Goal: Information Seeking & Learning: Learn about a topic

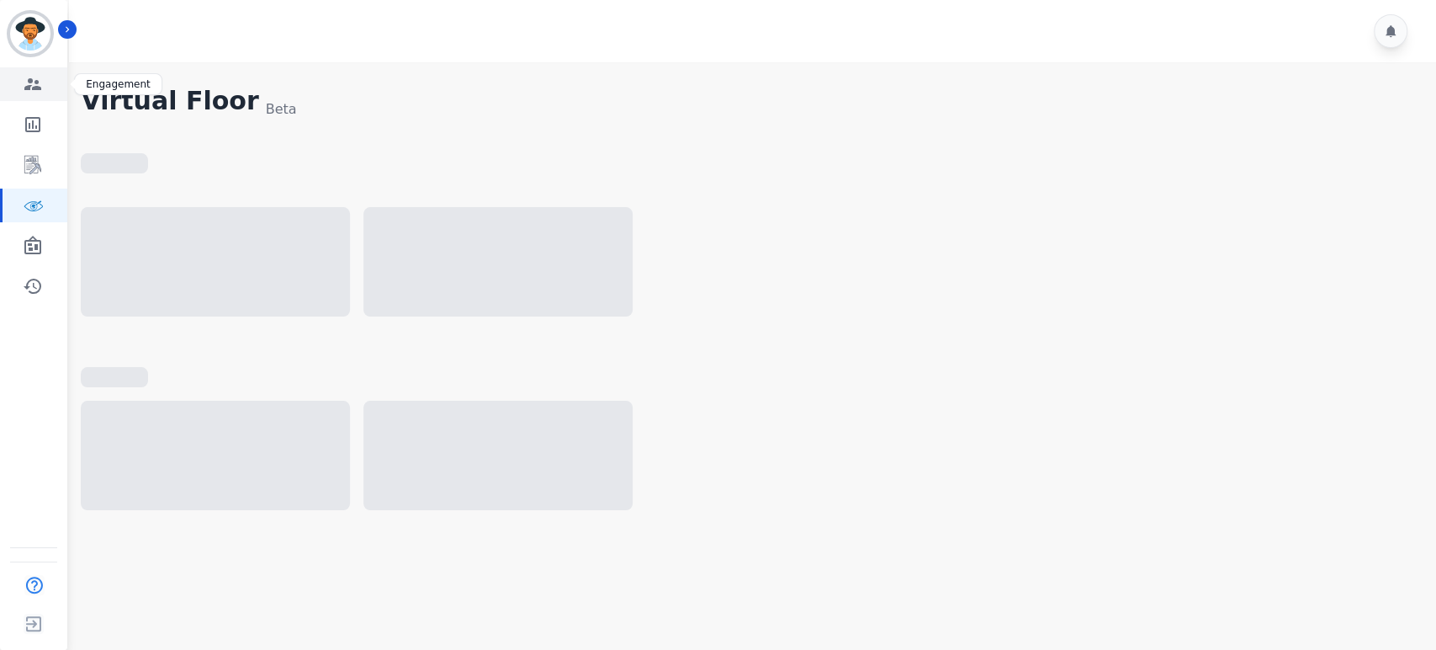
click at [40, 78] on icon "Sidebar" at bounding box center [33, 84] width 20 height 20
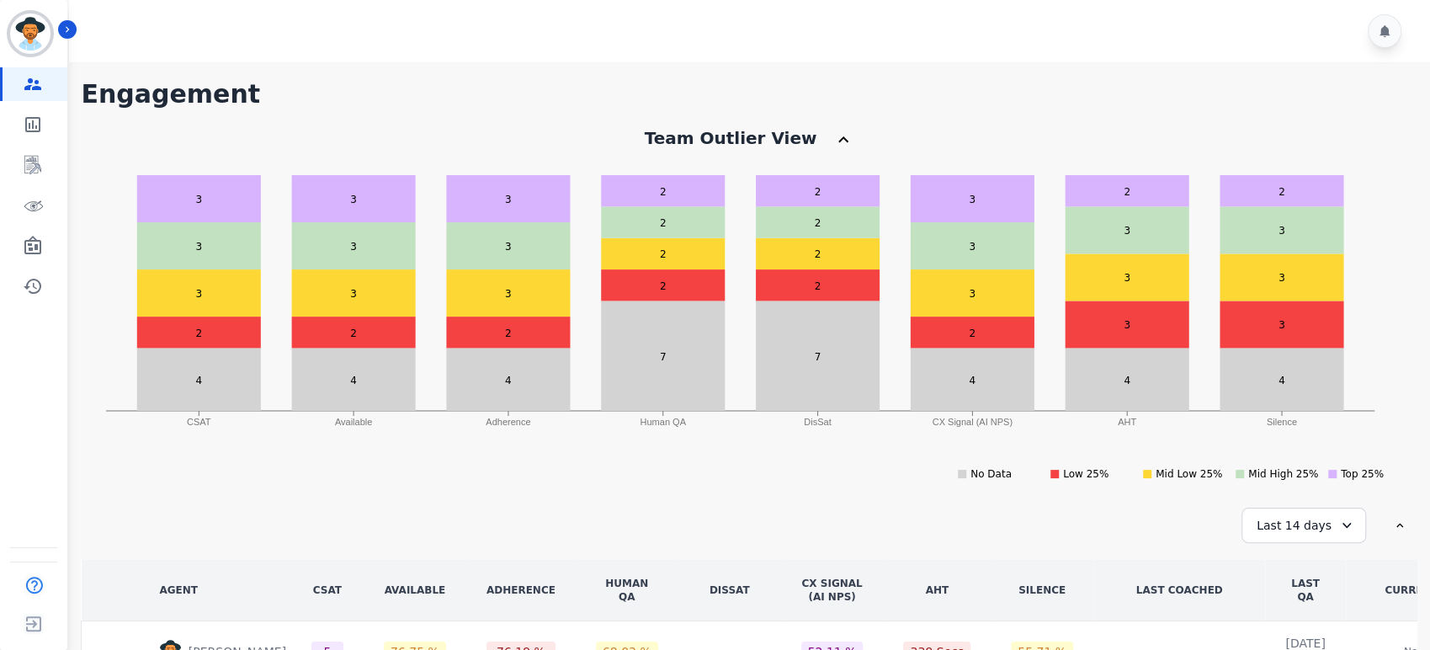
click at [507, 126] on div "Team Outlier View" at bounding box center [748, 146] width 1335 height 40
click at [35, 119] on icon "Sidebar" at bounding box center [33, 124] width 20 height 20
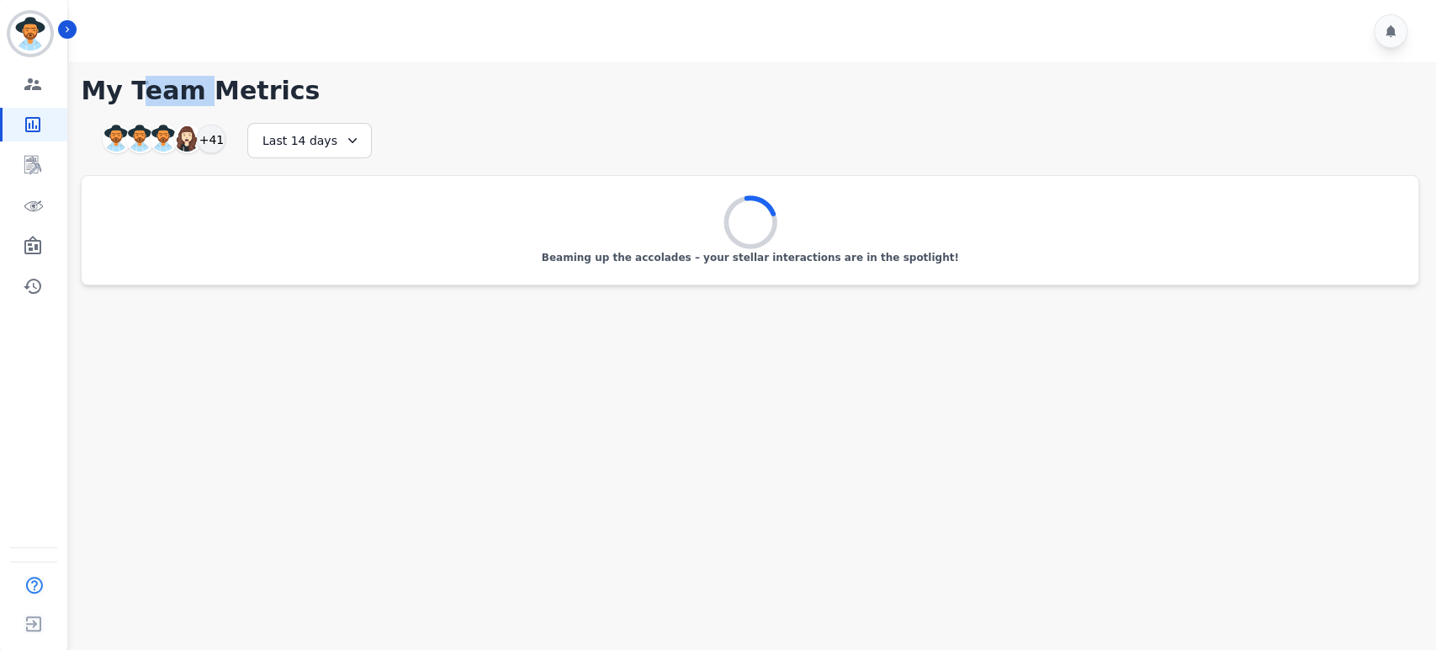
drag, startPoint x: 173, startPoint y: 92, endPoint x: 135, endPoint y: 89, distance: 38.0
click at [135, 89] on h1 "My Team Metrics" at bounding box center [750, 91] width 1339 height 30
click at [145, 85] on h1 "My Team Metrics" at bounding box center [750, 91] width 1339 height 30
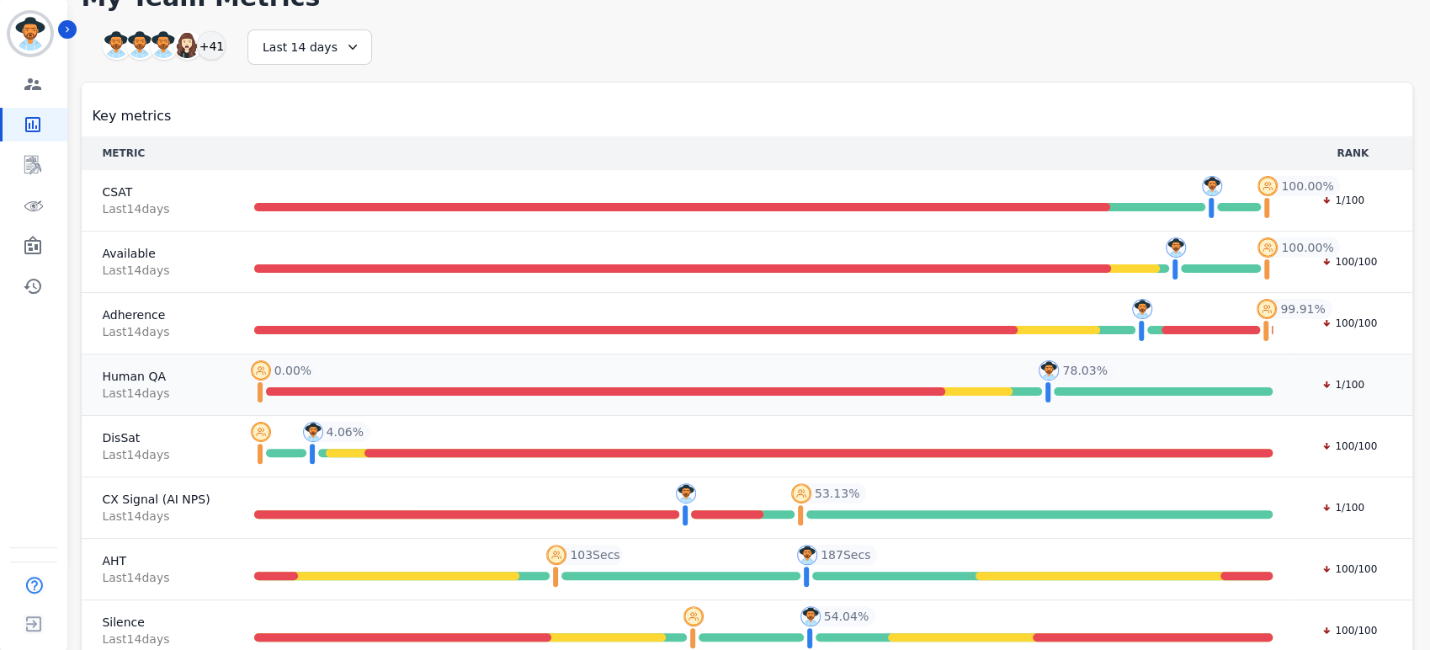
scroll to position [104, 0]
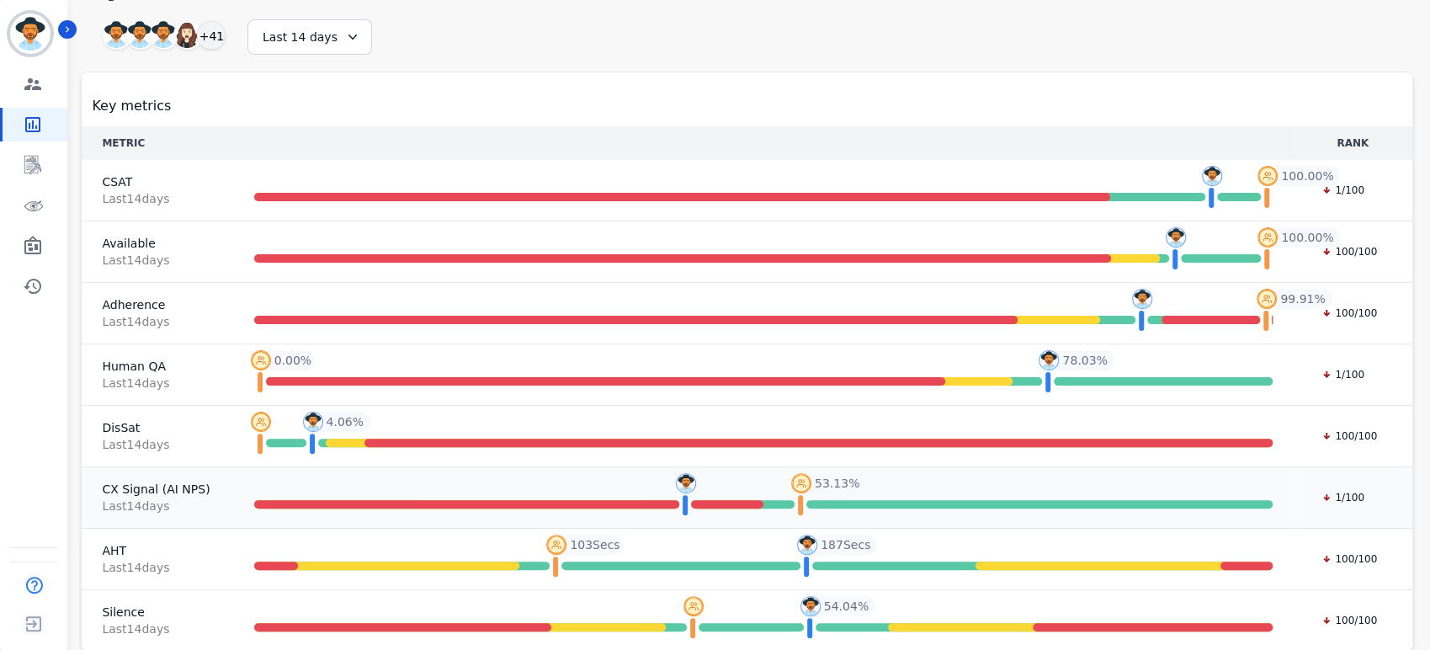
click at [195, 503] on span "Last 14 day s" at bounding box center [156, 505] width 108 height 17
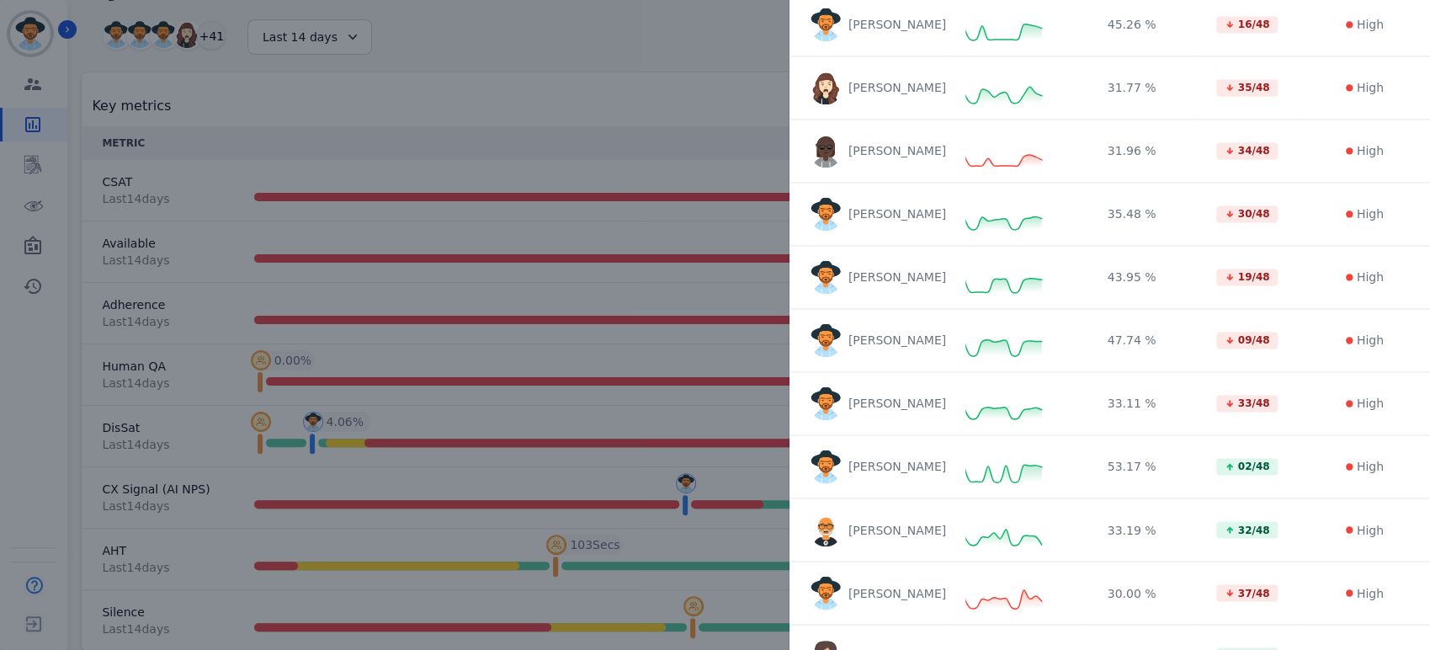
scroll to position [1683, 0]
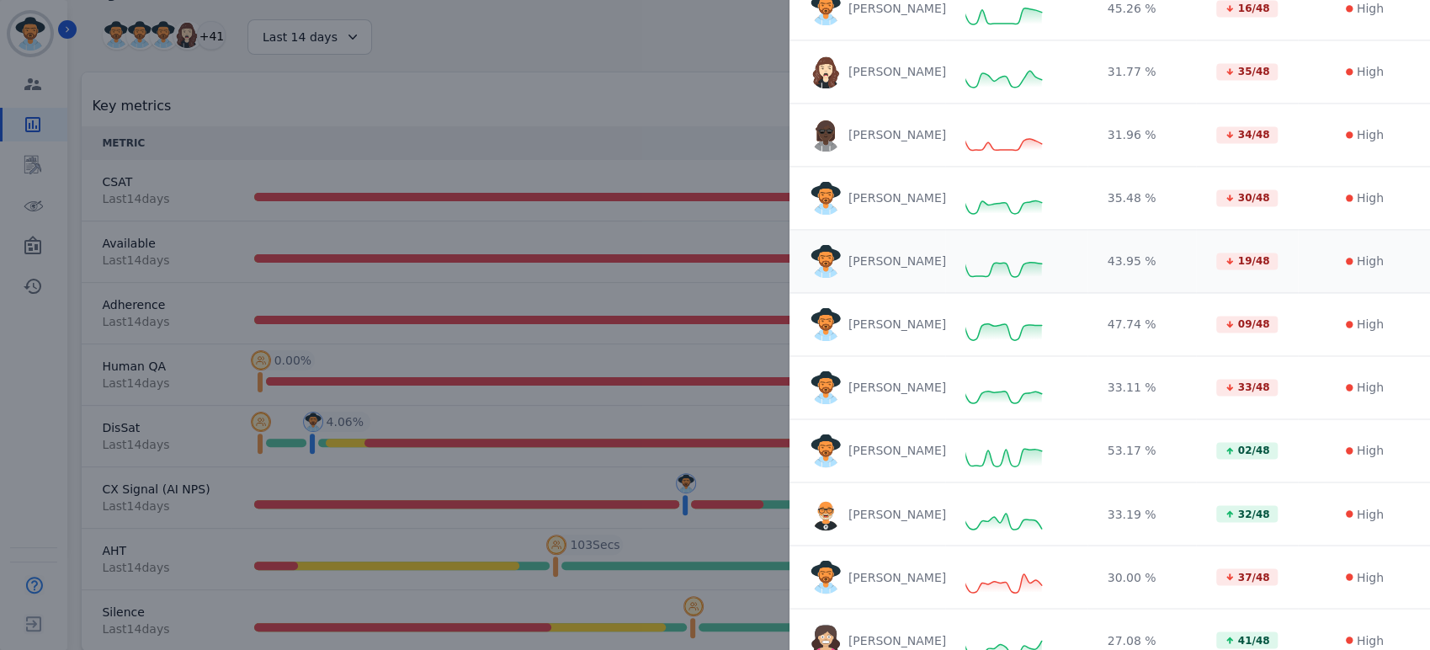
click at [879, 268] on div "[PERSON_NAME]" at bounding box center [866, 261] width 115 height 34
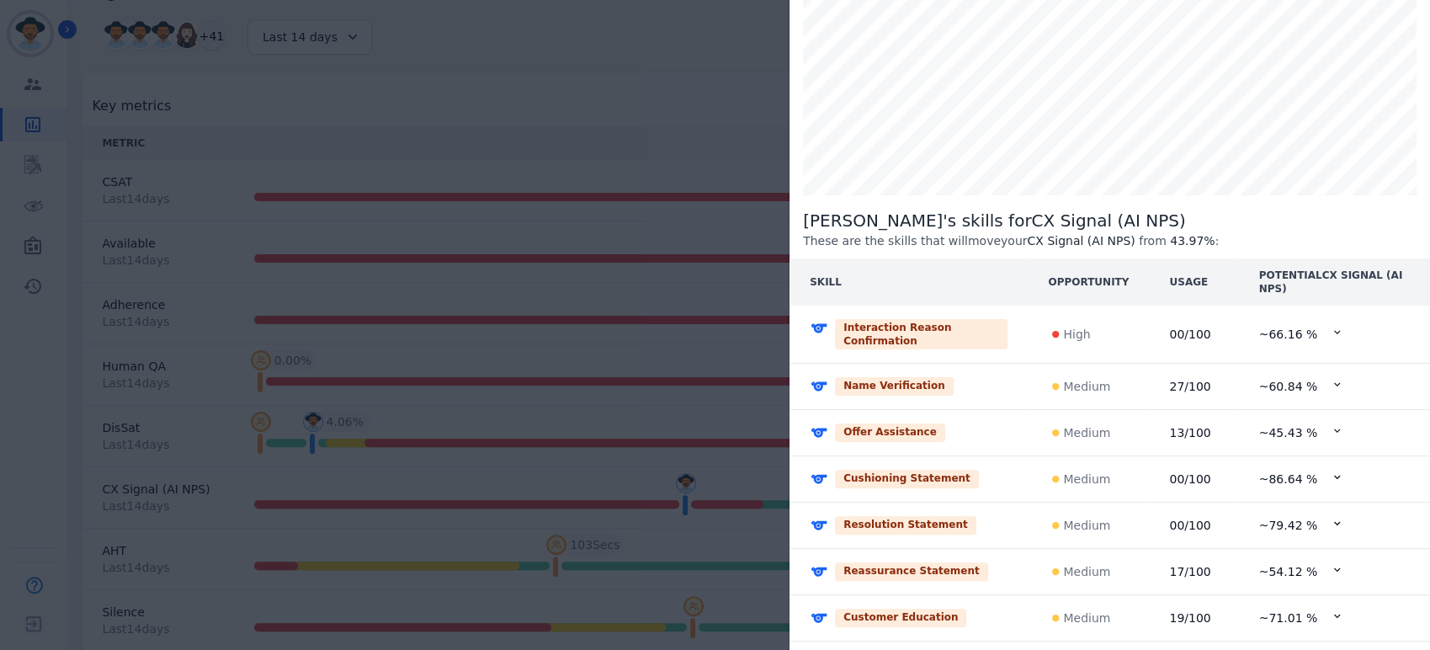
scroll to position [0, 0]
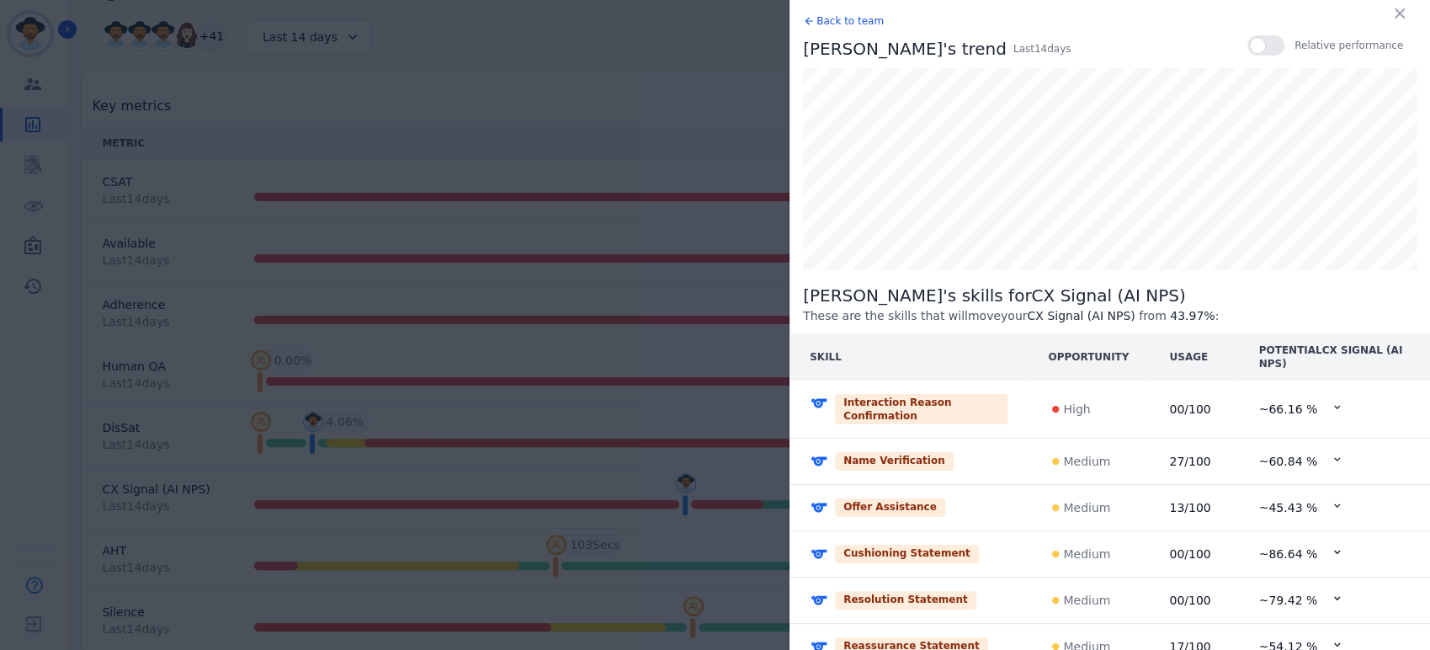
click at [1007, 398] on td "Interaction Reason Confirmation" at bounding box center [908, 409] width 238 height 58
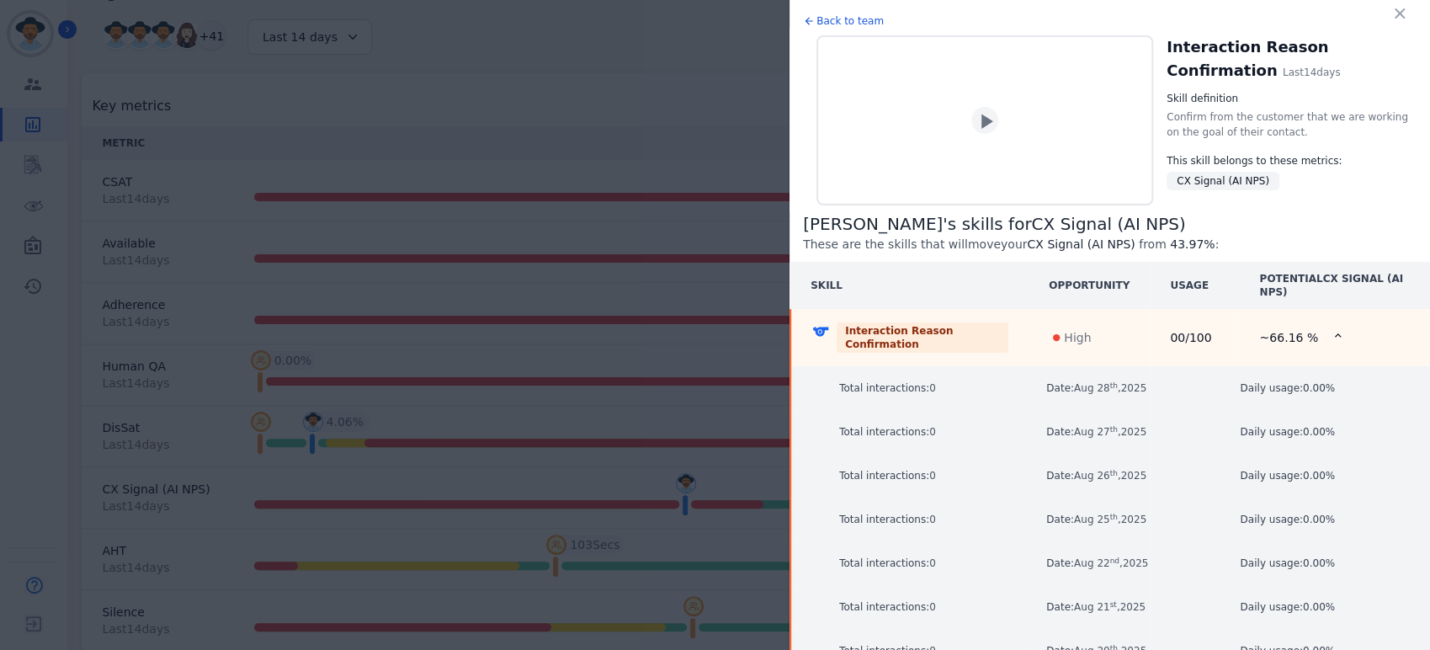
click at [1012, 348] on td "Interaction Reason Confirmation" at bounding box center [909, 337] width 238 height 57
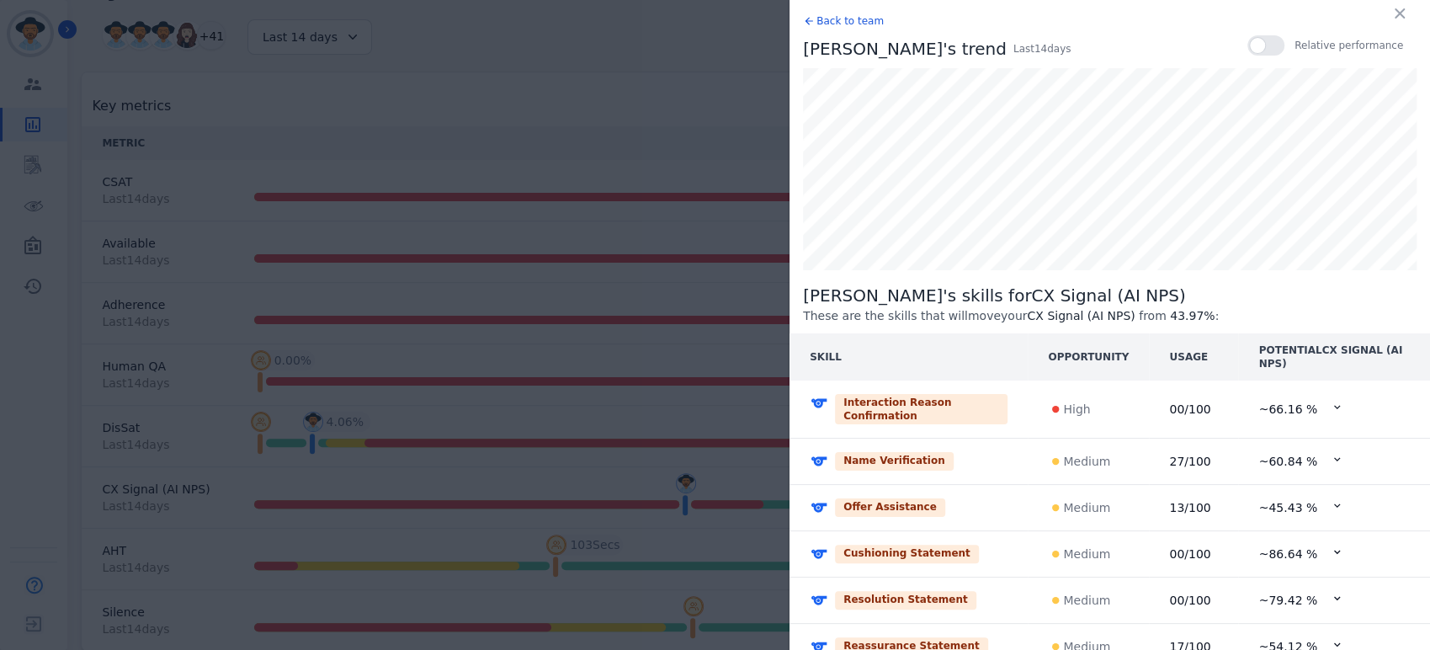
click at [1013, 397] on td "Interaction Reason Confirmation" at bounding box center [908, 409] width 238 height 58
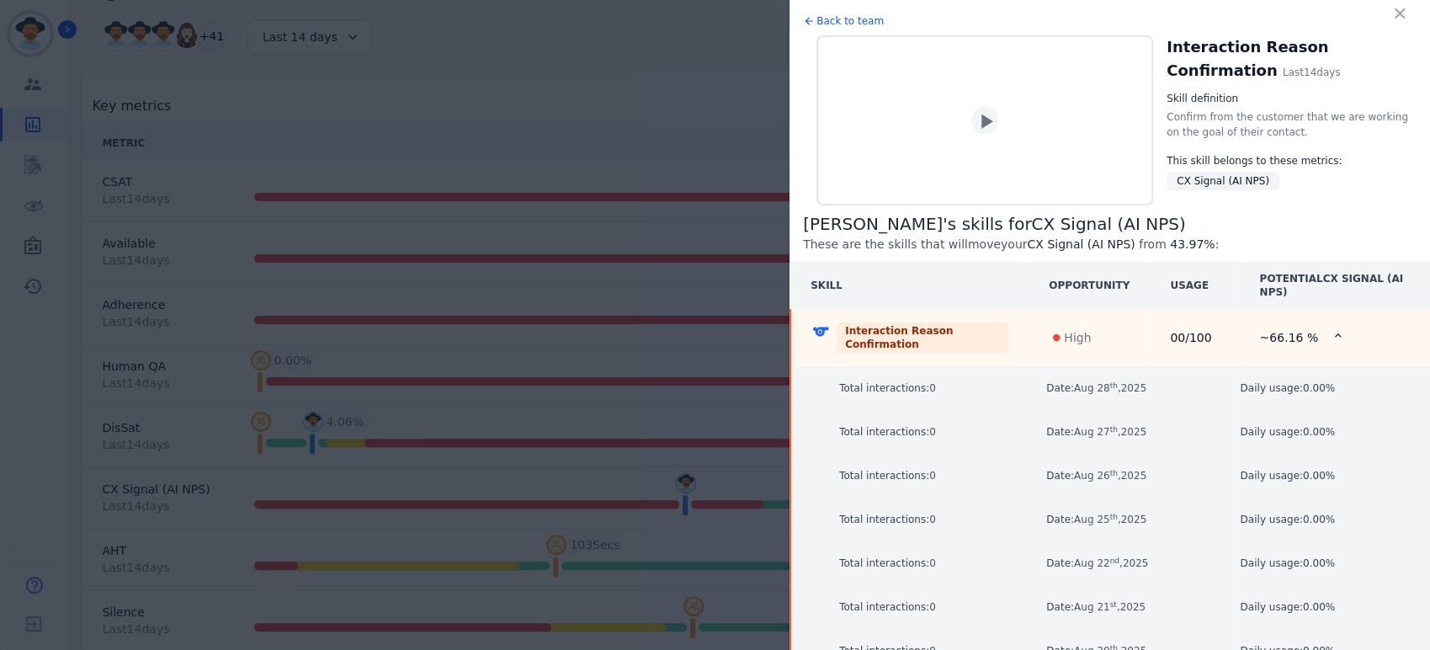
click at [1016, 331] on td "Interaction Reason Confirmation" at bounding box center [909, 337] width 238 height 57
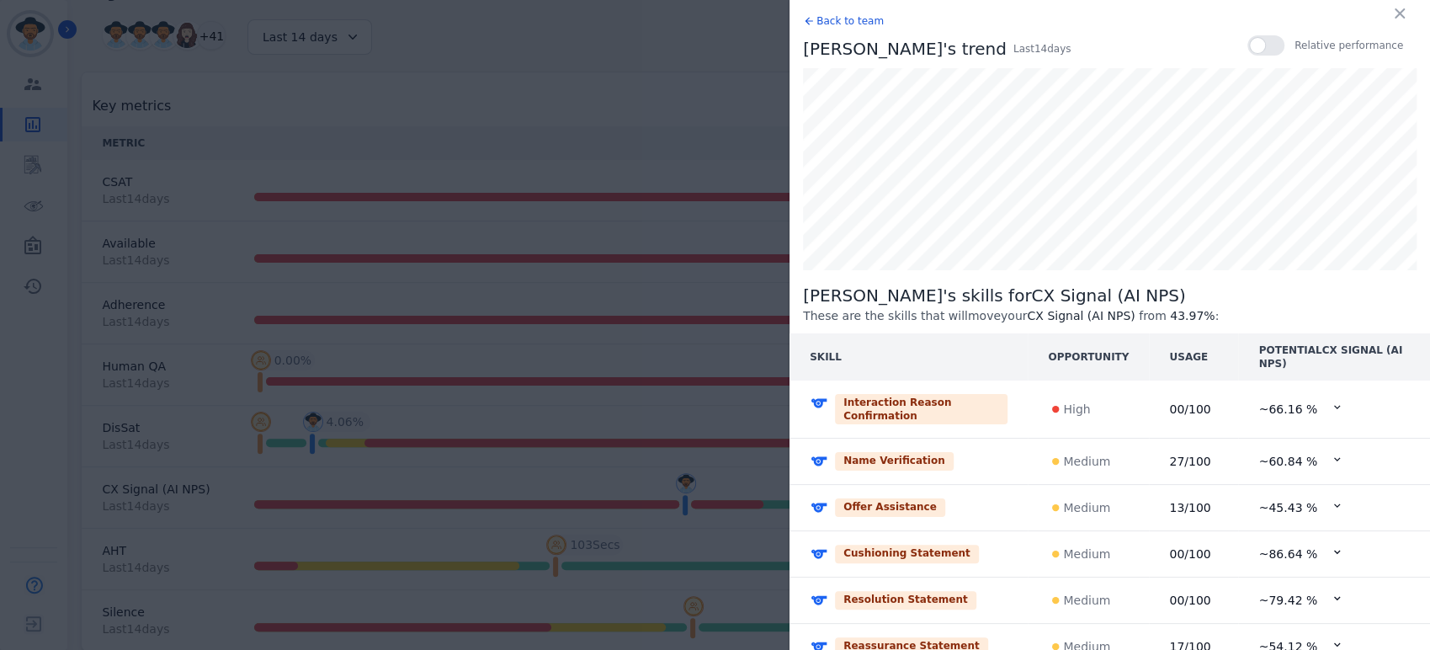
click at [961, 452] on div "Name Verification" at bounding box center [908, 461] width 198 height 19
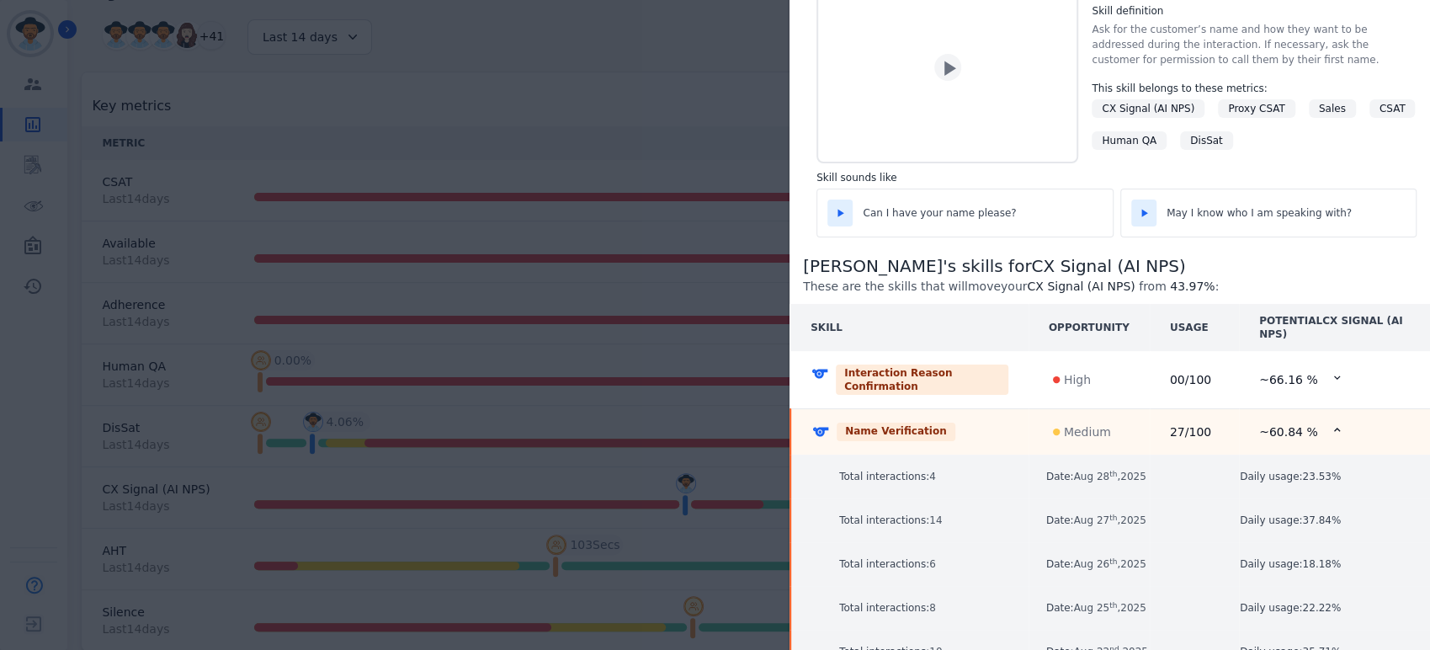
scroll to position [93, 0]
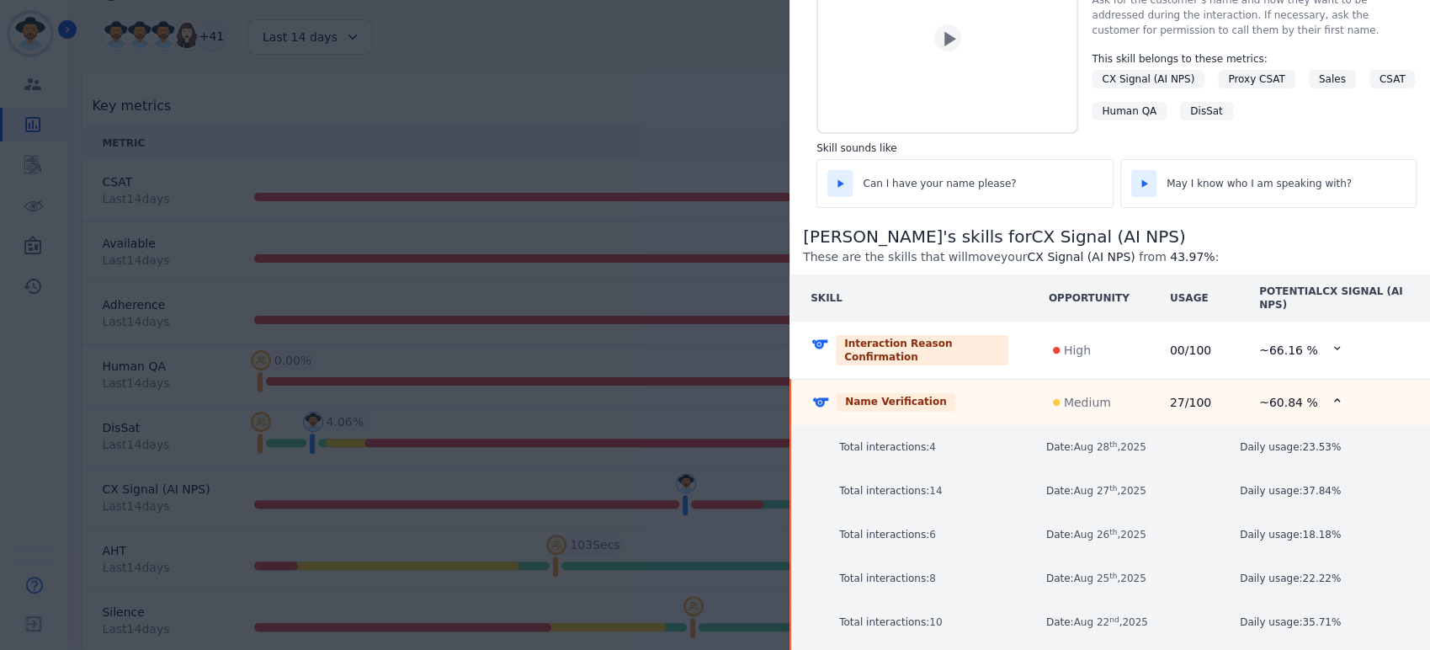
click at [969, 386] on td "Name Verification" at bounding box center [909, 403] width 238 height 46
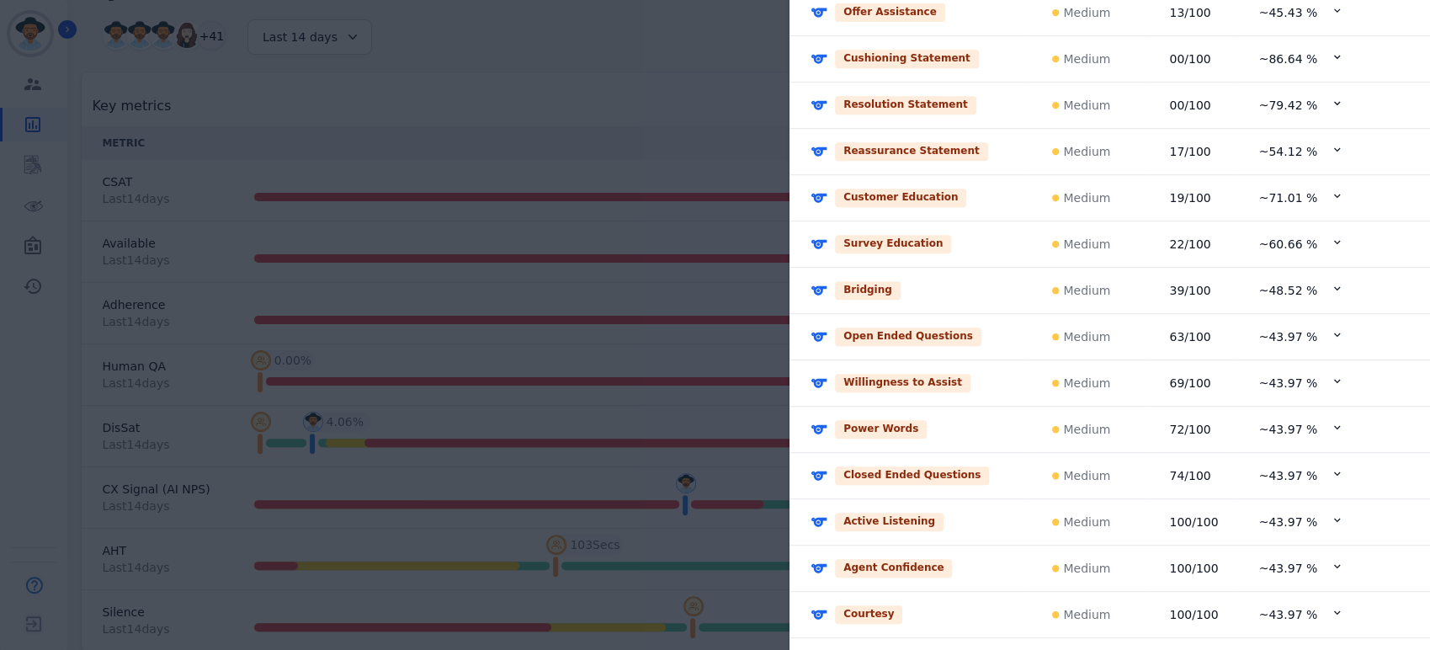
scroll to position [593, 0]
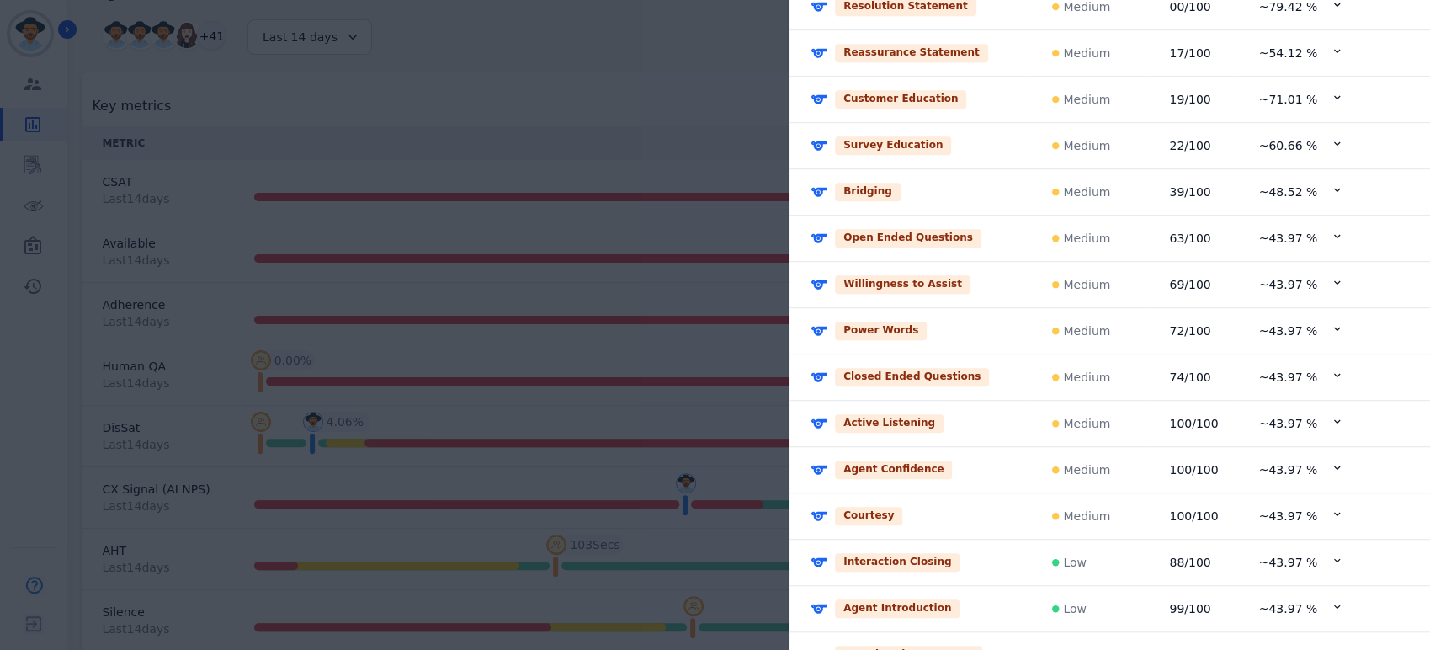
click at [978, 90] on div "Customer Education" at bounding box center [908, 99] width 198 height 19
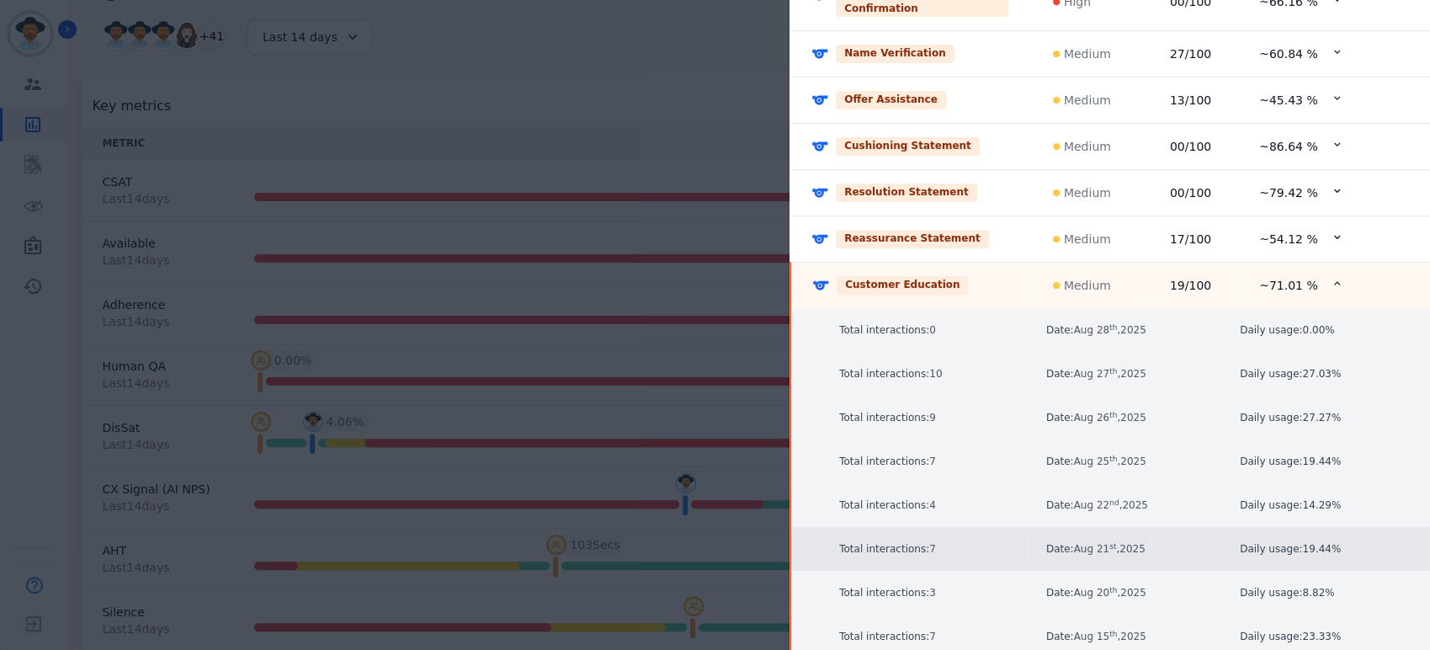
scroll to position [264, 0]
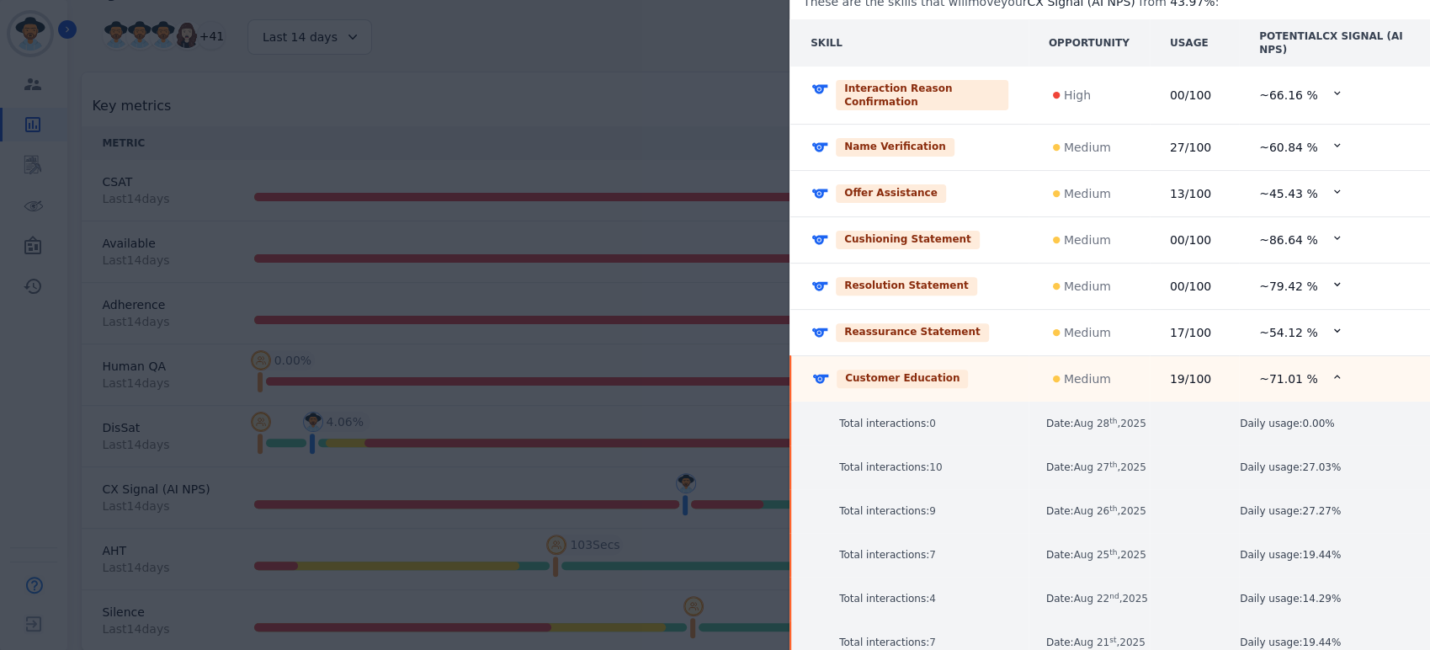
click at [969, 184] on div "Offer Assistance" at bounding box center [909, 193] width 198 height 19
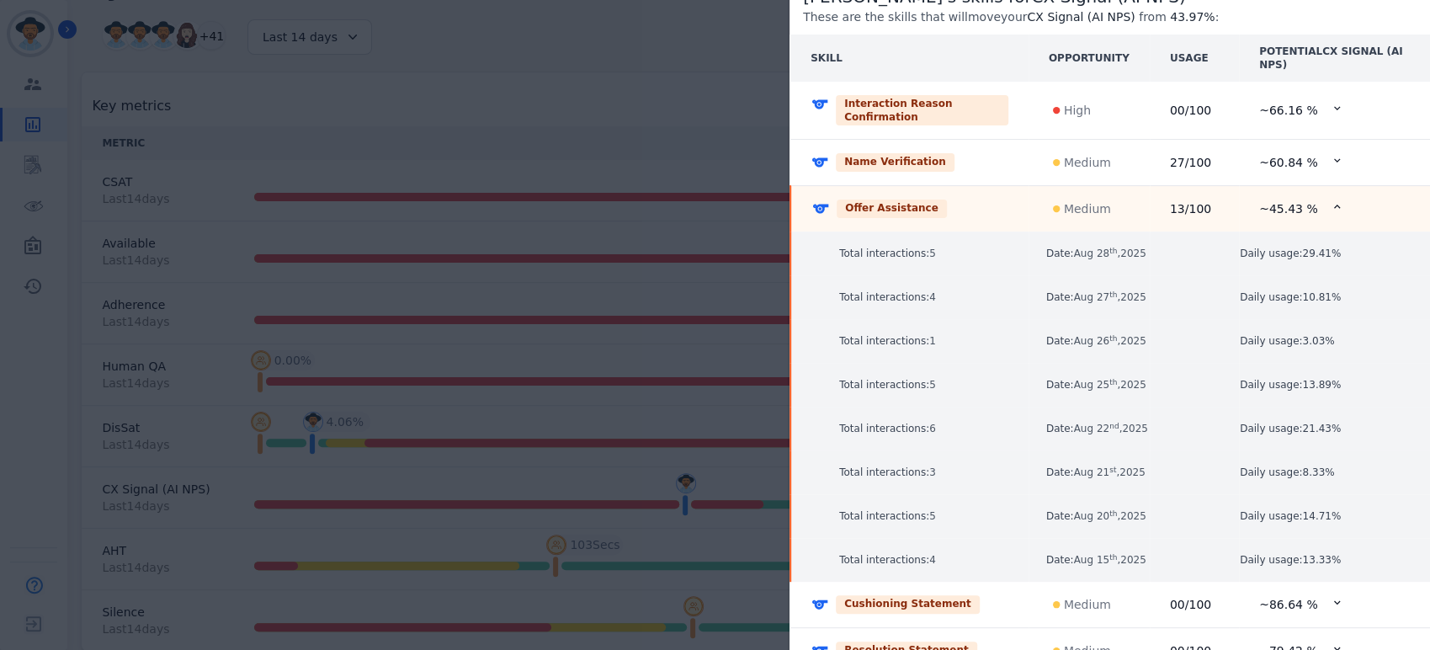
scroll to position [313, 0]
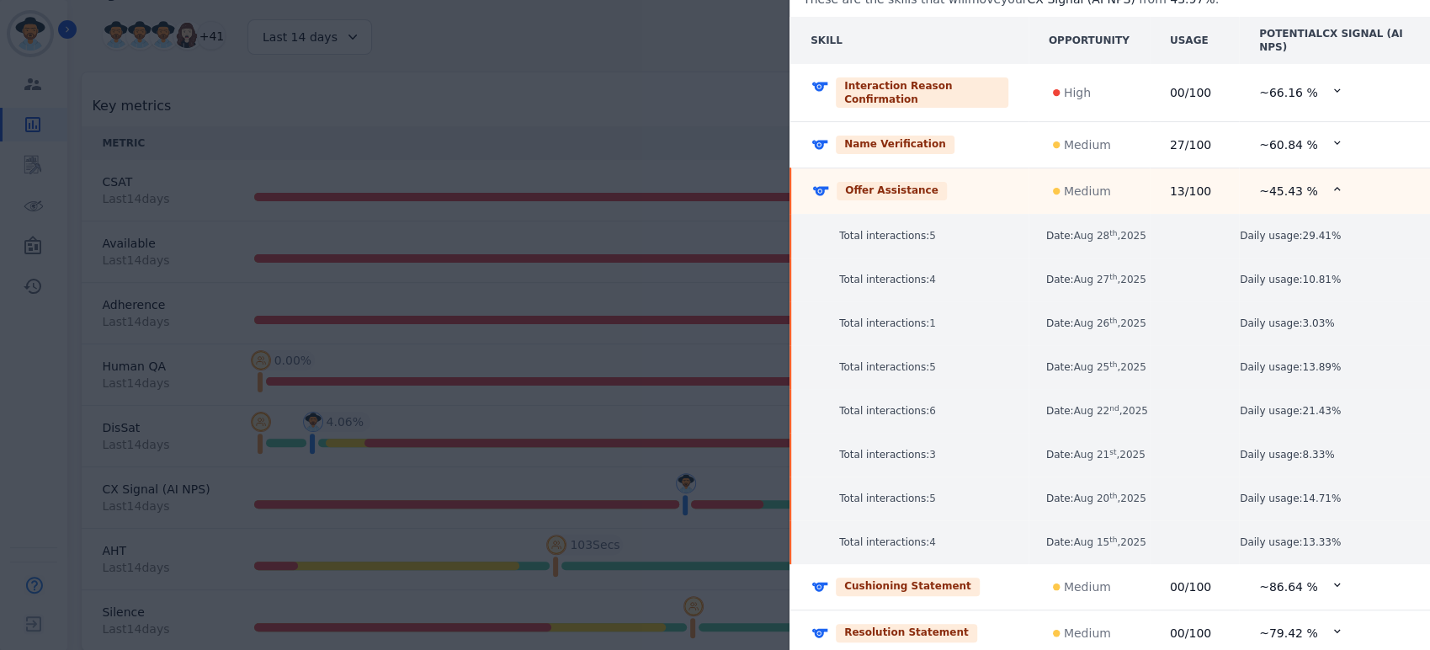
click at [969, 182] on div "Offer Assistance" at bounding box center [909, 191] width 197 height 19
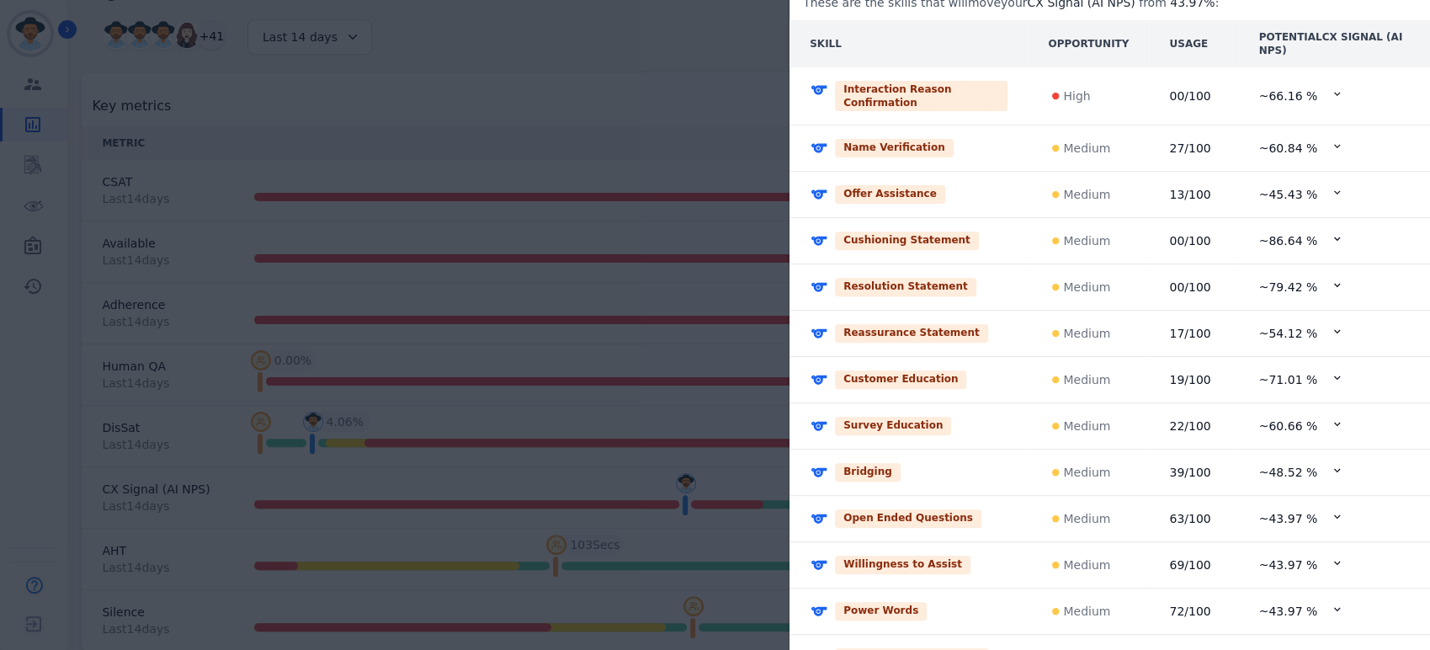
click at [978, 185] on div "Offer Assistance" at bounding box center [908, 194] width 198 height 19
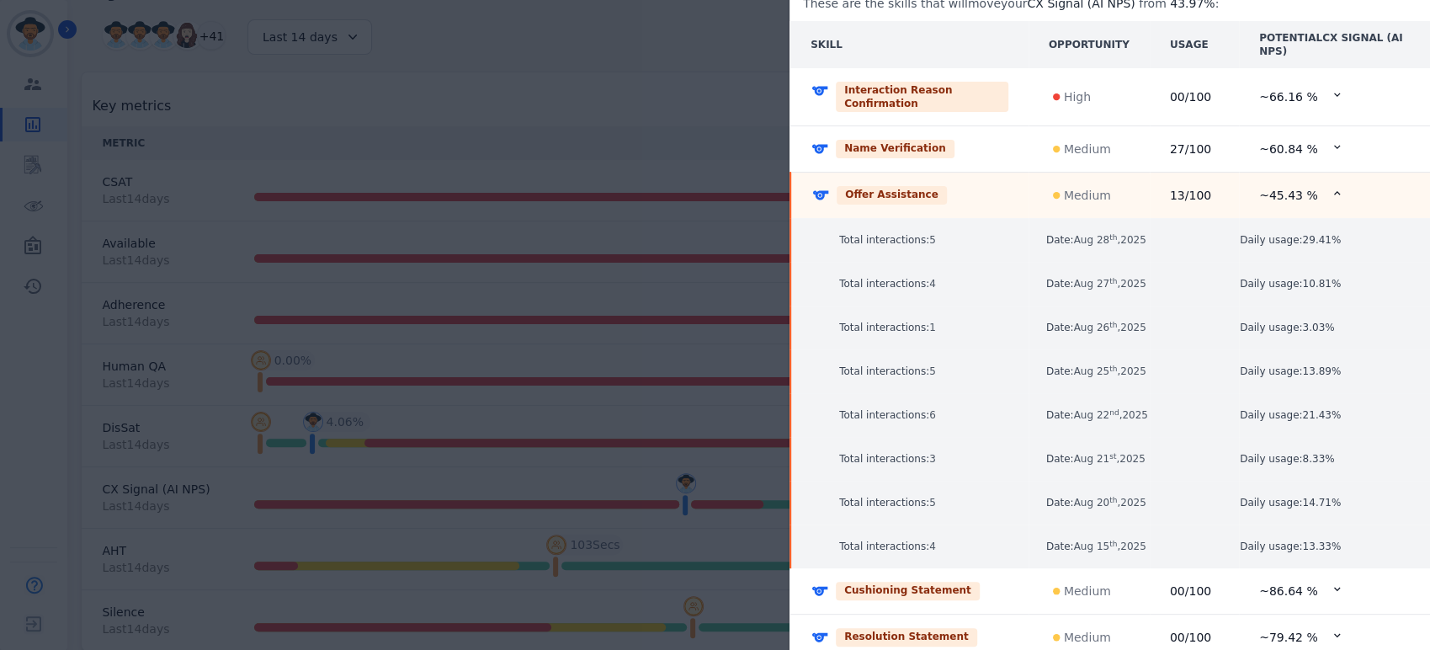
click at [978, 186] on div "Offer Assistance" at bounding box center [909, 195] width 197 height 19
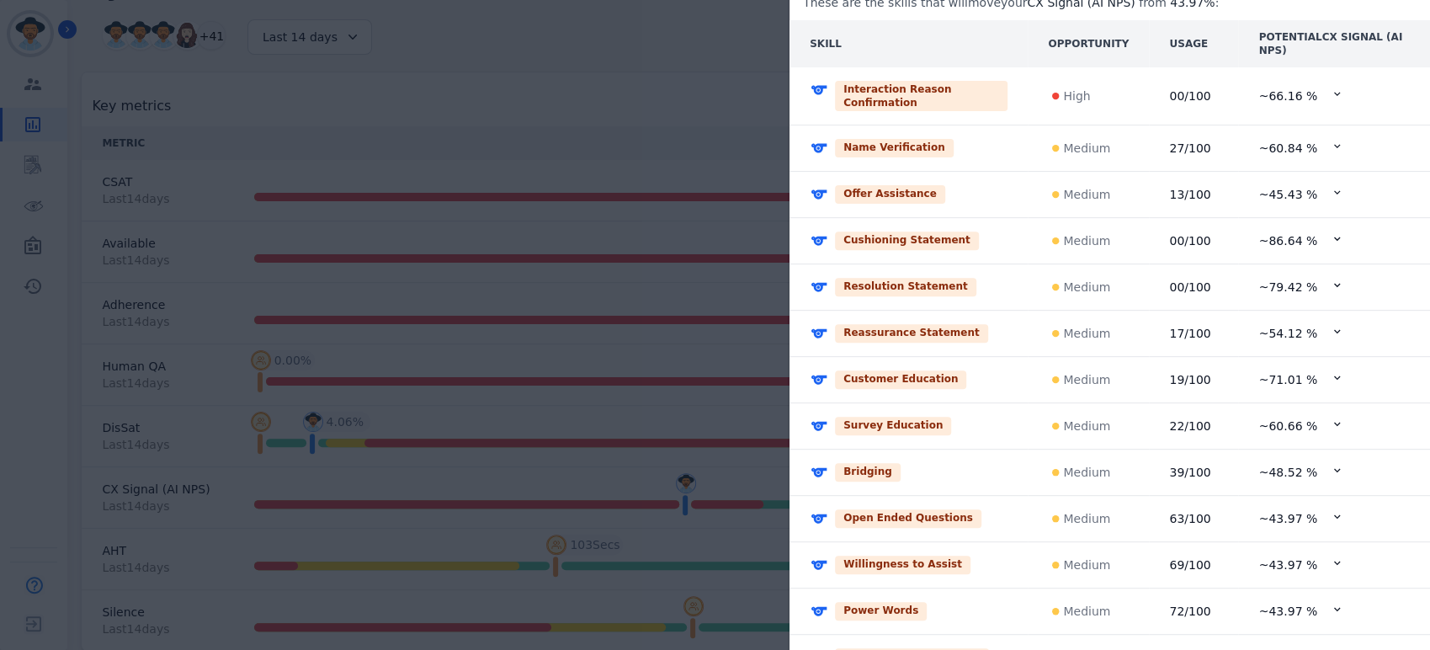
scroll to position [593, 0]
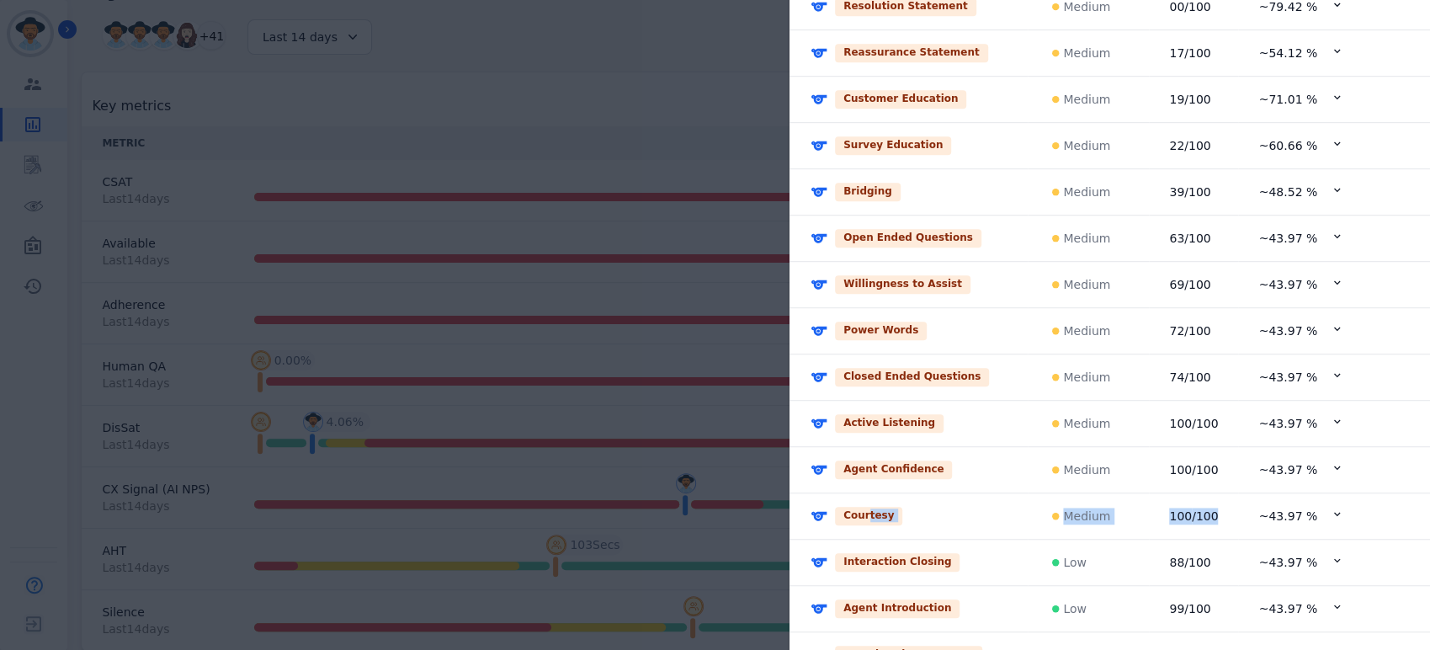
drag, startPoint x: 1211, startPoint y: 490, endPoint x: 857, endPoint y: 486, distance: 354.3
click at [857, 493] on tr "Courtesy Medium 100 /100 ~ 43.97 %" at bounding box center [1109, 516] width 640 height 46
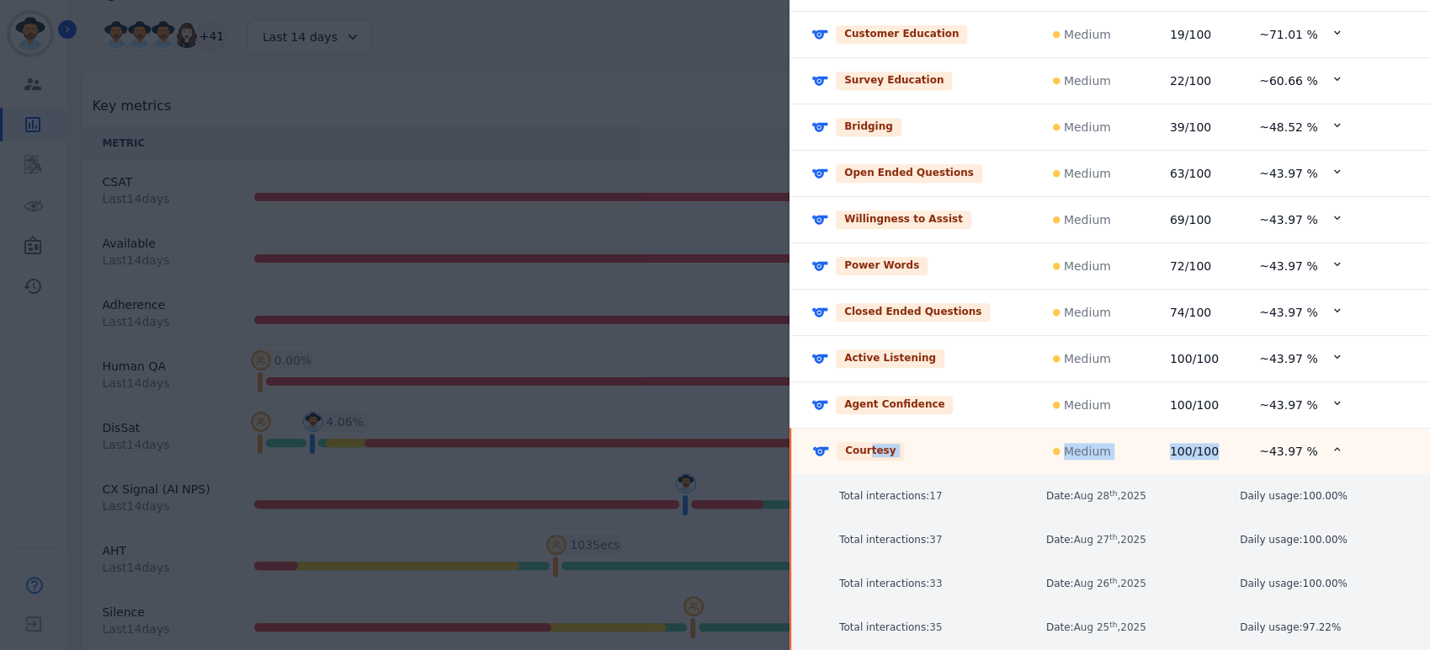
scroll to position [515, 0]
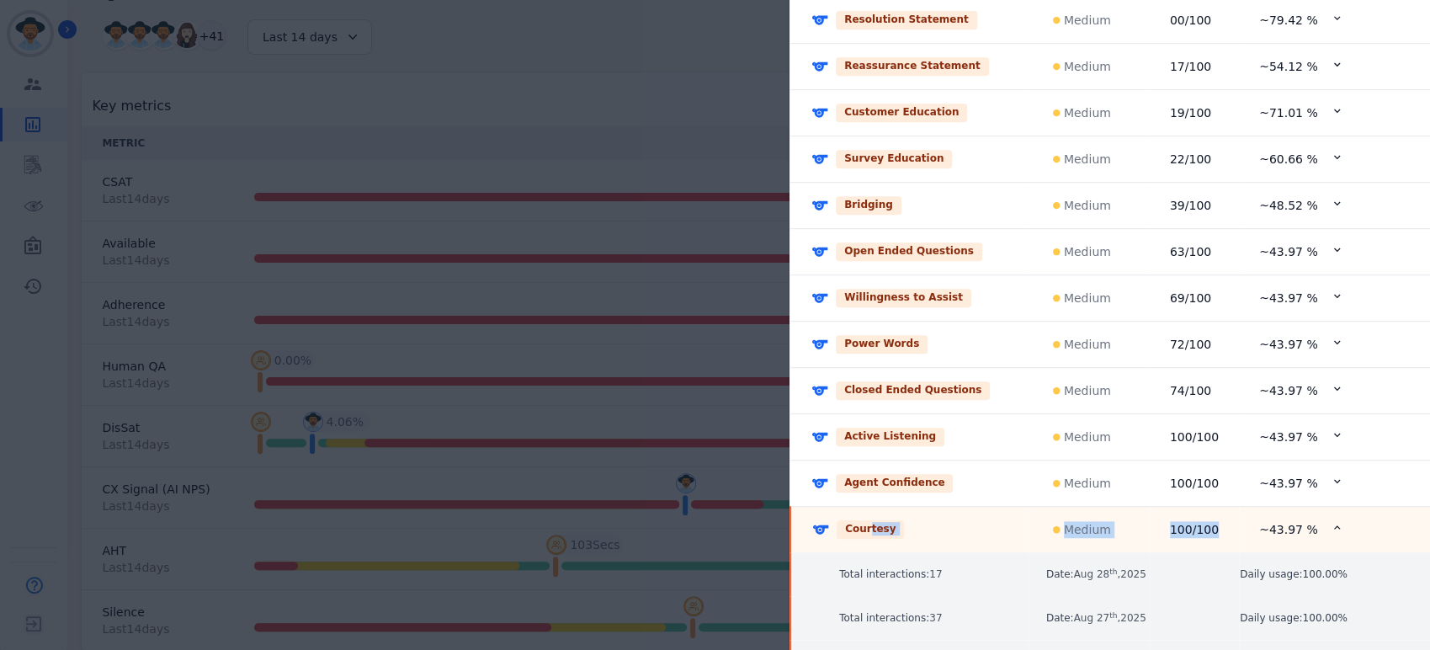
click at [945, 520] on div "Courtesy" at bounding box center [909, 529] width 197 height 19
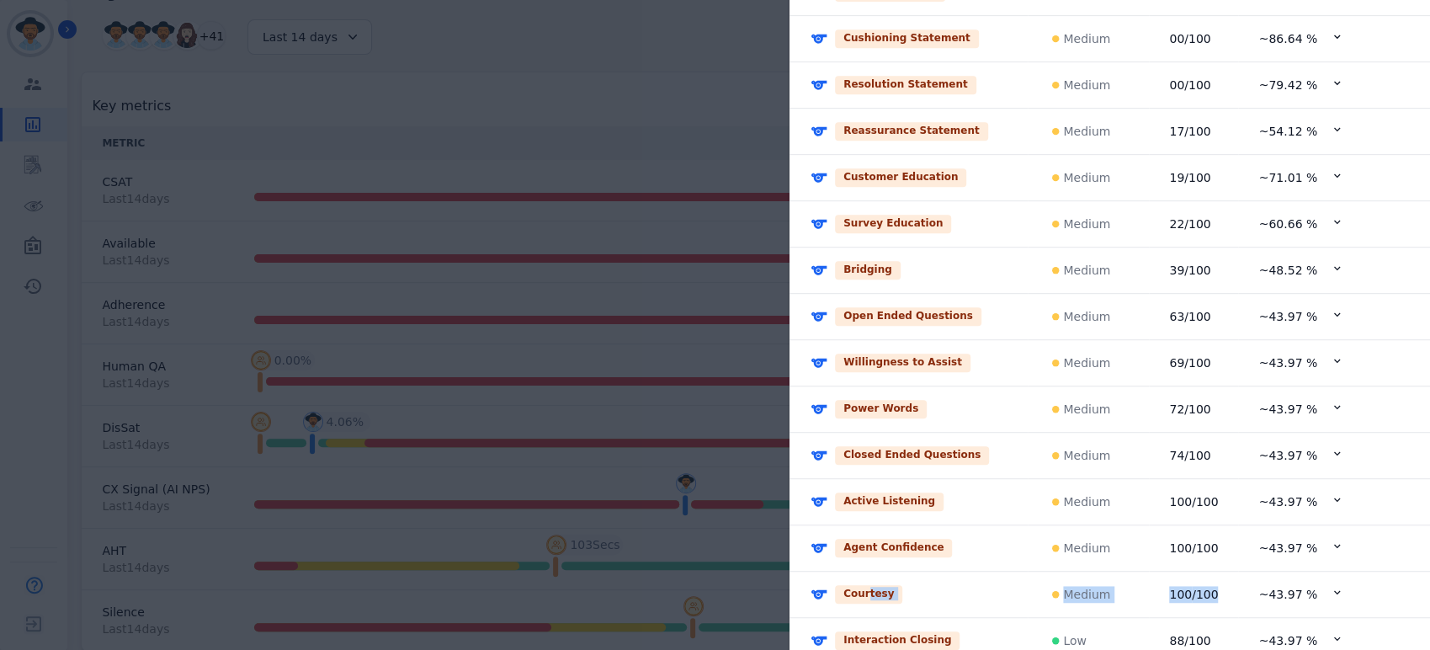
scroll to position [593, 0]
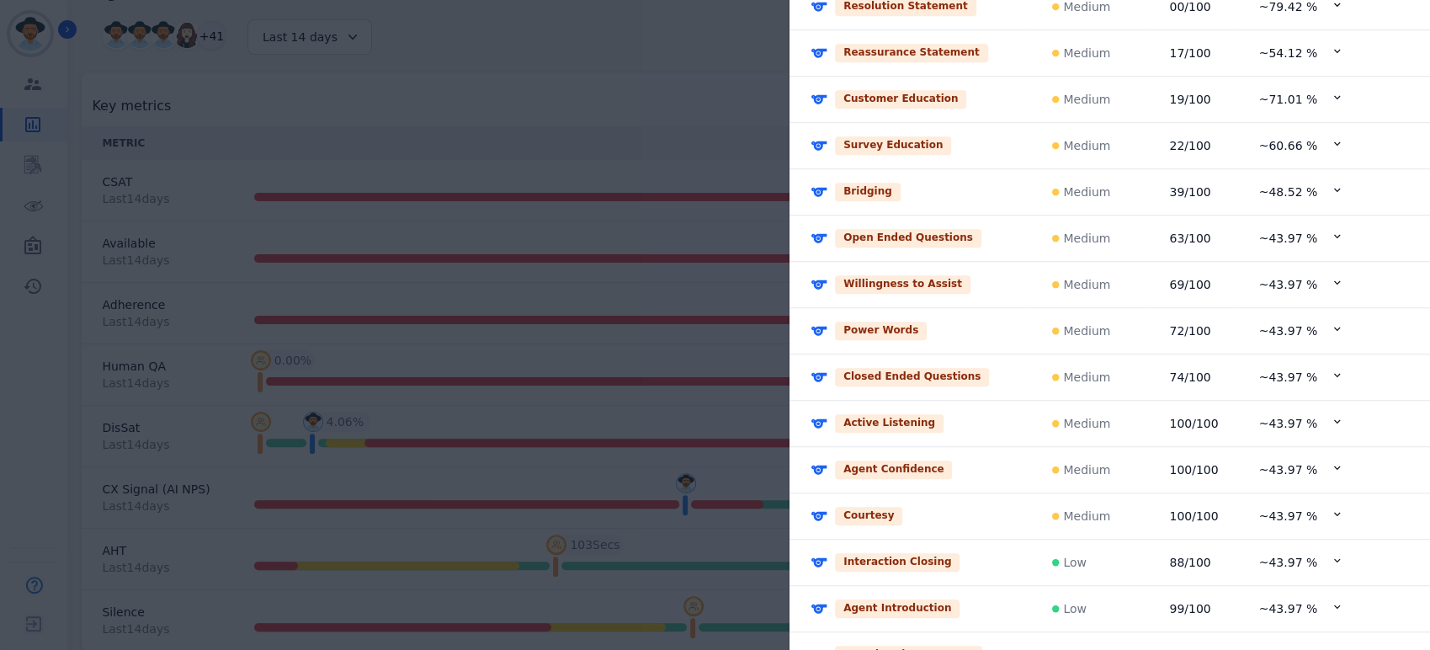
click at [983, 544] on td "Interaction Closing" at bounding box center [908, 562] width 238 height 46
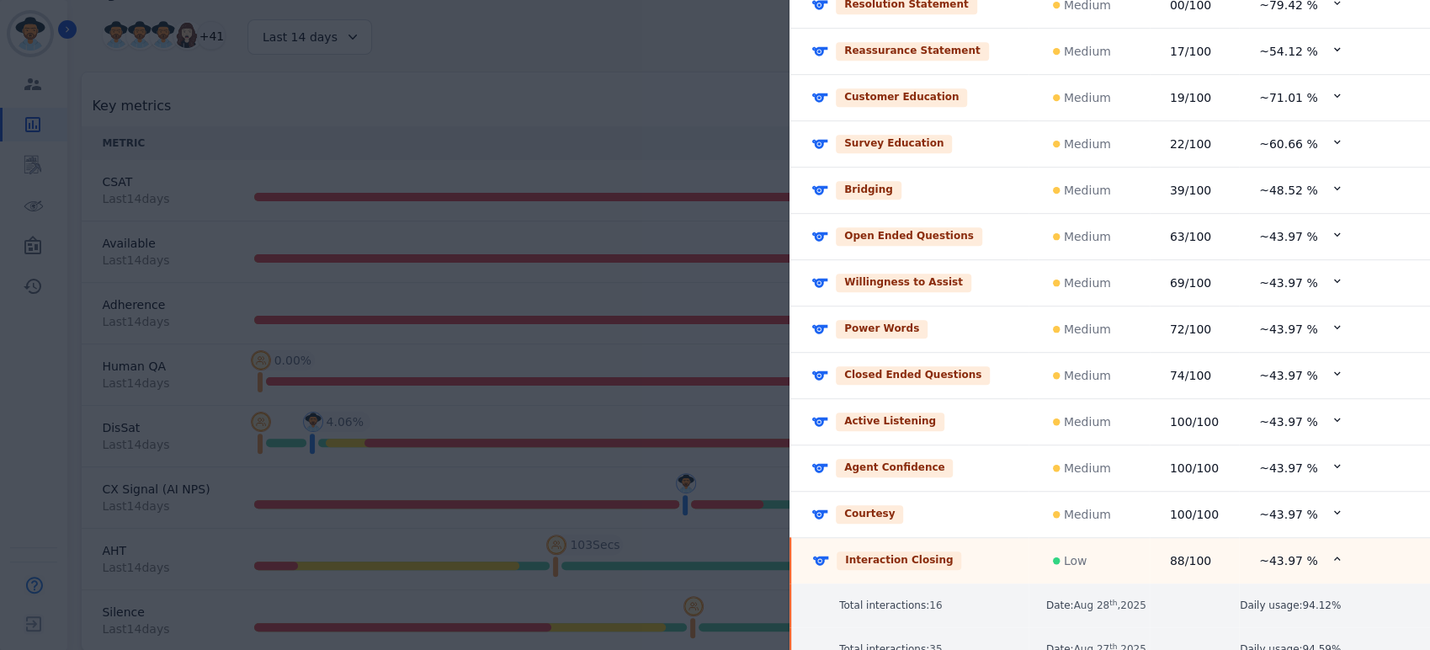
scroll to position [544, 0]
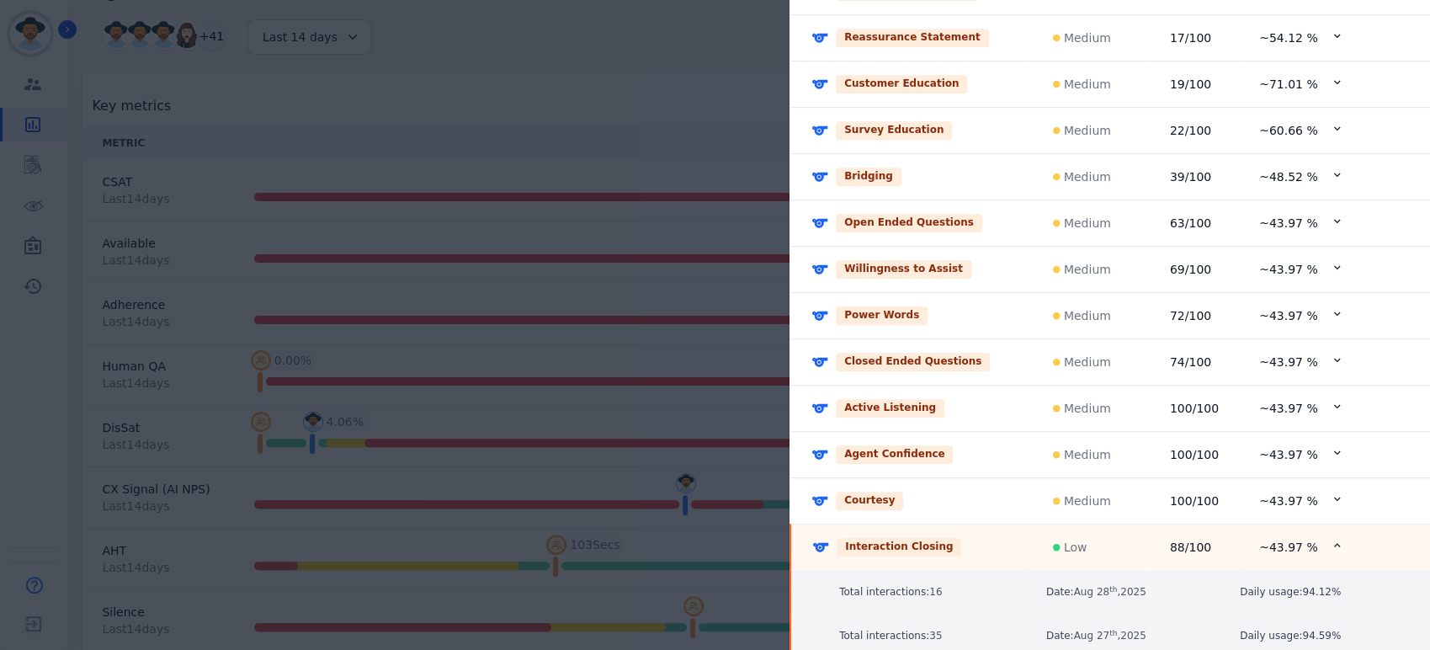
click at [978, 538] on div "Interaction Closing" at bounding box center [909, 547] width 197 height 19
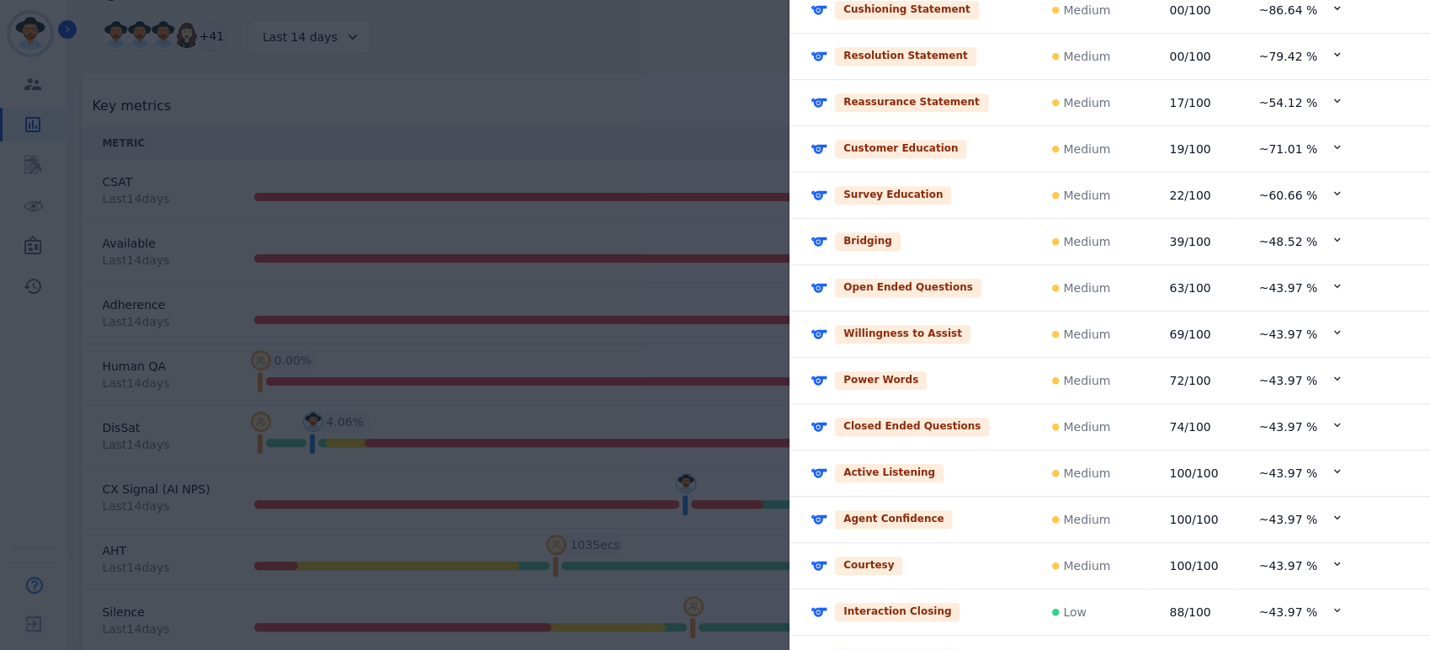
scroll to position [593, 0]
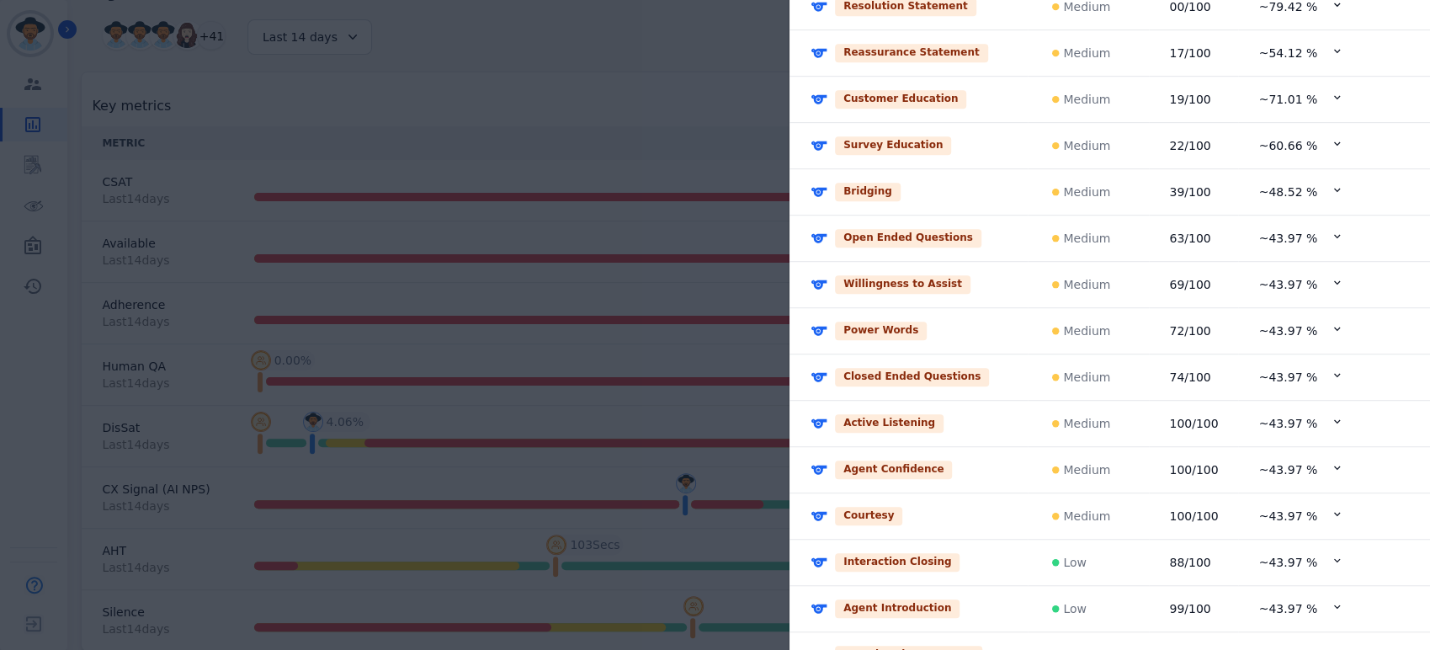
click at [972, 599] on div "Agent Introduction" at bounding box center [908, 608] width 198 height 19
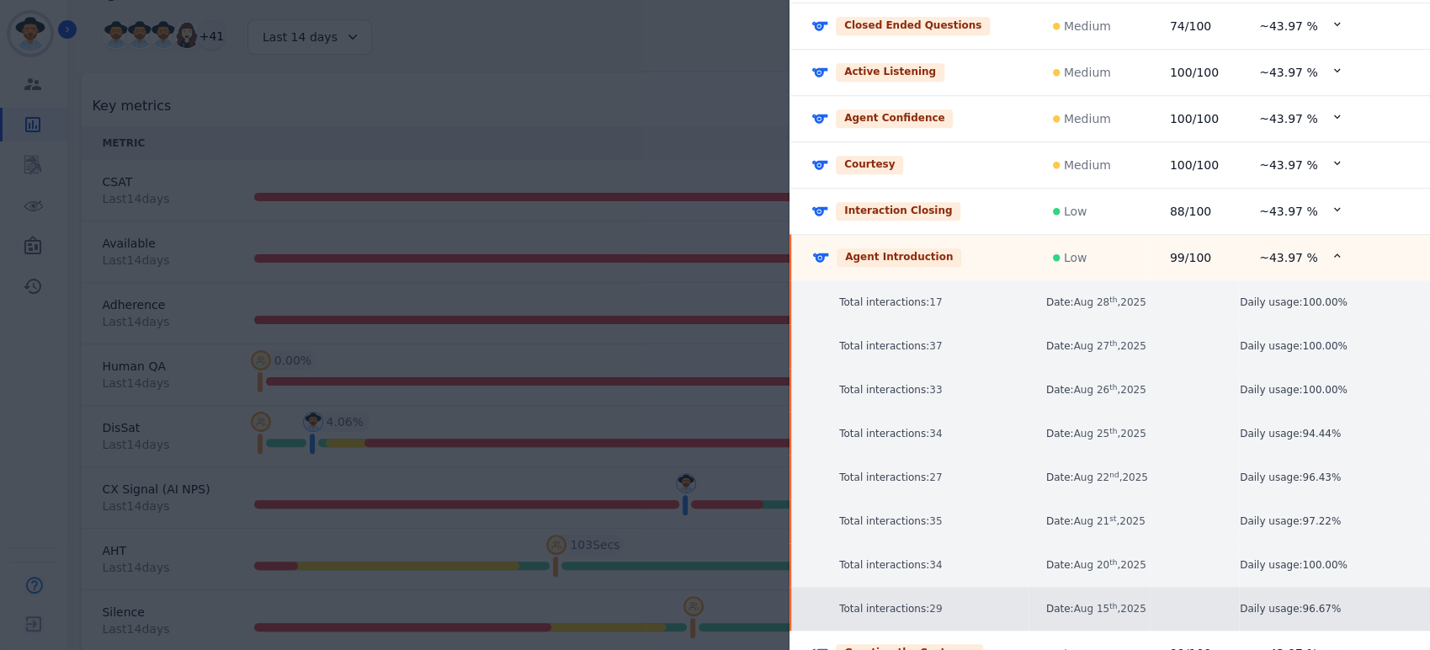
scroll to position [893, 0]
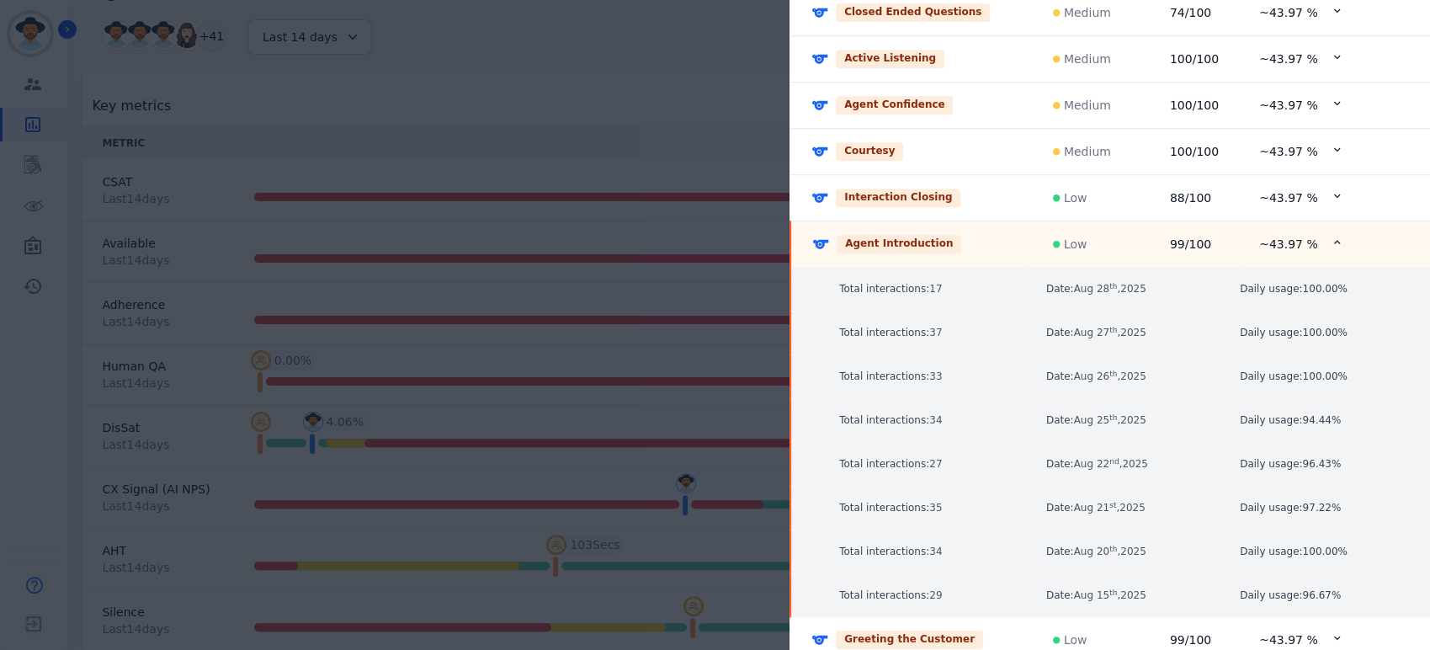
click at [977, 634] on div "Greeting the Customer" at bounding box center [909, 639] width 198 height 19
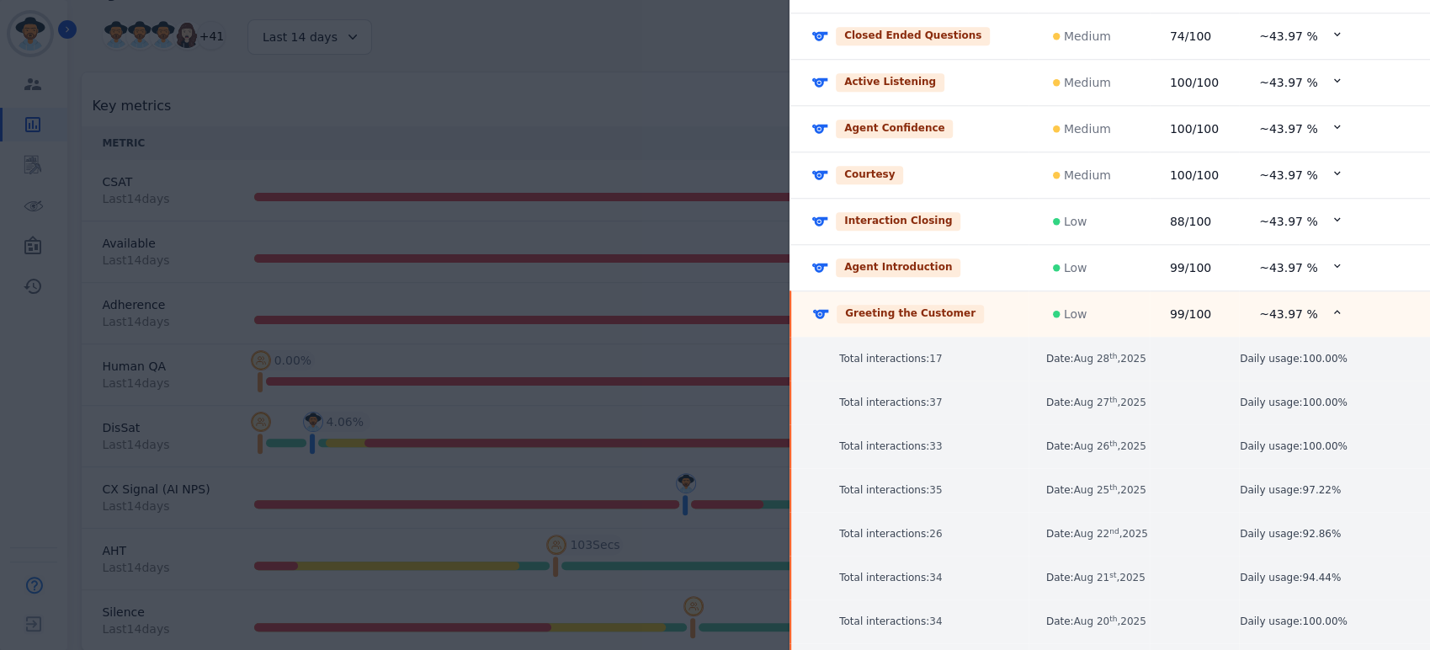
click at [985, 305] on div "Greeting the Customer" at bounding box center [909, 314] width 197 height 19
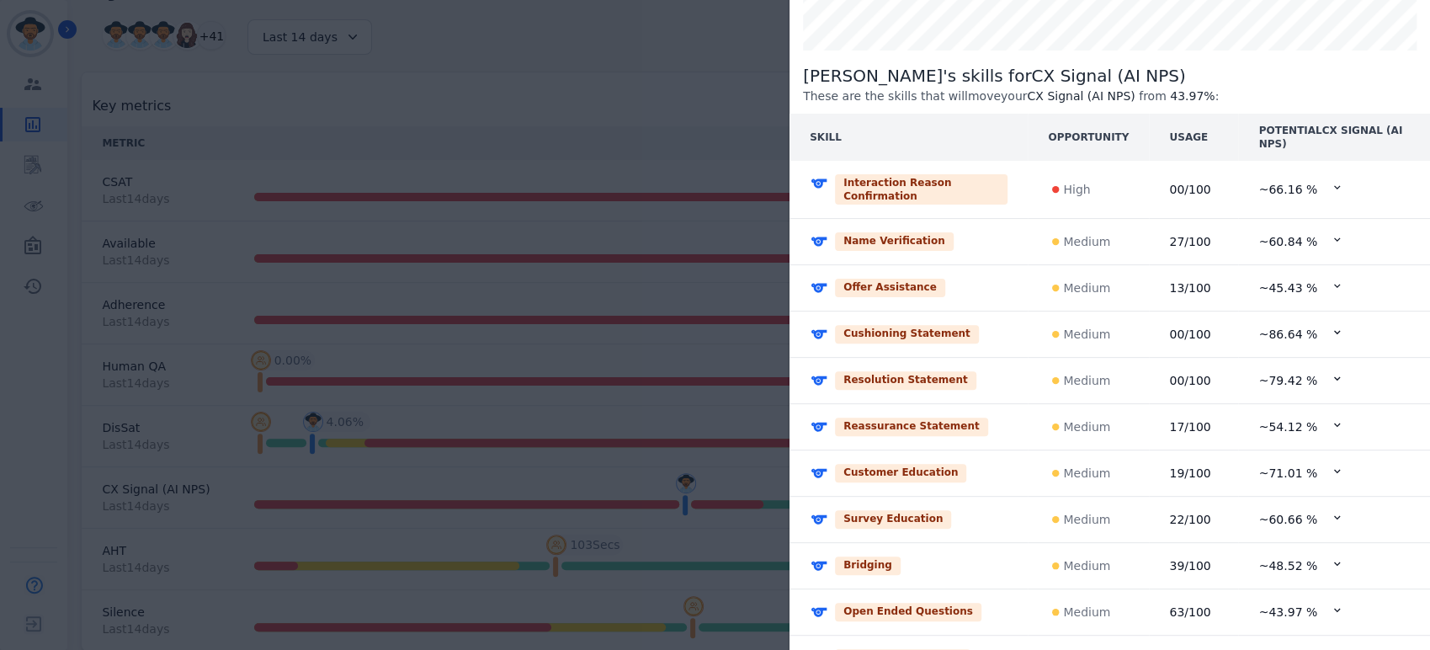
click at [979, 232] on div "Name Verification" at bounding box center [908, 241] width 198 height 19
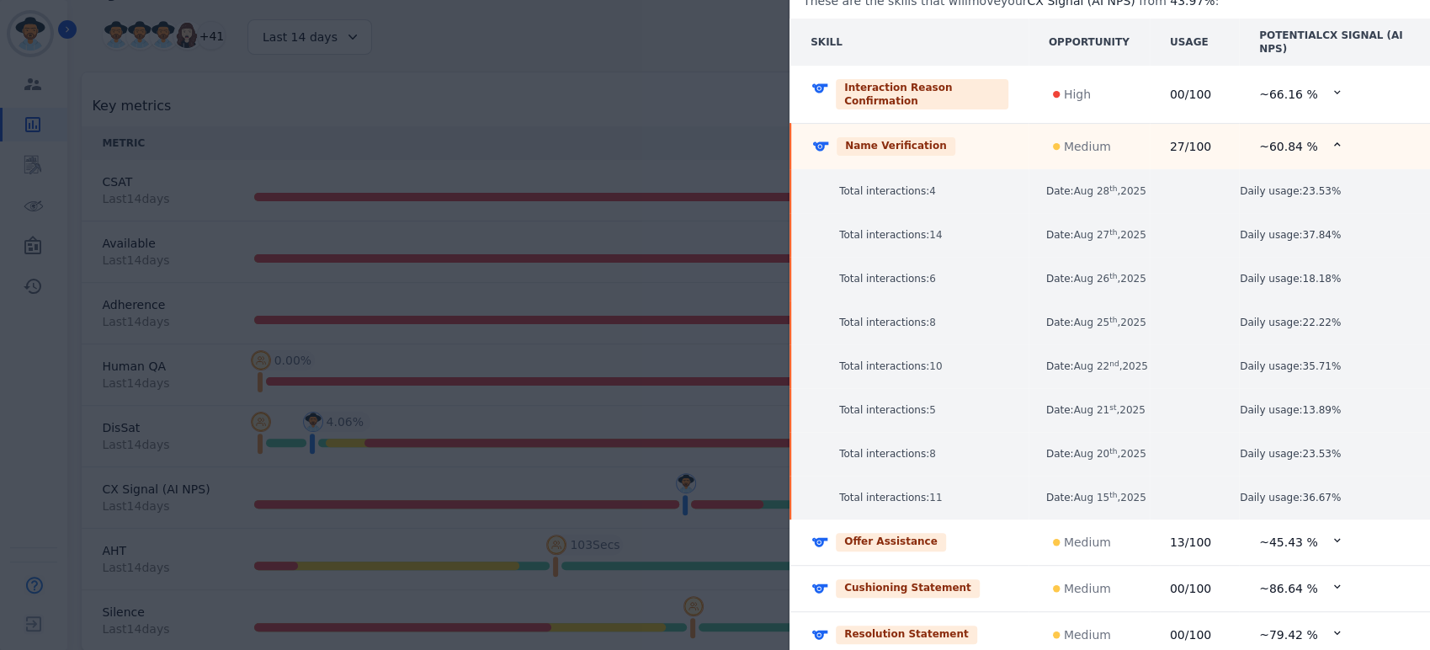
scroll to position [443, 0]
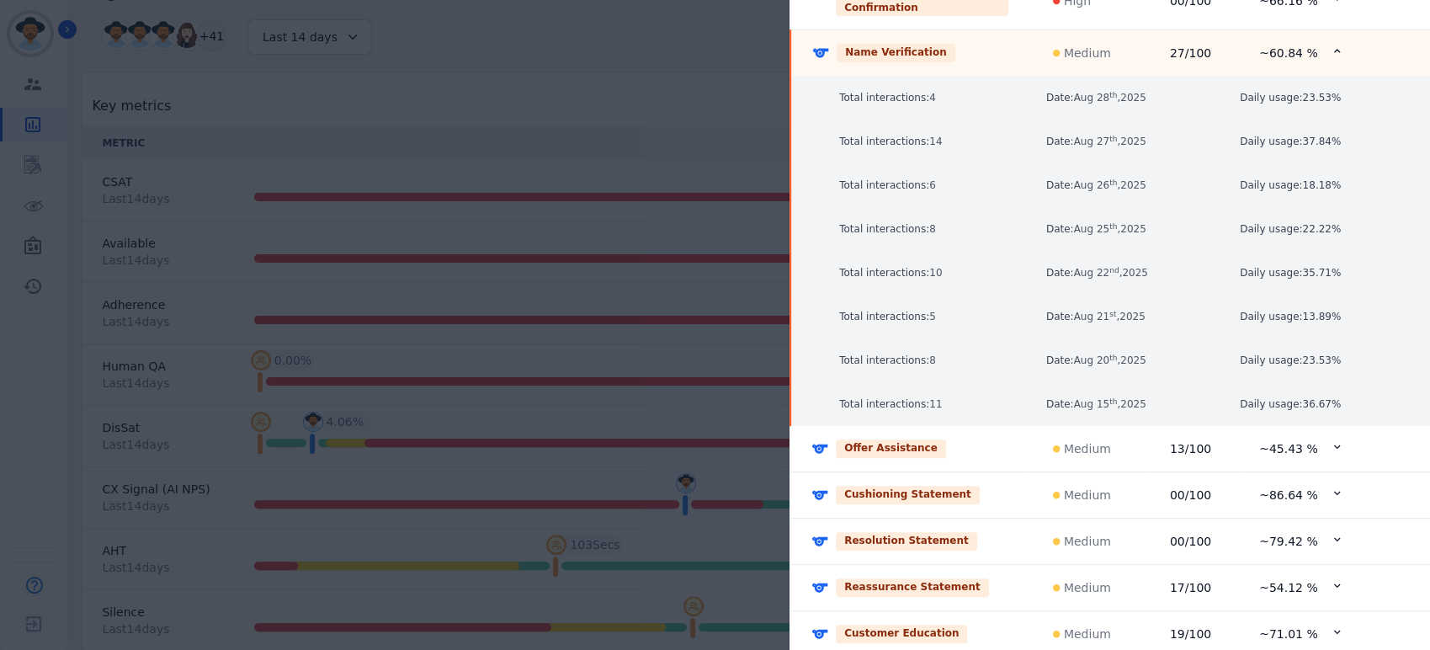
click at [978, 486] on div "Cushioning Statement" at bounding box center [909, 495] width 198 height 19
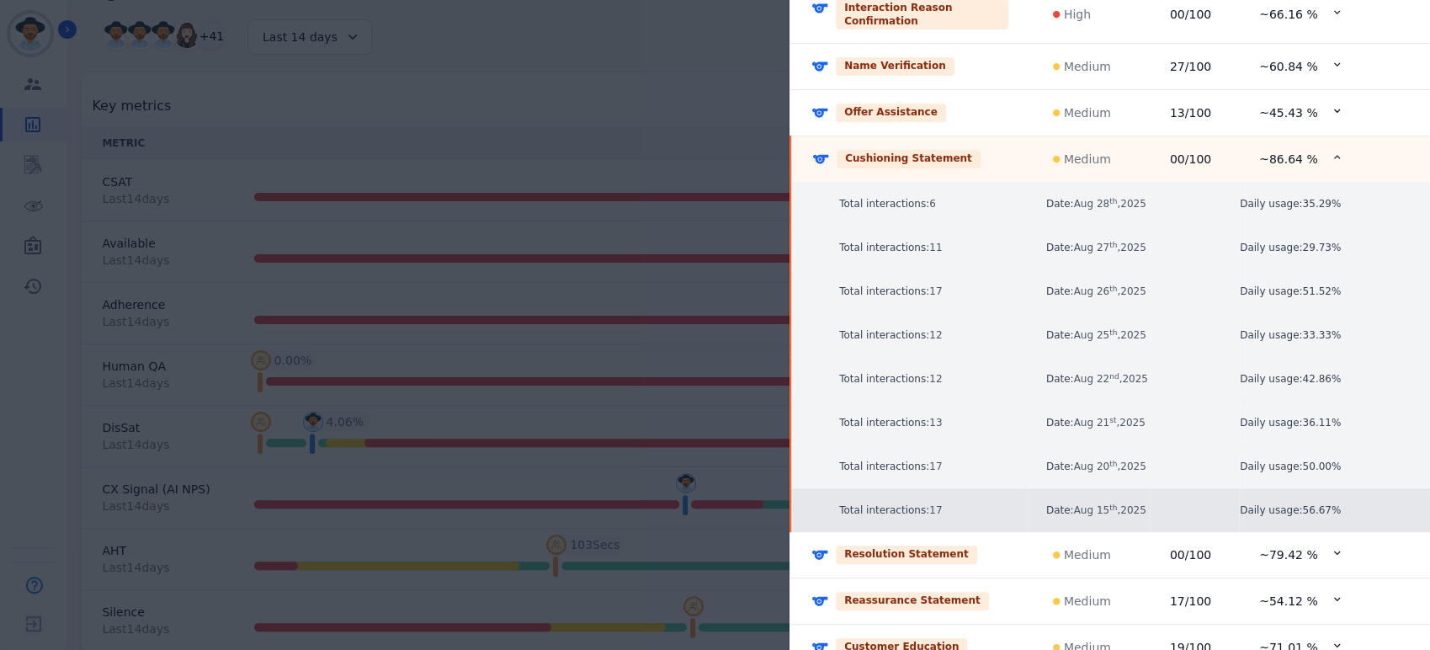
scroll to position [536, 0]
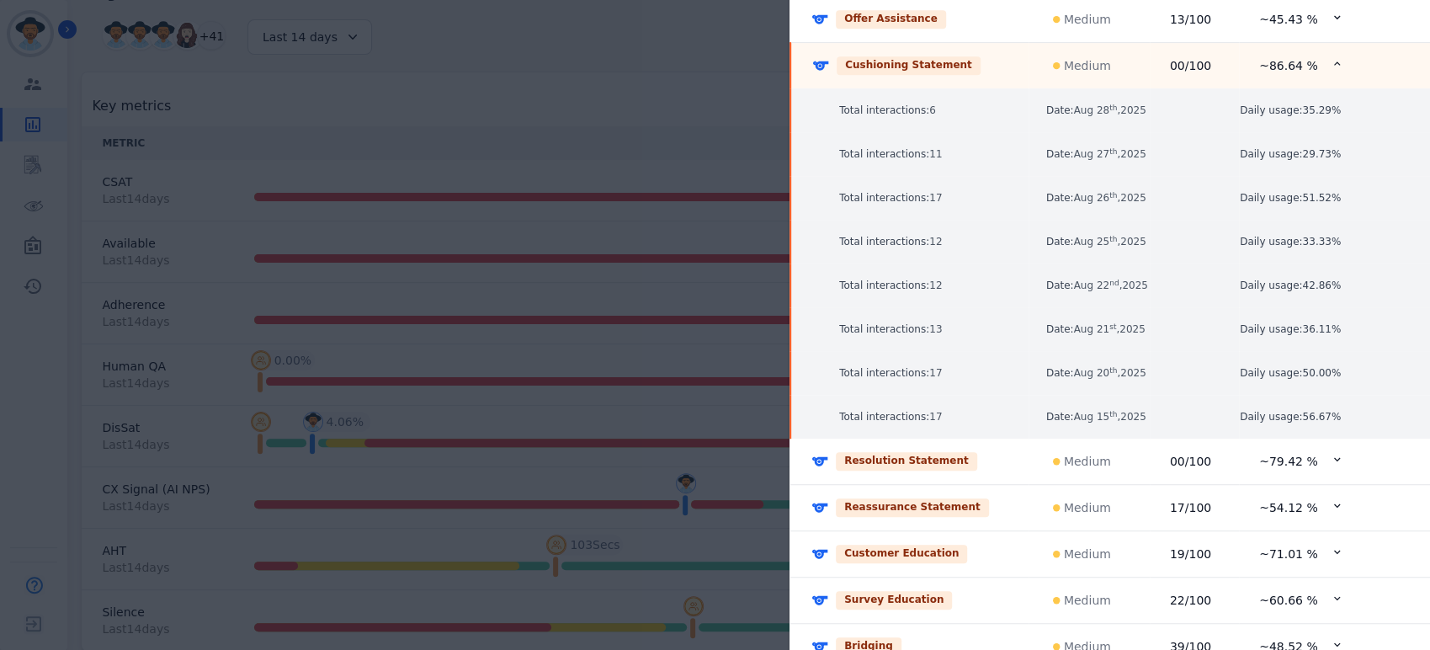
click at [964, 43] on td "Cushioning Statement" at bounding box center [909, 66] width 238 height 46
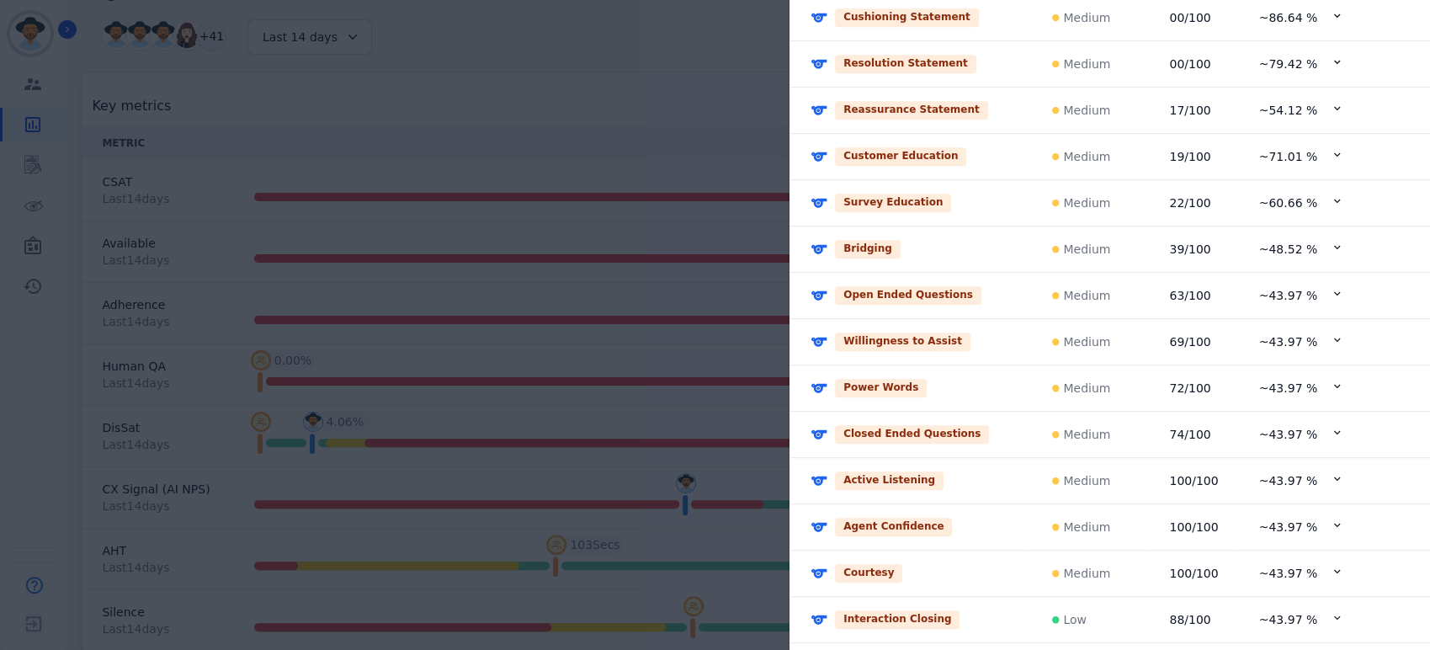
scroll to position [501, 0]
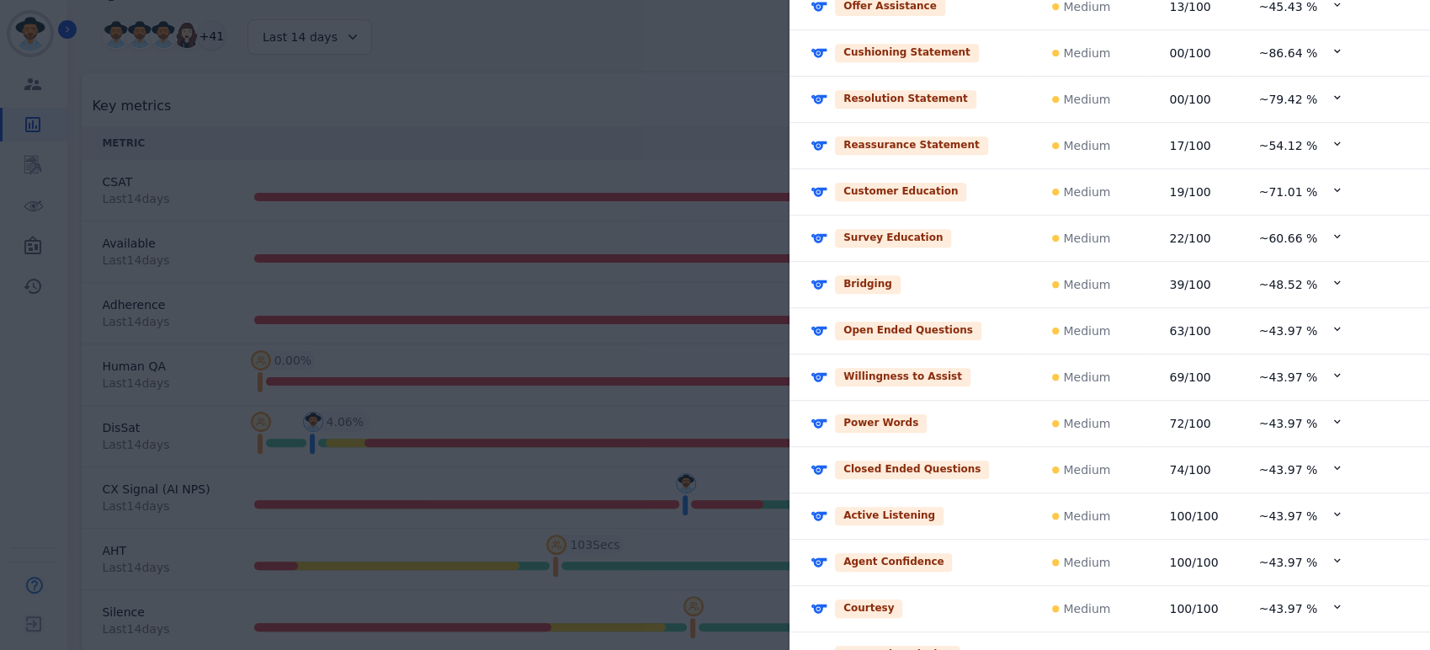
click at [621, 125] on div "Back to team [PERSON_NAME] 's trend Last 14 day s Relative performance [PERSON_…" at bounding box center [715, 325] width 1430 height 650
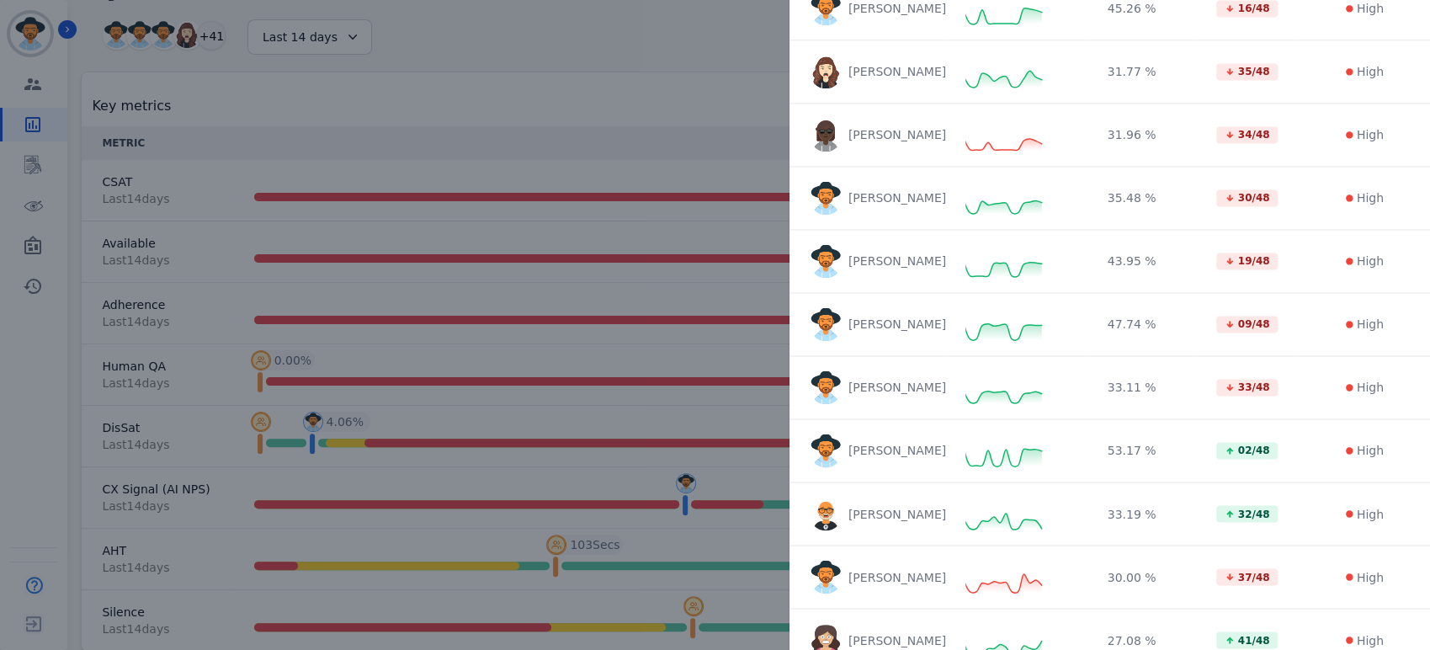
click at [621, 135] on div "Team's CX Signal (AI NPS) trend Last 14 day s [DATE] Aug [DATE] Aug [DATE] Aug …" at bounding box center [715, 325] width 1430 height 650
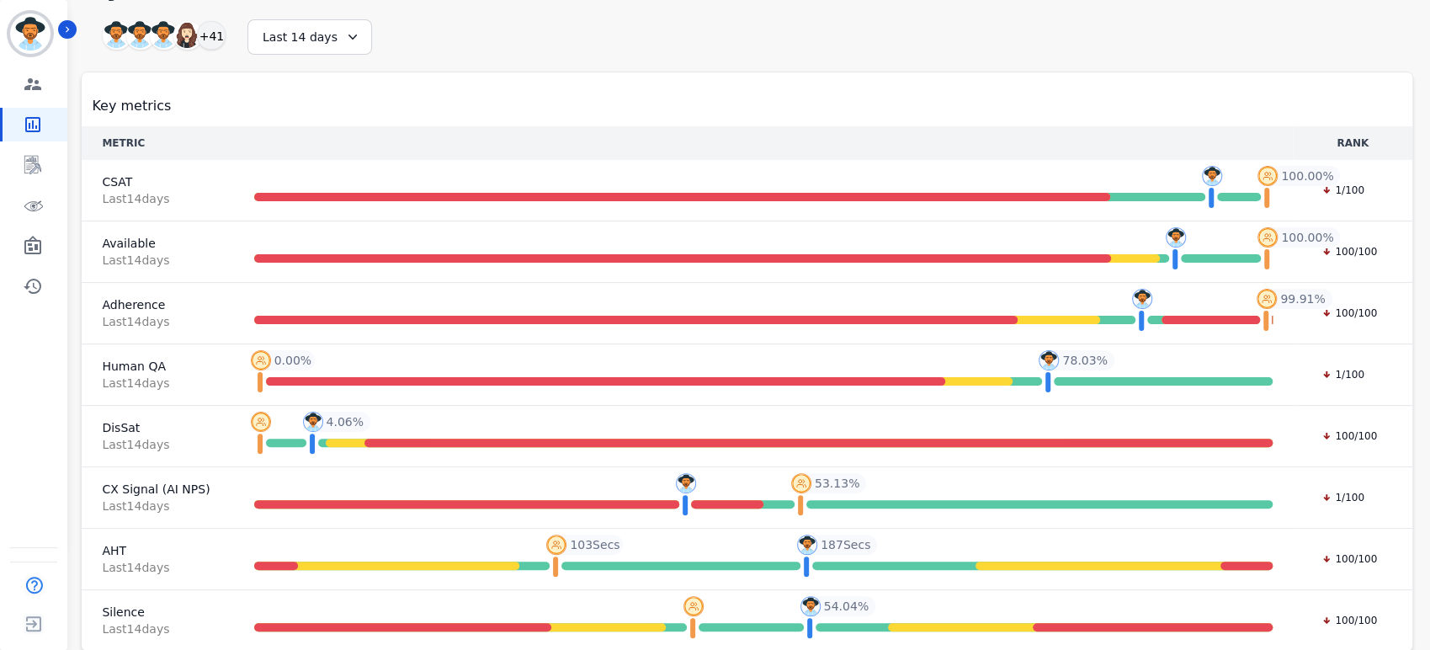
click at [762, 24] on div "**********" at bounding box center [747, 335] width 1332 height 632
click at [29, 149] on link "Sidebar" at bounding box center [35, 165] width 65 height 34
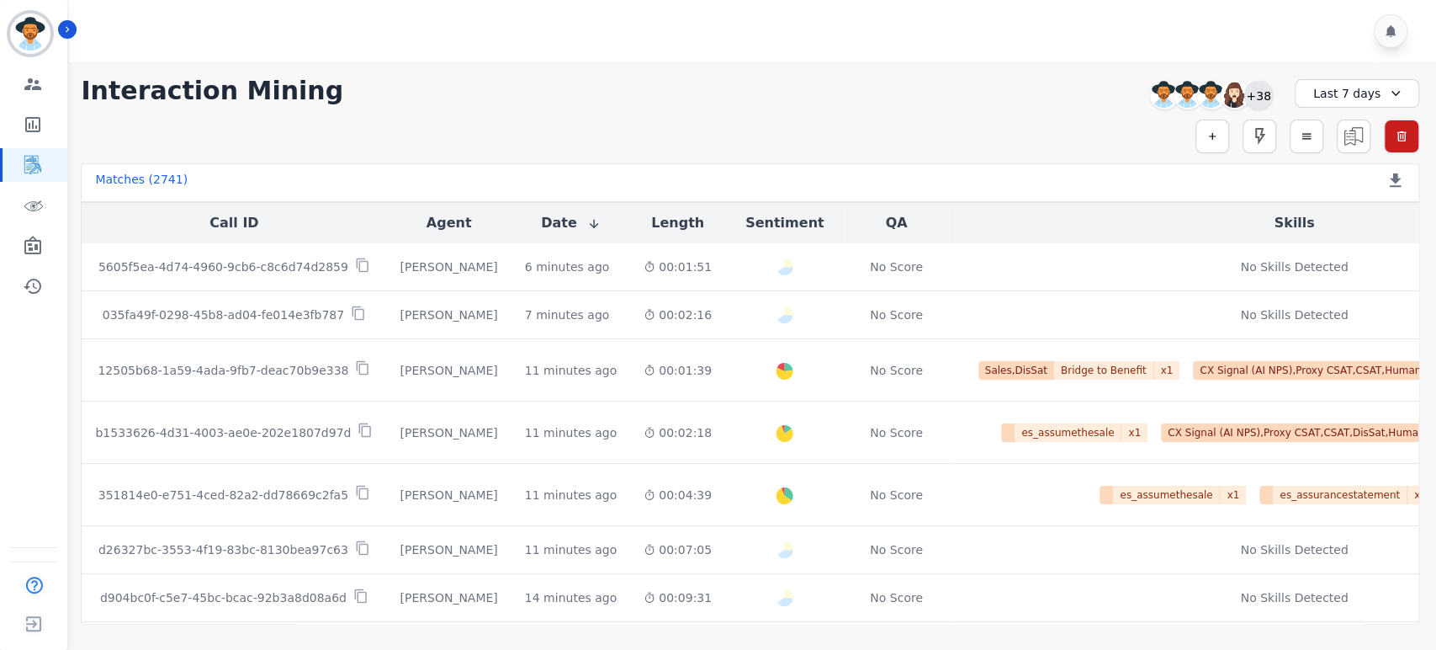
click at [1259, 104] on div "+38" at bounding box center [1259, 95] width 29 height 29
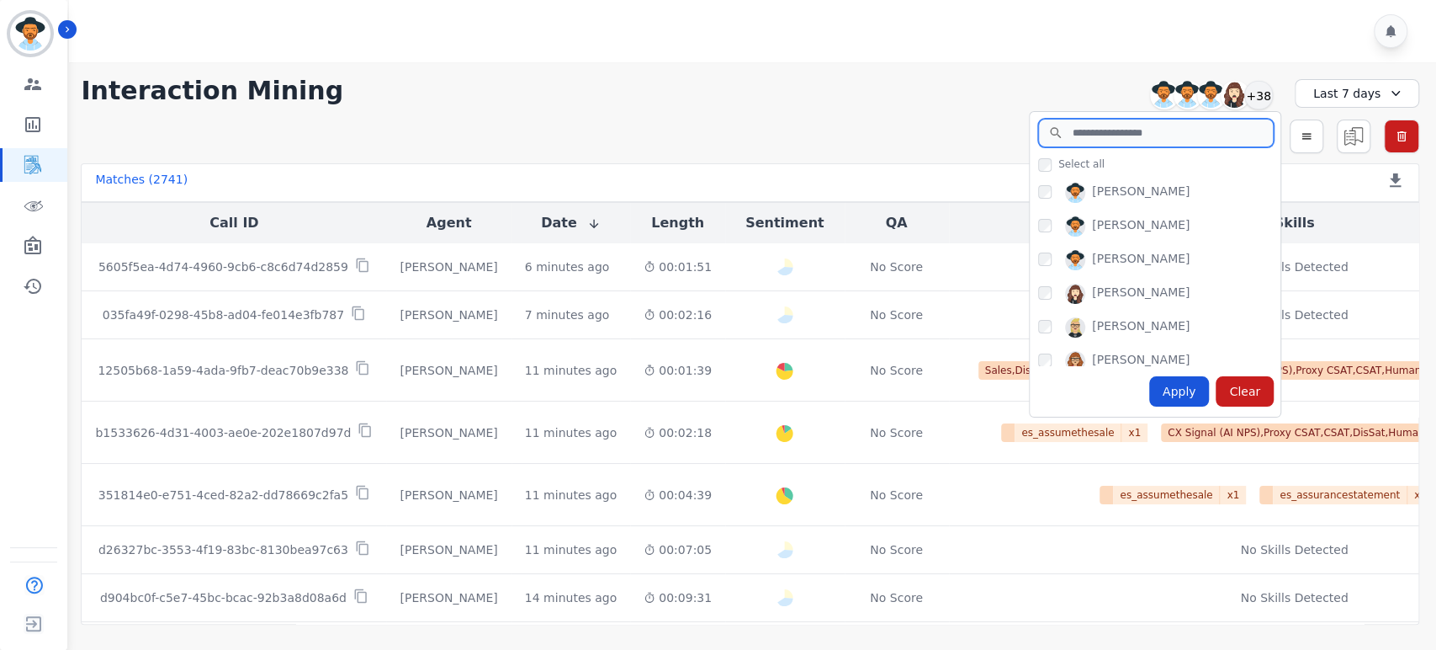
click at [1192, 132] on input "search" at bounding box center [1156, 133] width 236 height 29
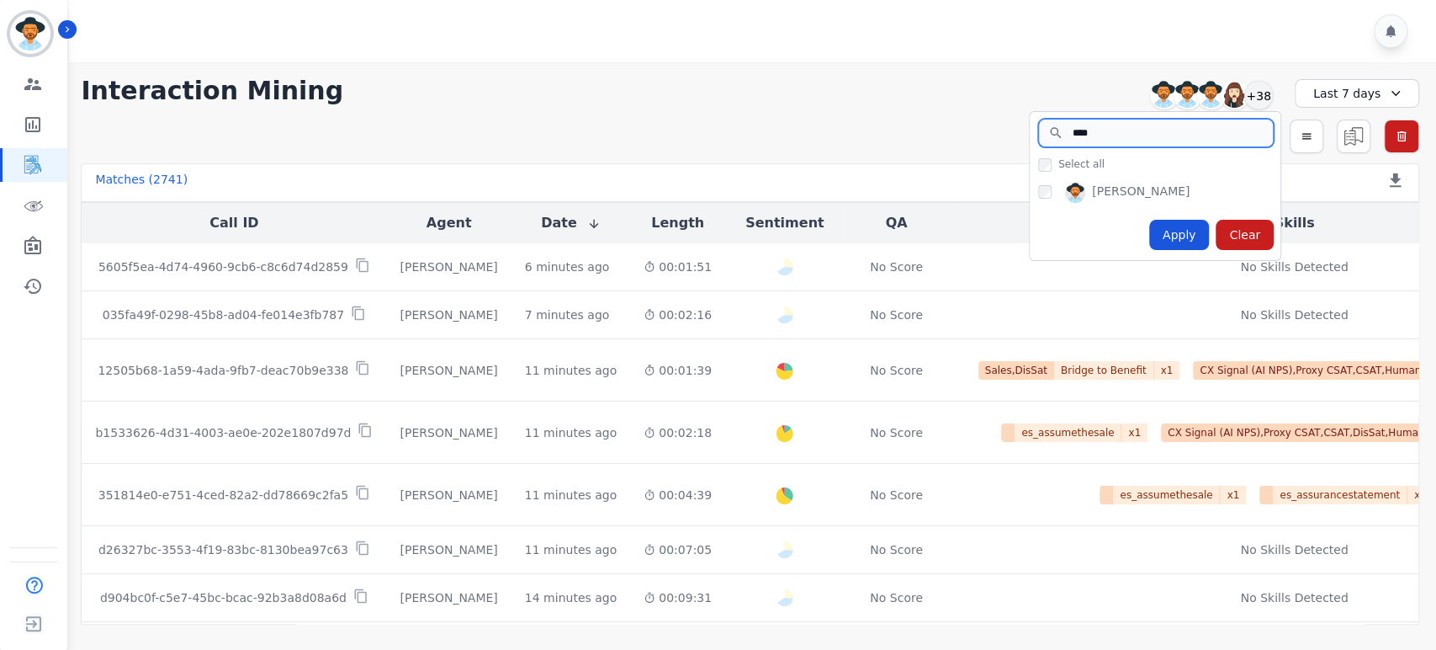
type input "****"
click at [1180, 230] on div "Apply" at bounding box center [1179, 235] width 61 height 30
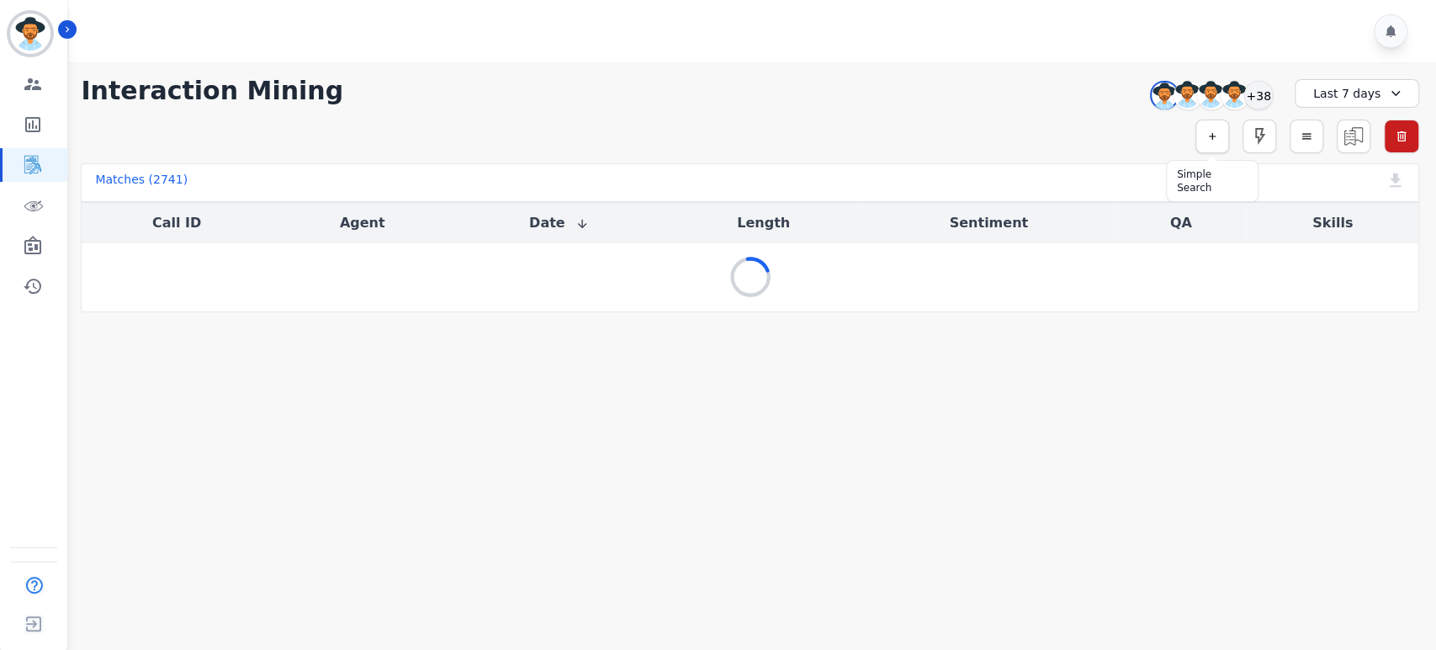
click at [1213, 134] on icon "button" at bounding box center [1212, 136] width 7 height 7
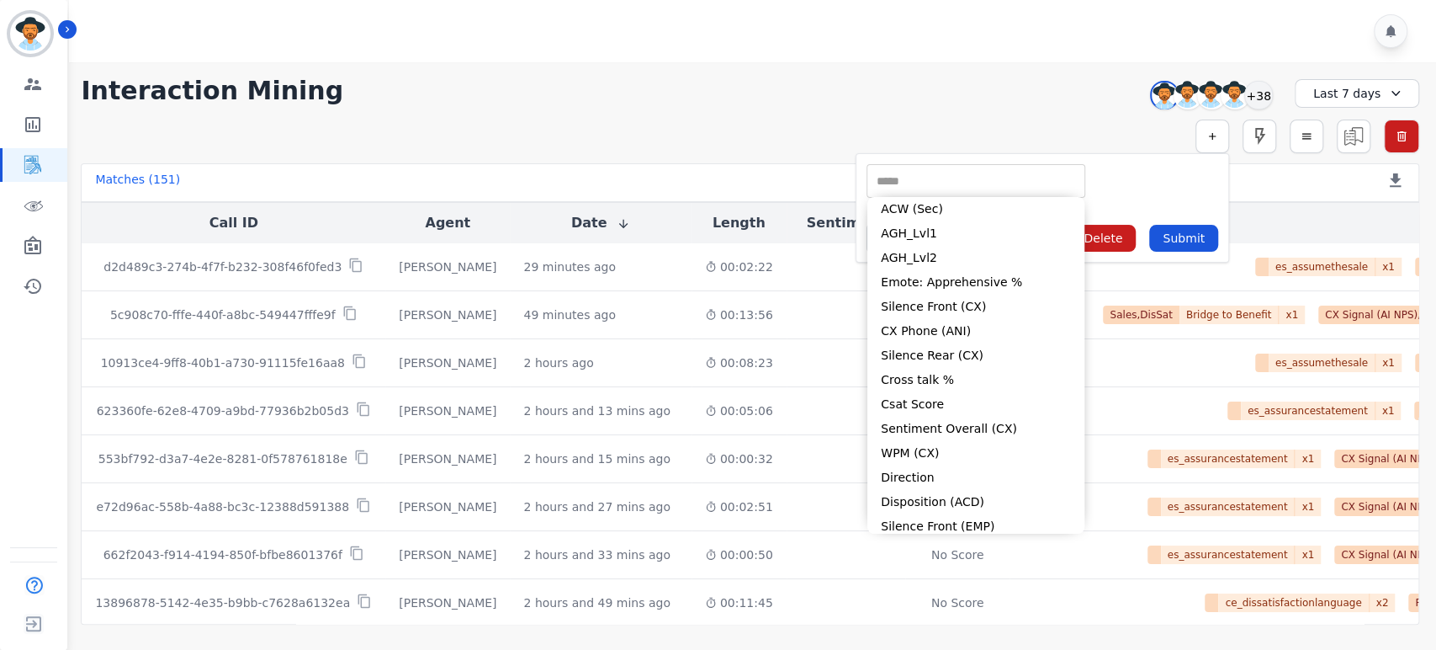
click at [1024, 177] on input "selected options" at bounding box center [976, 182] width 210 height 18
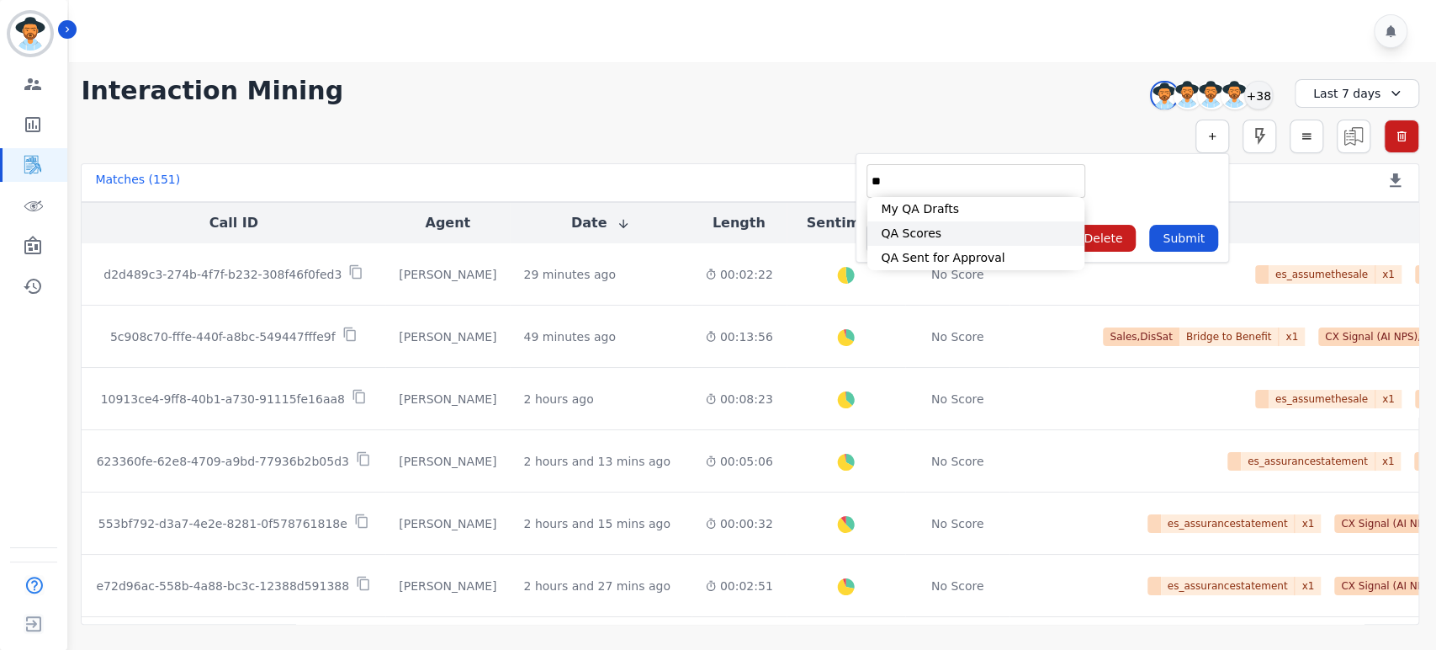
type input "**"
click at [948, 234] on li "QA Scores" at bounding box center [976, 233] width 217 height 24
type input "**********"
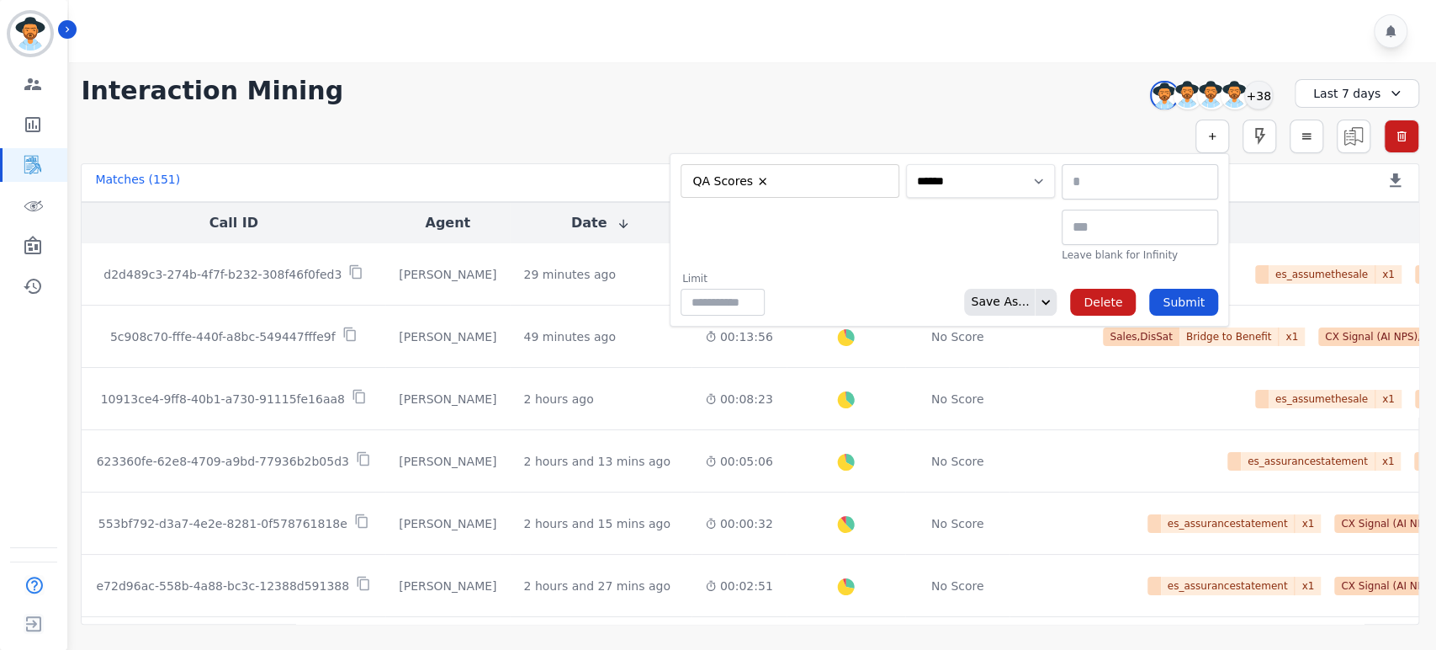
click at [994, 180] on select "**********" at bounding box center [980, 181] width 149 height 34
select select "******"
click at [1055, 164] on select "**********" at bounding box center [980, 181] width 149 height 34
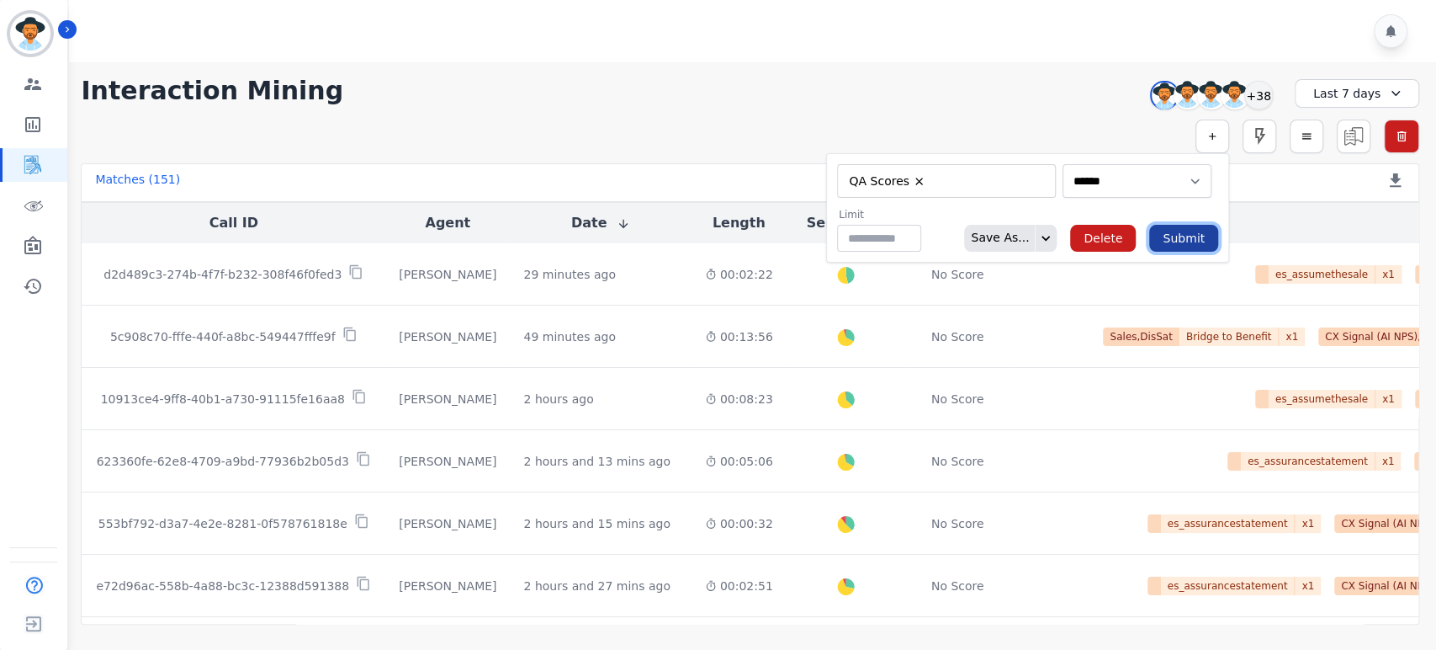
click at [1170, 238] on button "Submit" at bounding box center [1183, 238] width 69 height 27
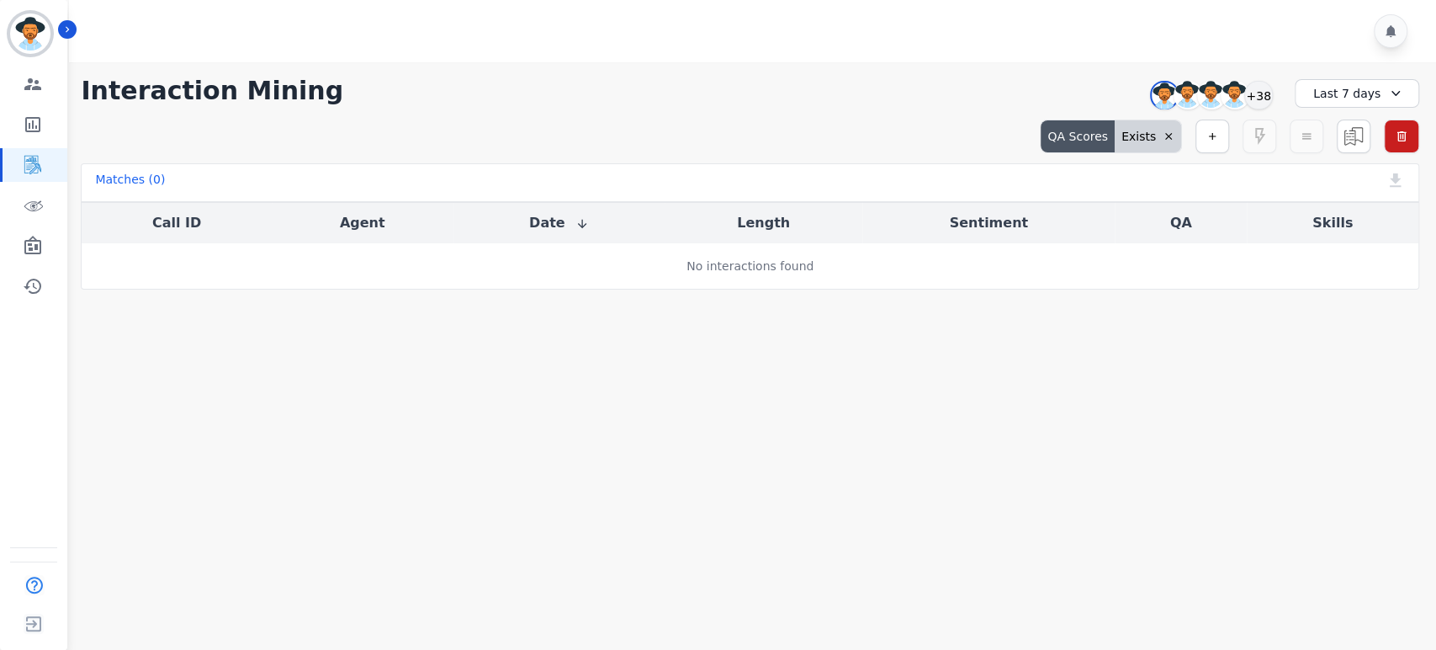
click at [1380, 82] on div "Last 7 days" at bounding box center [1357, 93] width 125 height 29
click at [1380, 250] on li "Last 90 days" at bounding box center [1368, 253] width 84 height 17
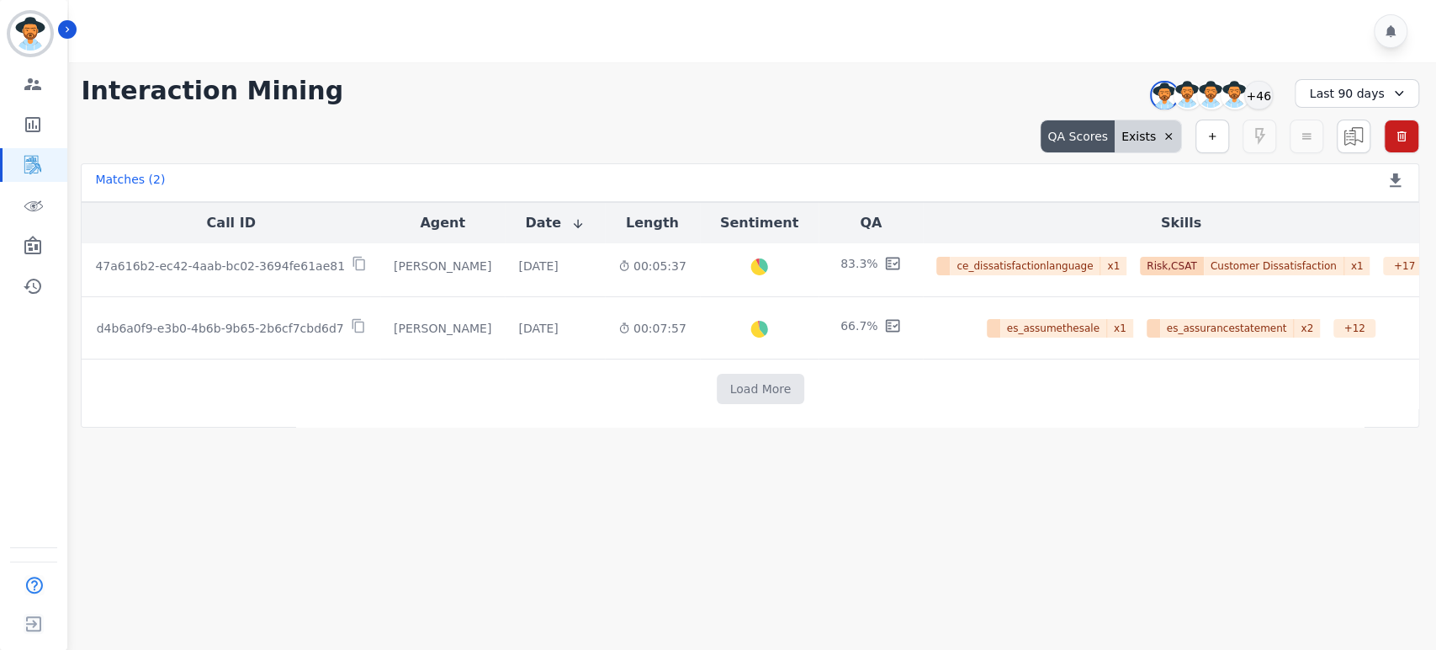
scroll to position [10, 0]
click at [767, 386] on button "Load More" at bounding box center [761, 387] width 88 height 30
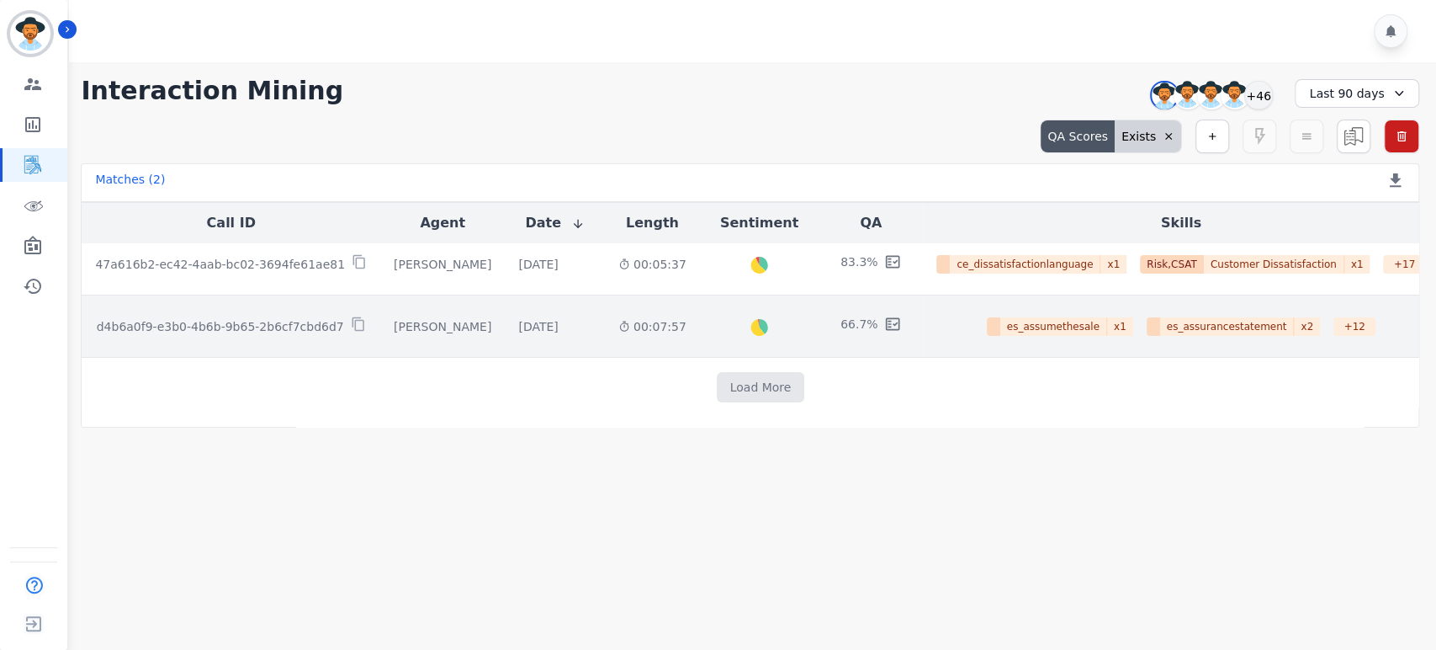
scroll to position [0, 0]
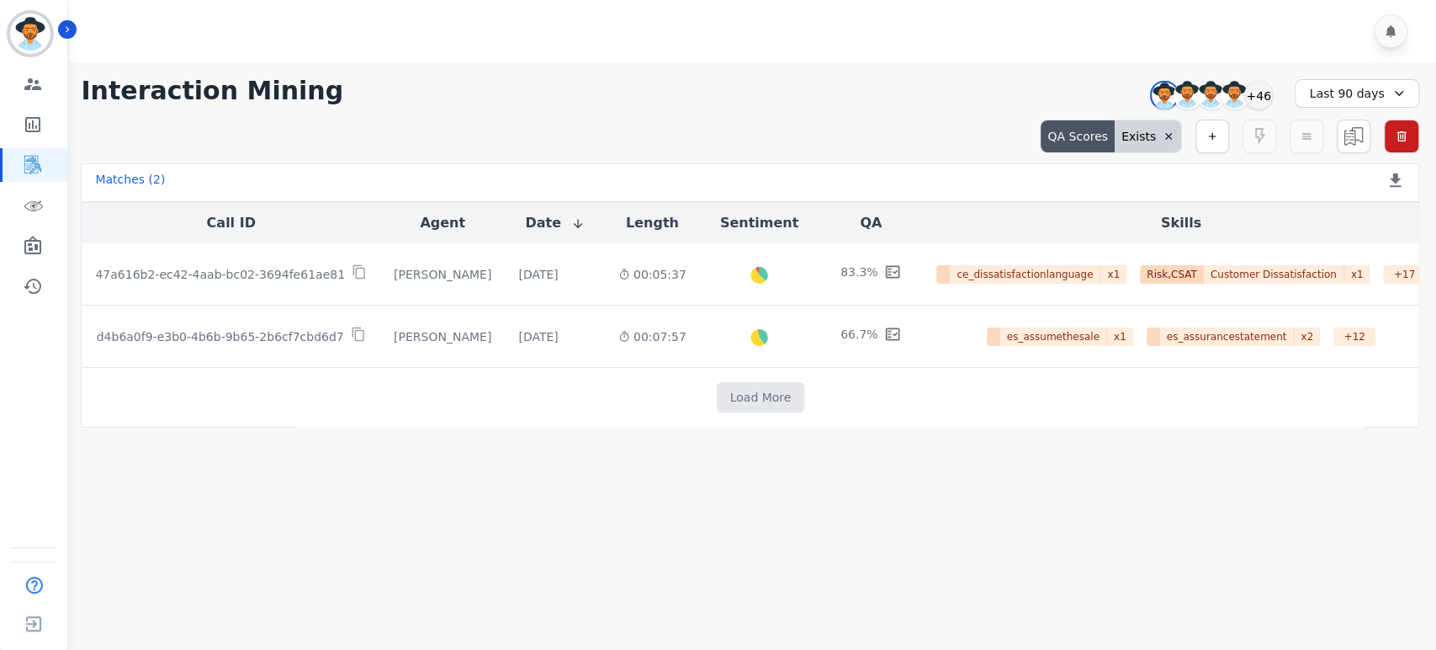
click at [1060, 557] on main "**********" at bounding box center [750, 387] width 1372 height 650
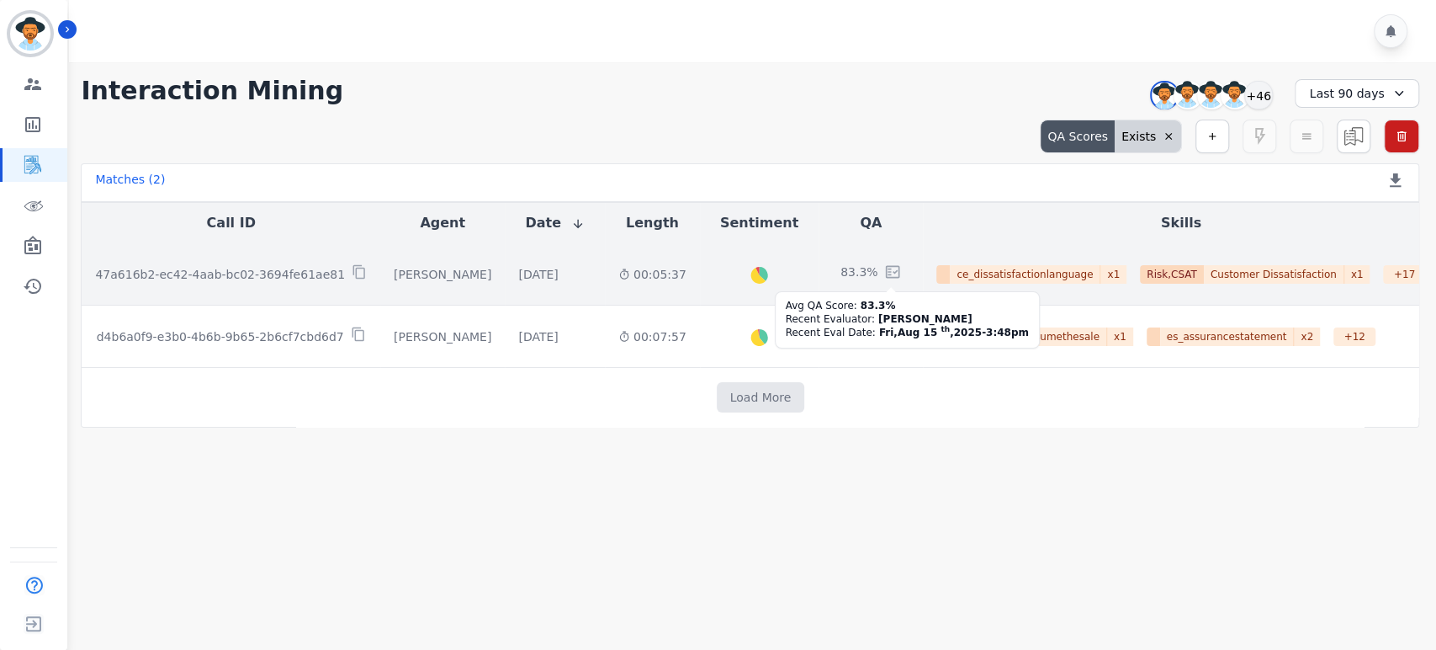
click at [889, 272] on icon at bounding box center [894, 271] width 10 height 7
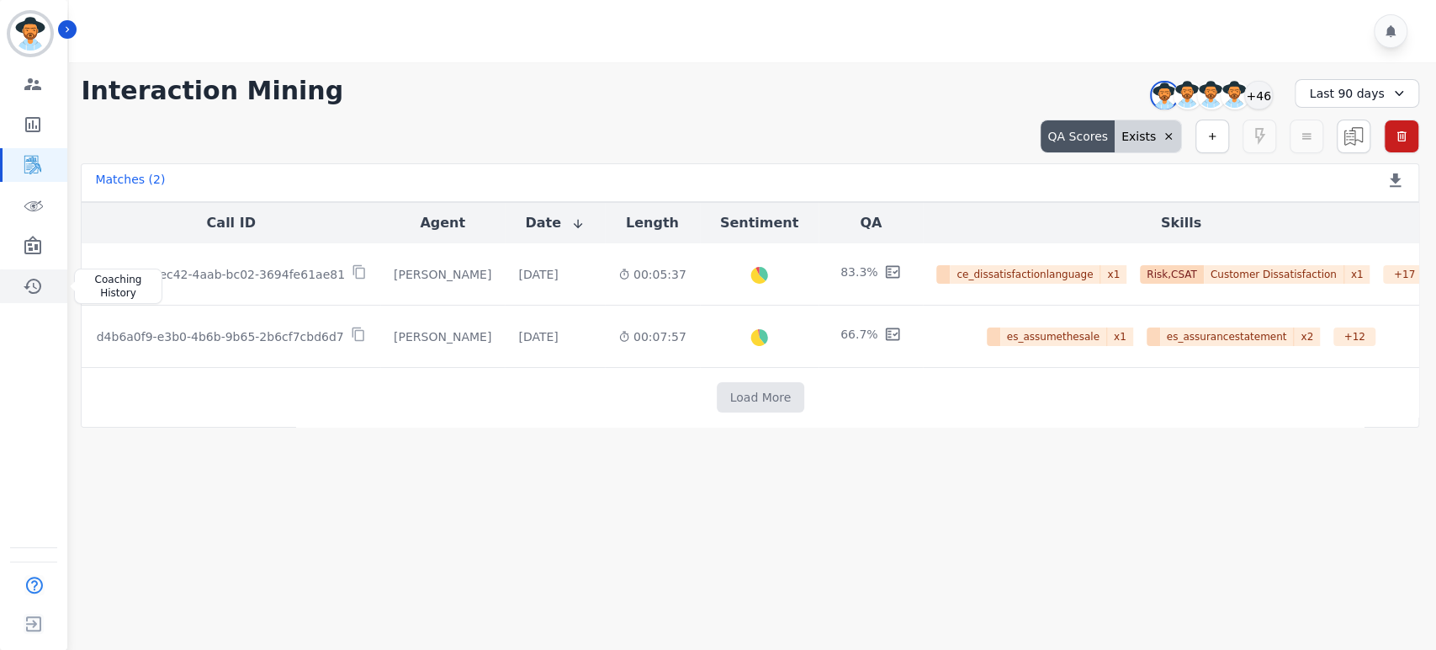
click at [40, 289] on icon "Sidebar" at bounding box center [33, 286] width 20 height 20
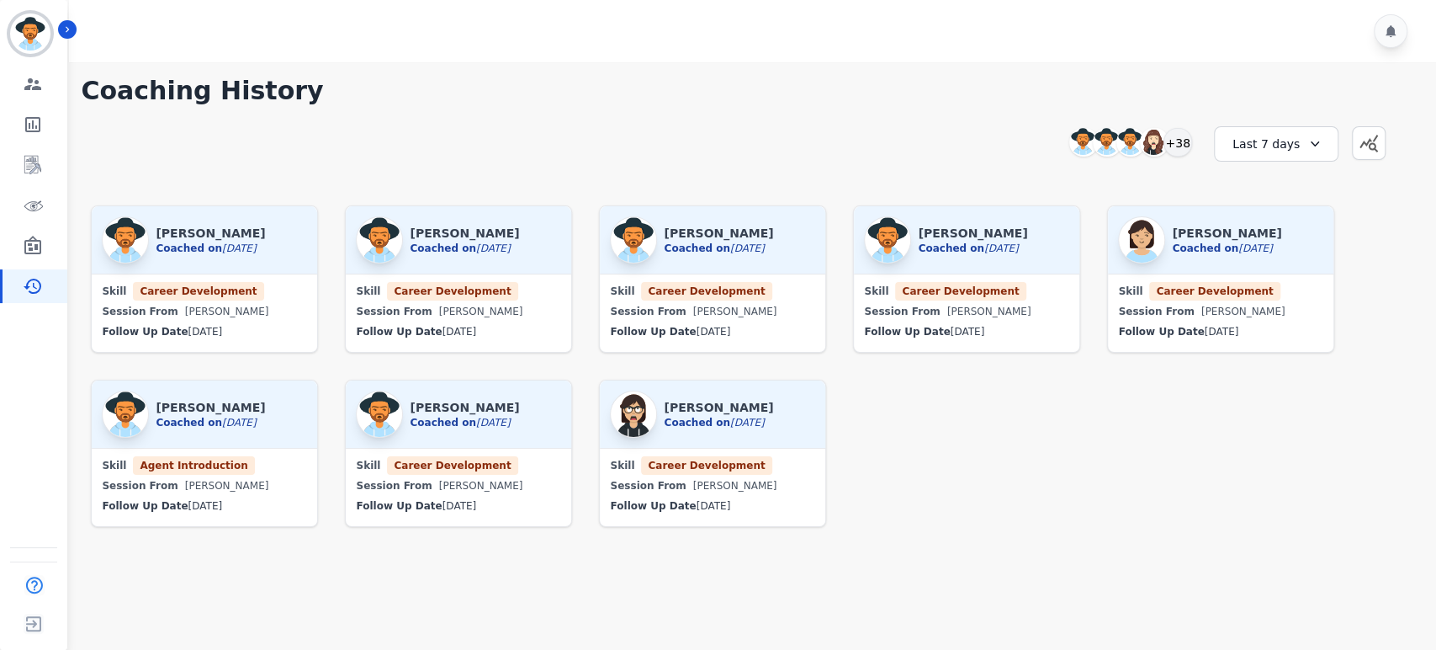
click at [1296, 143] on div "Last 7 days" at bounding box center [1276, 143] width 125 height 35
click at [1302, 296] on ul "Custom [DATE] [DATE] Last 7 days Last 14 days Last 30 days Last 90 days Last 12…" at bounding box center [1287, 265] width 101 height 192
click at [1297, 284] on li "Last 30 days" at bounding box center [1287, 287] width 84 height 17
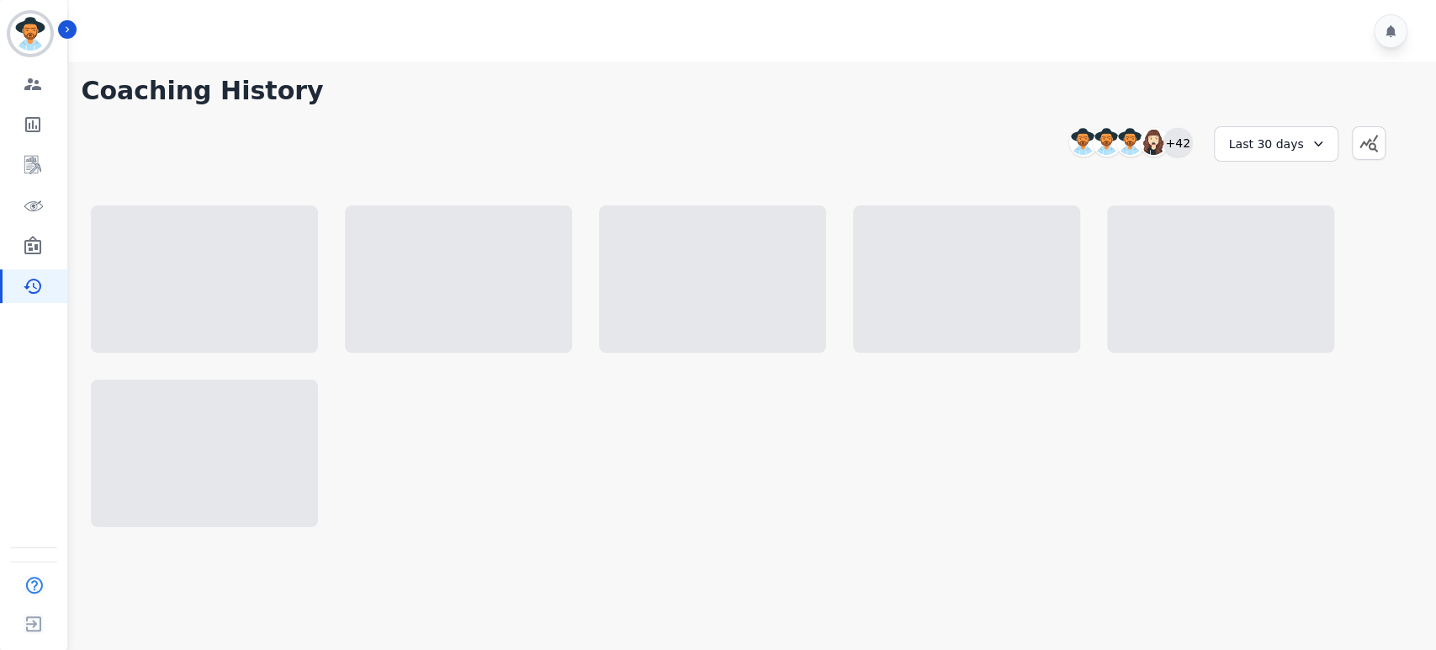
click at [1181, 143] on div "+42" at bounding box center [1178, 142] width 29 height 29
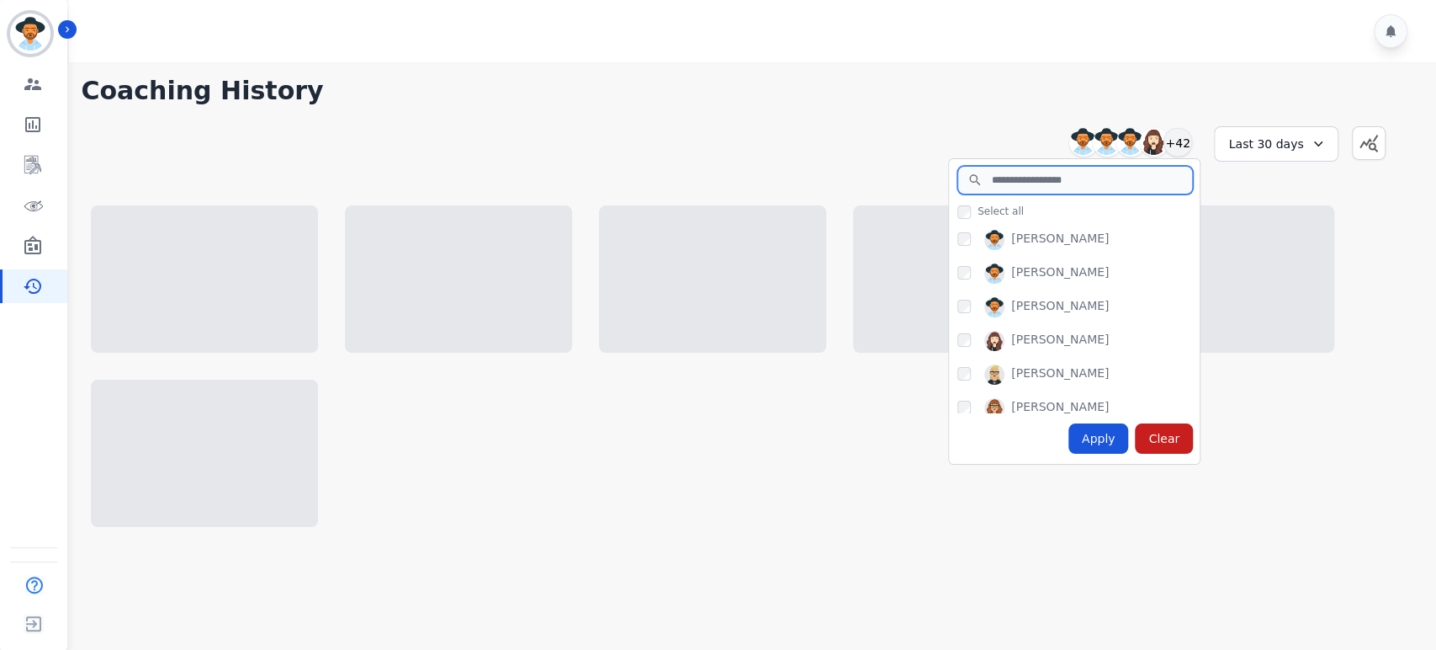
click at [1064, 183] on input "search" at bounding box center [1076, 180] width 236 height 29
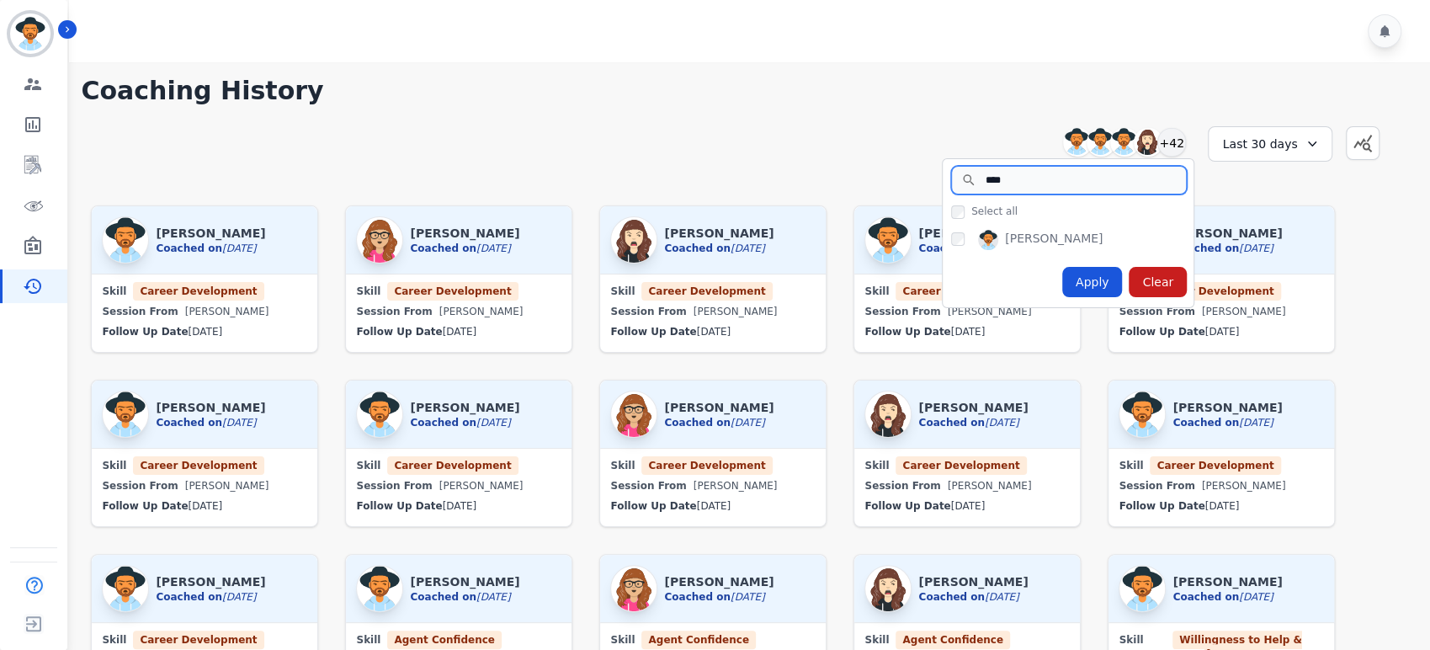
type input "****"
click at [1087, 279] on div "Apply" at bounding box center [1092, 282] width 61 height 30
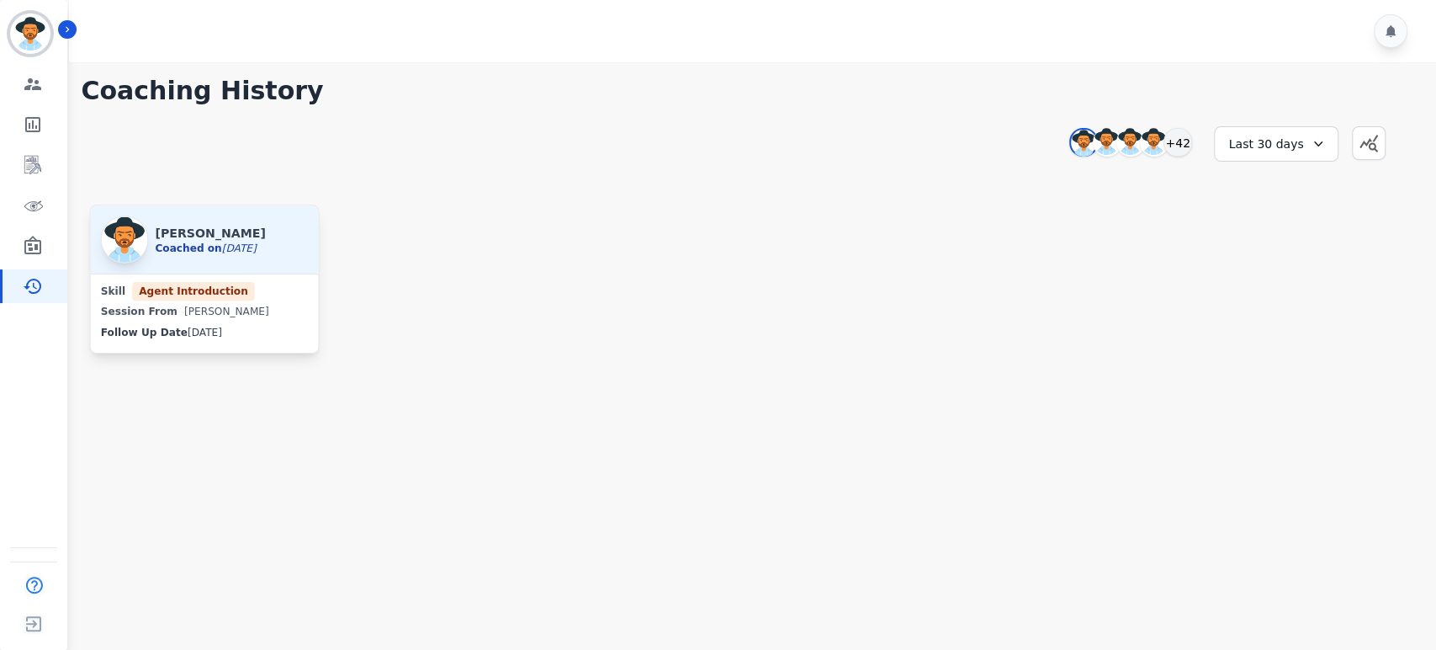
click at [231, 284] on div "Skill Agent Introduction" at bounding box center [204, 290] width 207 height 13
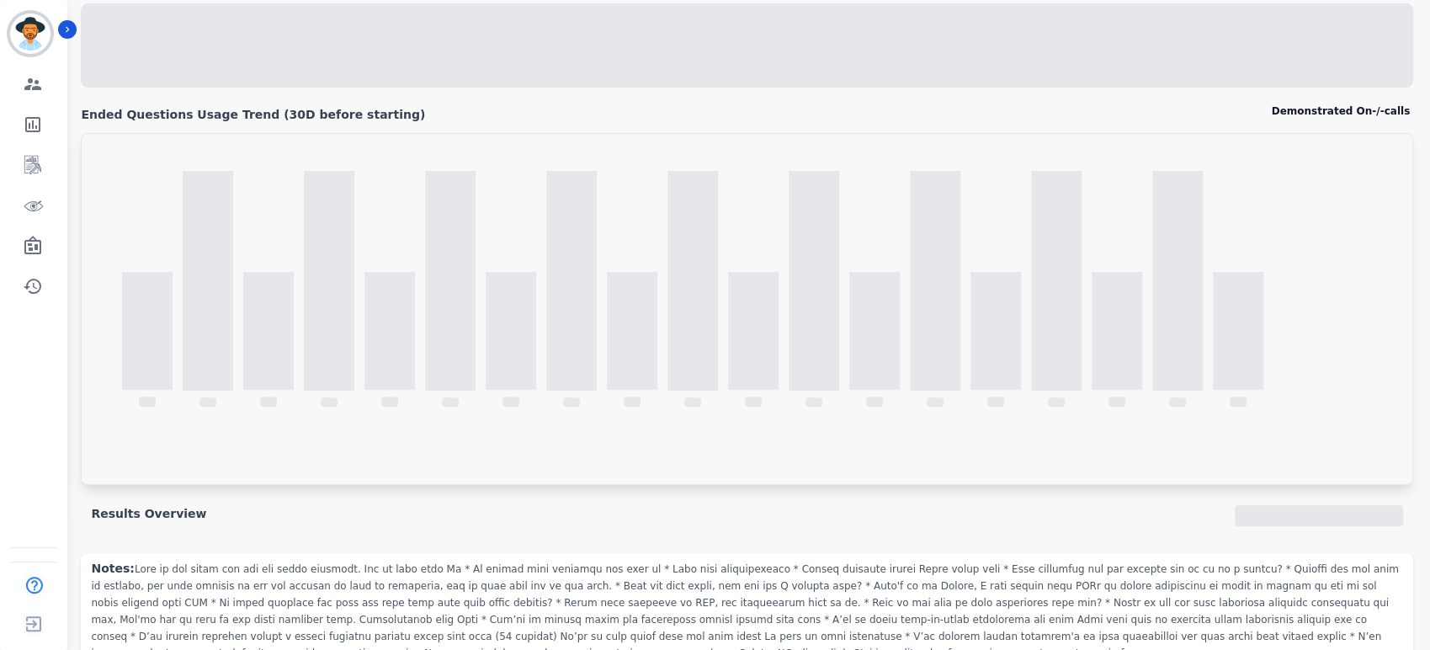
scroll to position [280, 0]
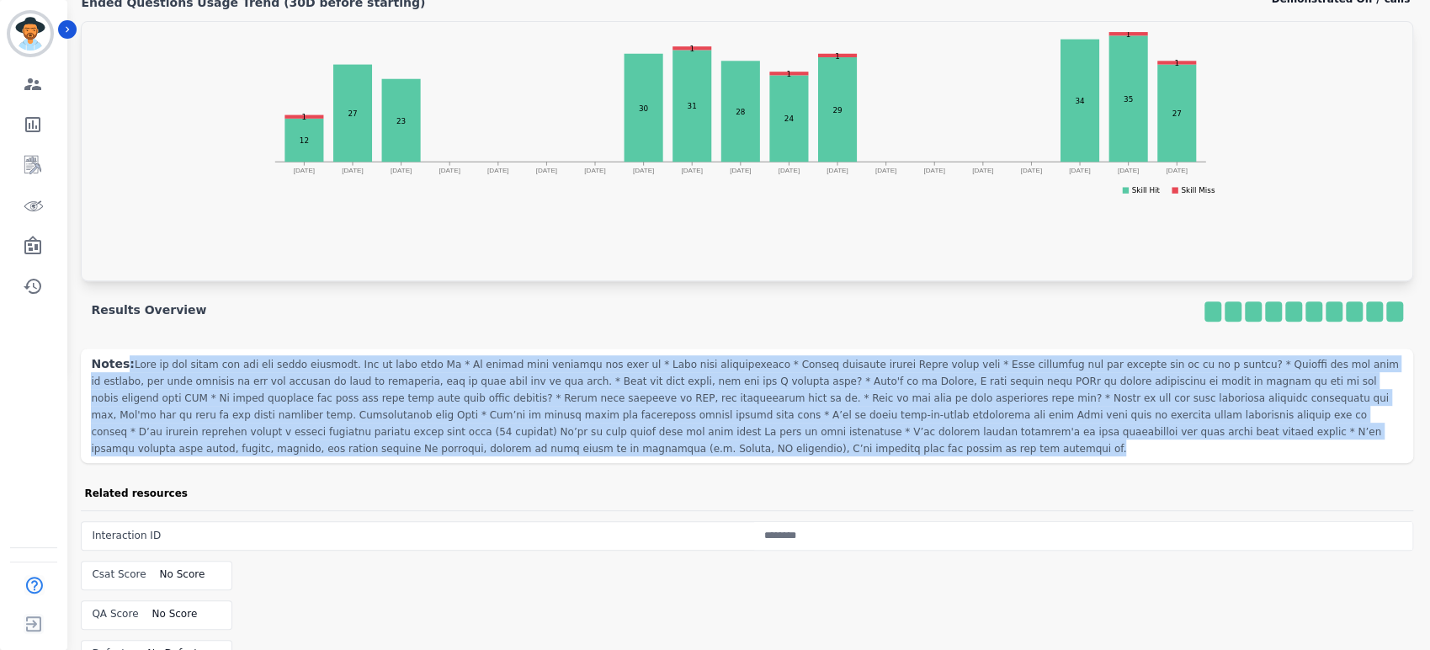
drag, startPoint x: 163, startPoint y: 449, endPoint x: 123, endPoint y: 364, distance: 93.3
click at [123, 364] on div "Notes:" at bounding box center [747, 405] width 1332 height 114
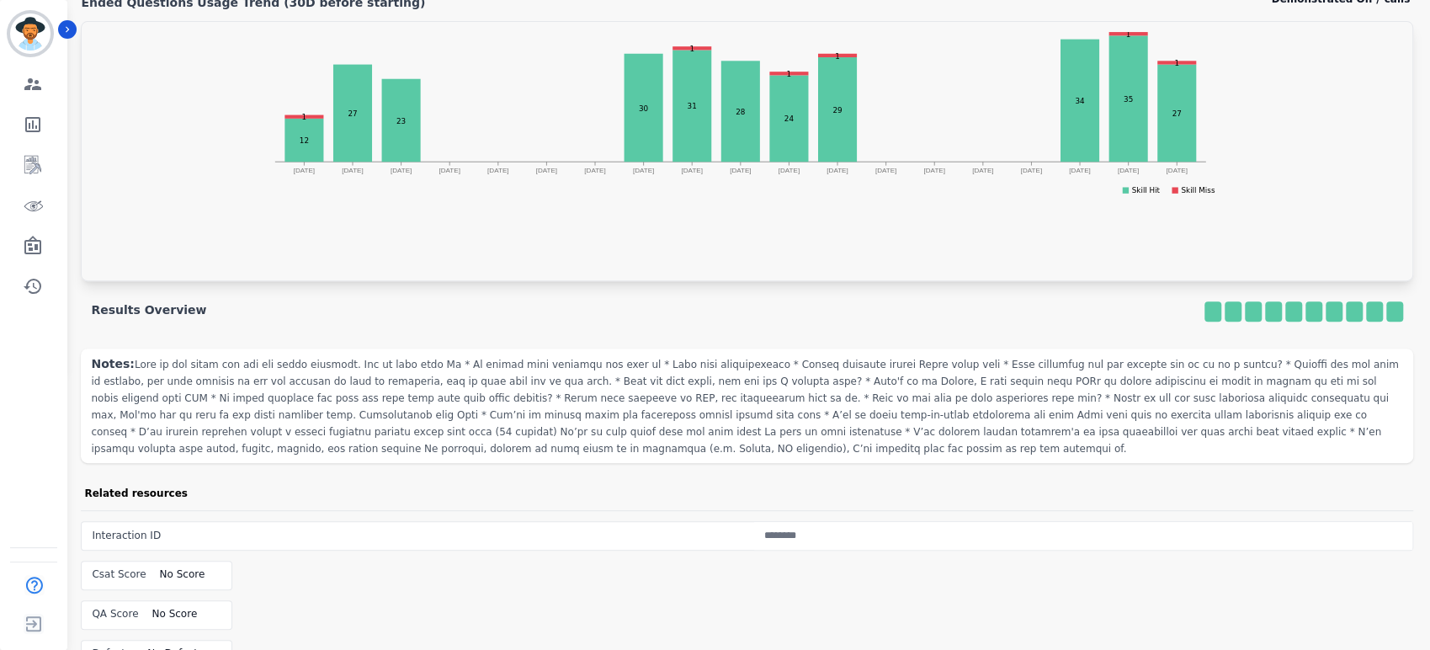
click at [1092, 565] on div "Interaction ID Csat Score No Score QA Score No Score Defects: No Defect" at bounding box center [747, 595] width 1332 height 170
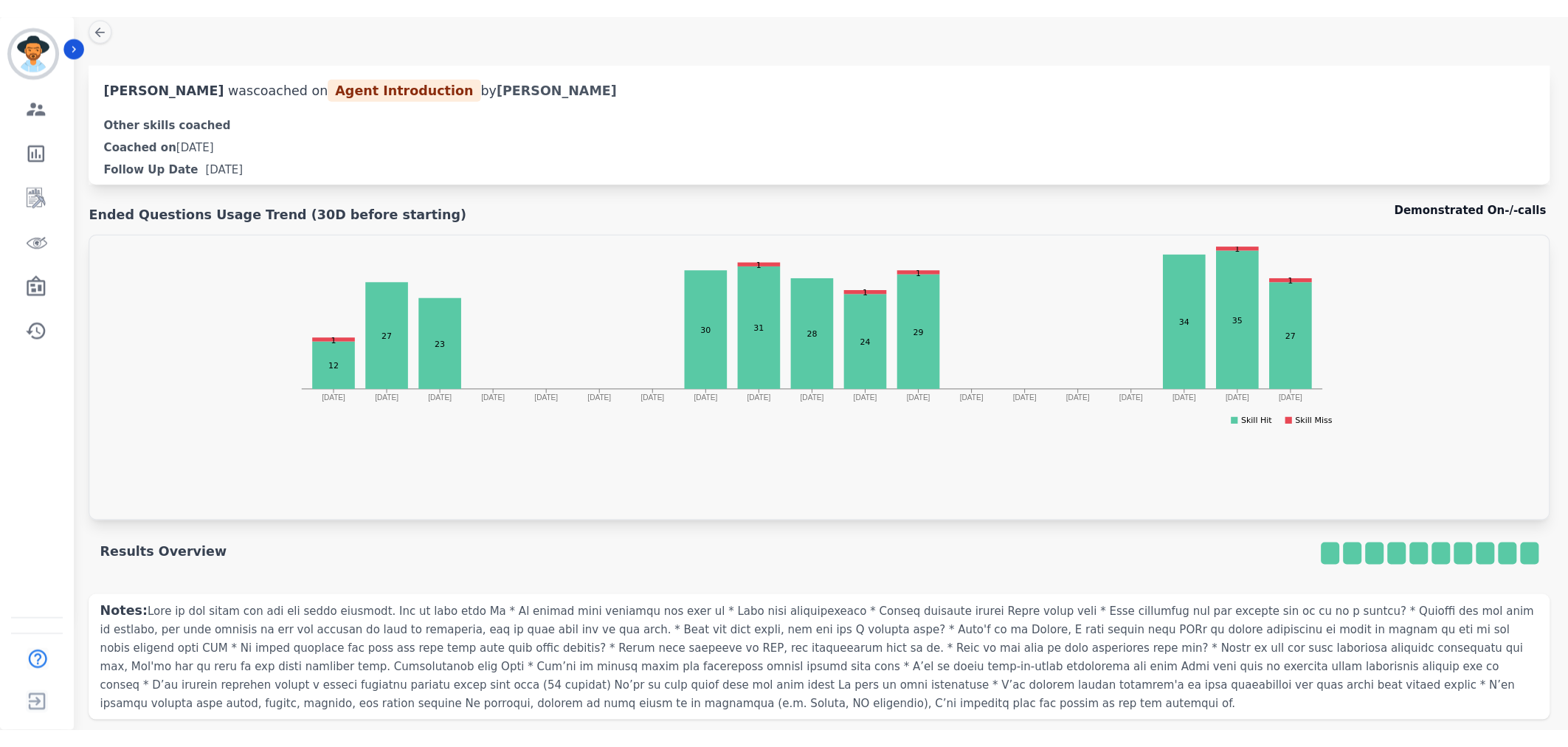
scroll to position [0, 0]
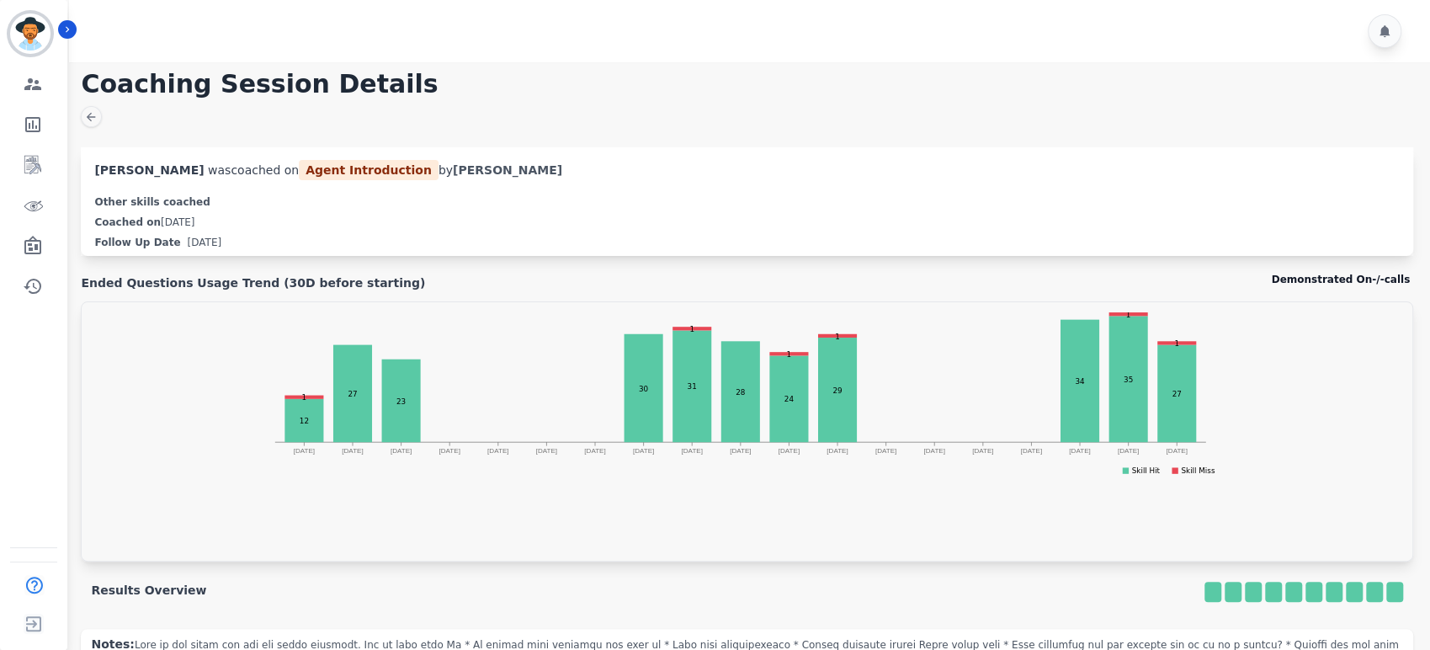
click at [963, 91] on h1 "Coaching Session Details" at bounding box center [747, 84] width 1332 height 30
click at [834, 126] on div "Coaching Session Details [PERSON_NAME] was coached on Agent Introduction by [PE…" at bounding box center [747, 553] width 1366 height 982
click at [787, 113] on div "Coaching Session Details [PERSON_NAME] was coached on Agent Introduction by [PE…" at bounding box center [747, 553] width 1366 height 982
click at [1082, 82] on h1 "Coaching Session Details" at bounding box center [747, 84] width 1332 height 30
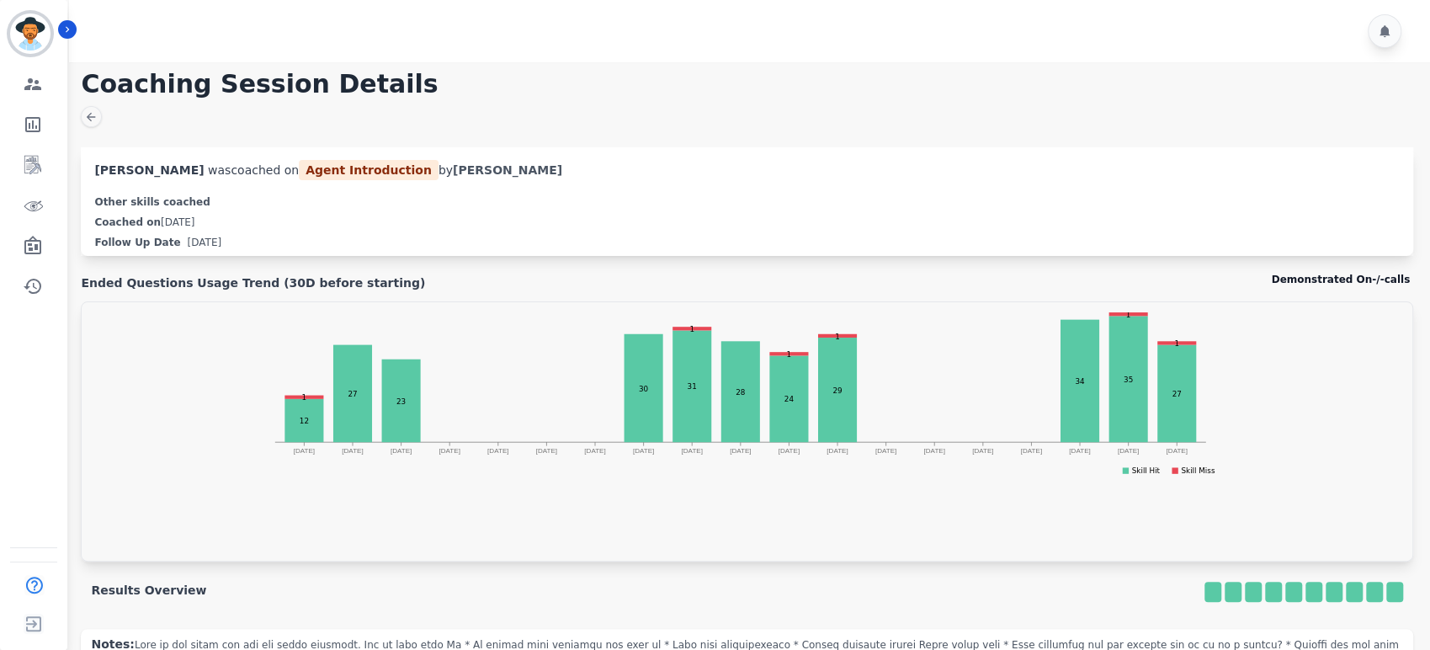
click at [778, 126] on div "Coaching Session Details [PERSON_NAME] was coached on Agent Introduction by [PE…" at bounding box center [747, 553] width 1366 height 982
click at [34, 253] on icon "Sidebar" at bounding box center [32, 245] width 17 height 19
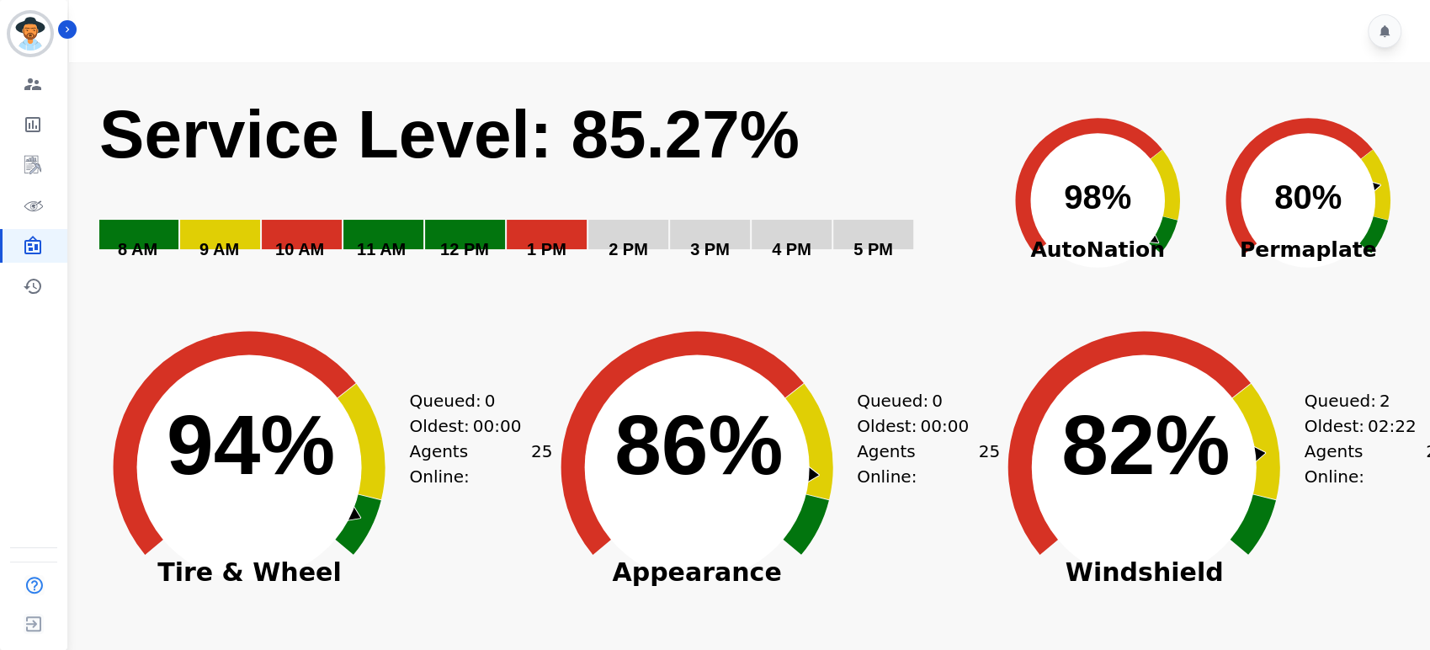
click at [907, 145] on rect "Service Level: 0%" at bounding box center [540, 187] width 884 height 189
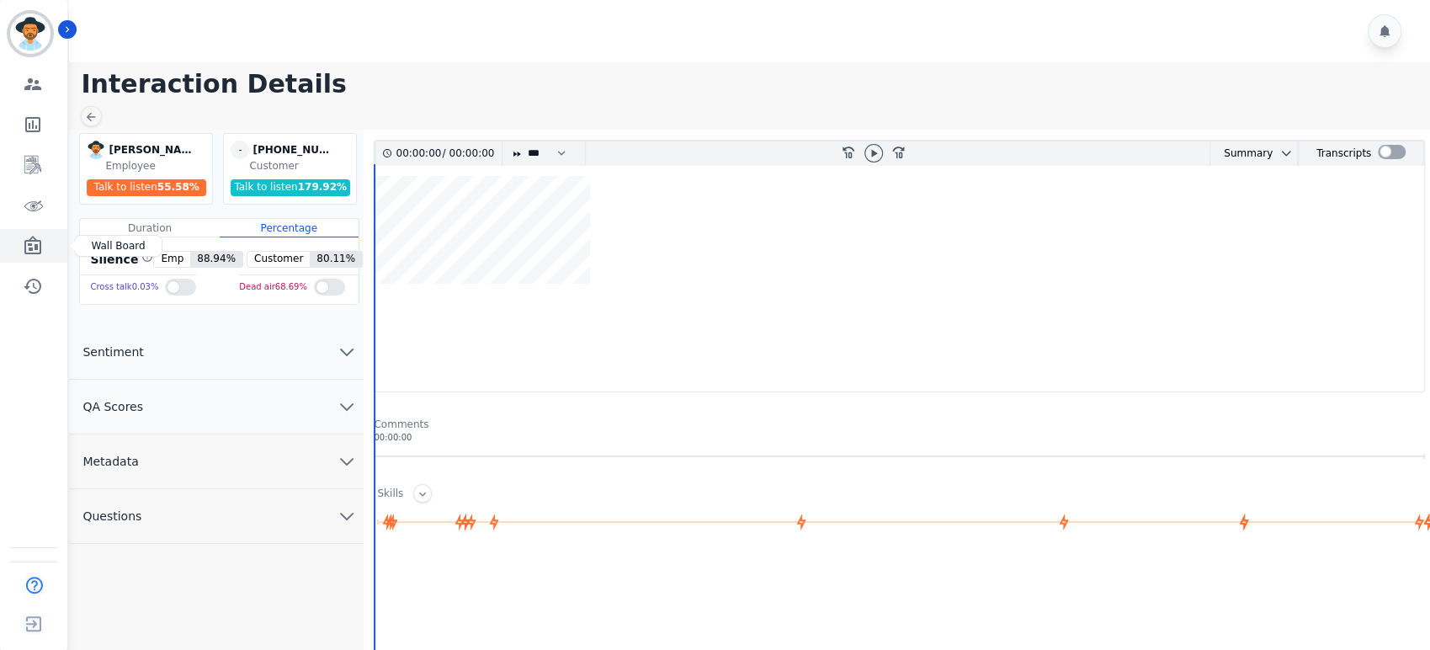
click at [32, 256] on link "Sidebar" at bounding box center [35, 246] width 65 height 34
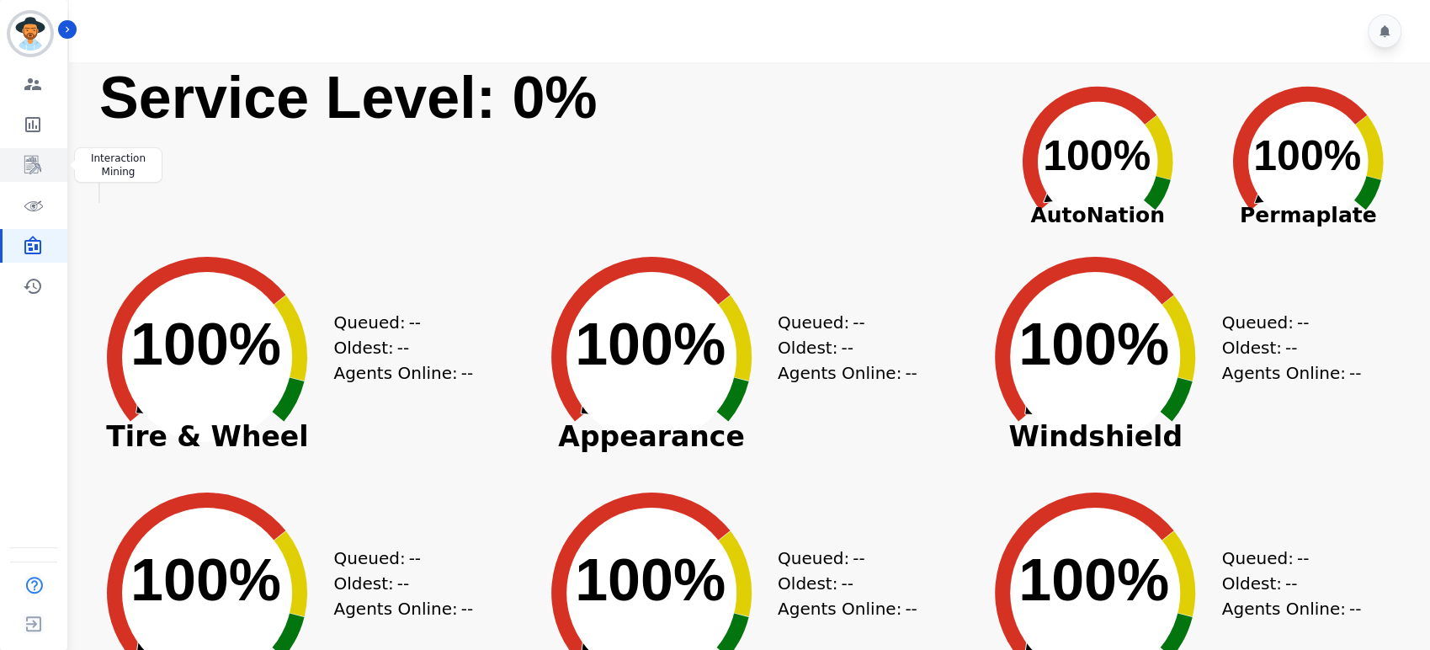
click at [36, 155] on icon "Sidebar" at bounding box center [33, 165] width 20 height 20
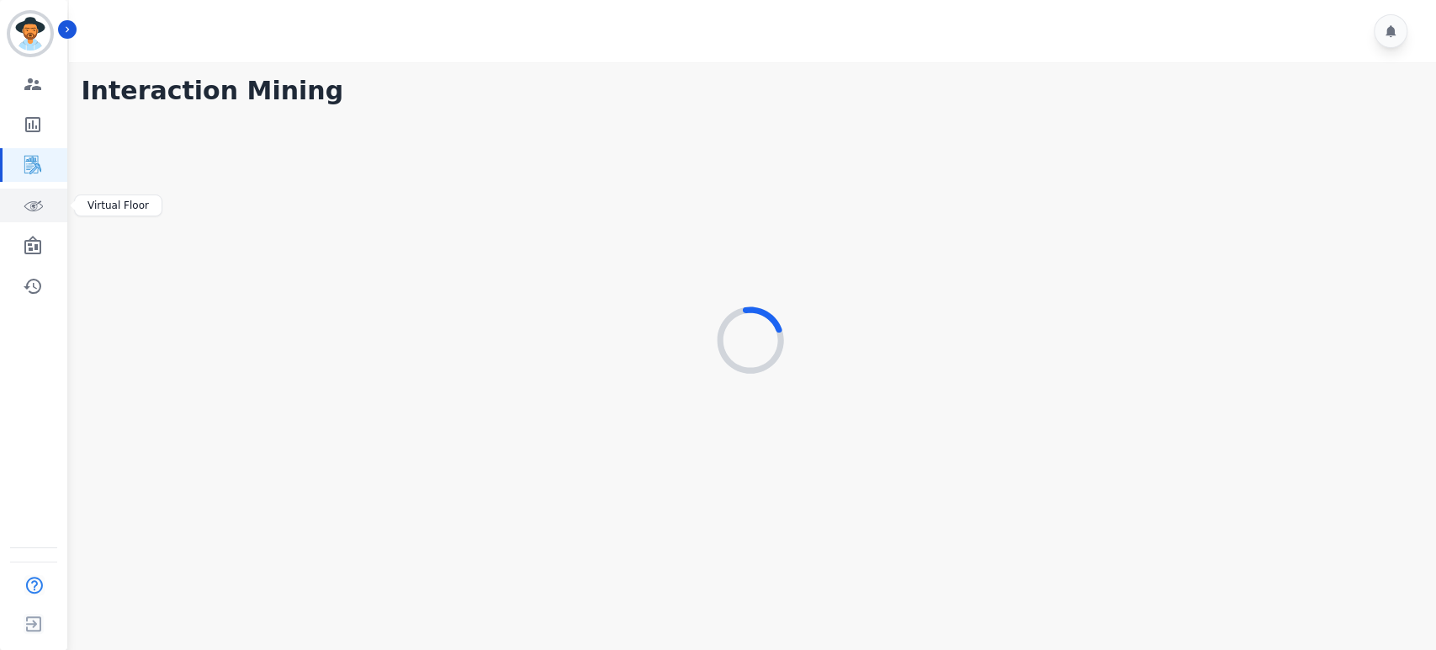
click at [29, 202] on icon "Sidebar" at bounding box center [33, 206] width 19 height 10
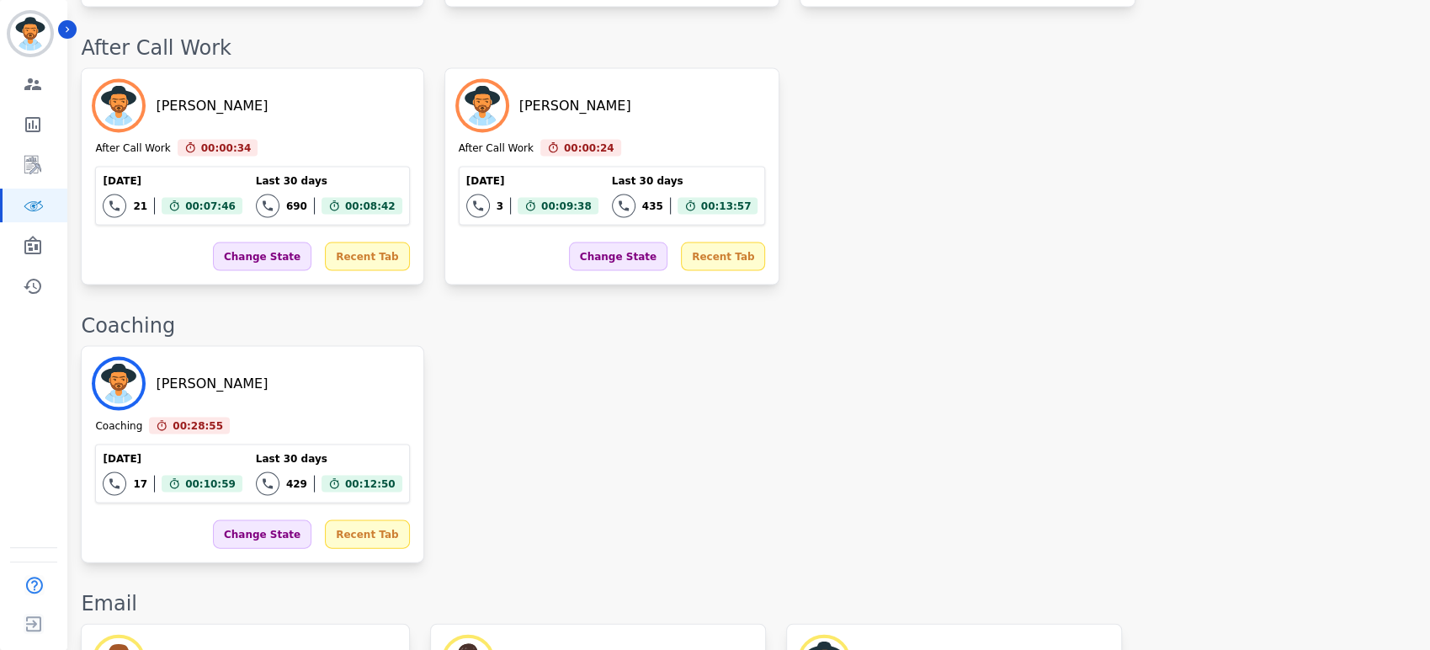
click at [717, 345] on div "Katelyn Hadley Coaching 00:28:55 Current State: Coaching Today 17 Total interac…" at bounding box center [747, 453] width 1332 height 217
